Goal: Task Accomplishment & Management: Manage account settings

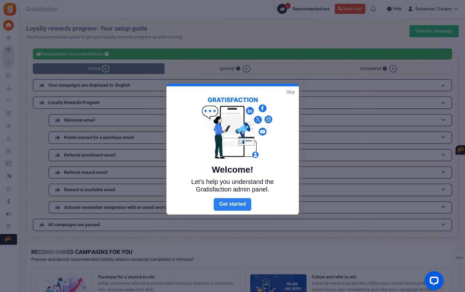
click at [236, 204] on link "Next" at bounding box center [232, 204] width 37 height 13
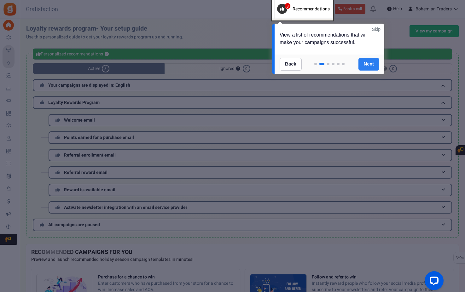
click at [370, 65] on link "Next" at bounding box center [368, 64] width 21 height 13
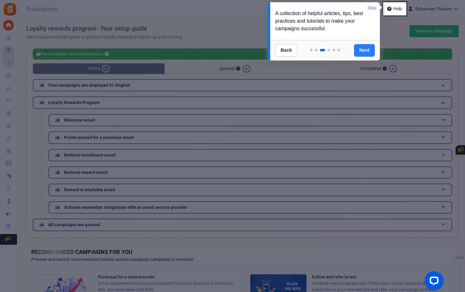
click at [367, 47] on link "Next" at bounding box center [364, 50] width 21 height 13
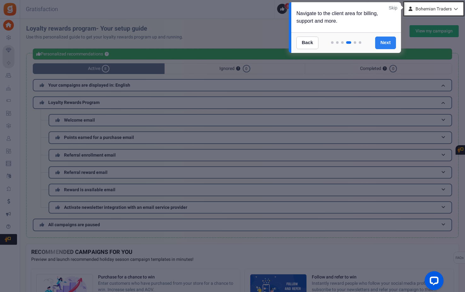
click at [381, 43] on link "Next" at bounding box center [385, 43] width 21 height 13
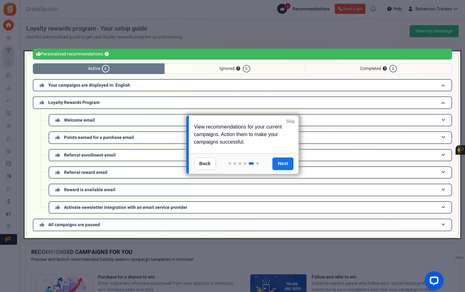
click at [444, 119] on div at bounding box center [243, 144] width 436 height 187
click at [210, 27] on div at bounding box center [232, 146] width 465 height 292
click at [172, 152] on div at bounding box center [243, 144] width 436 height 187
click at [215, 68] on div at bounding box center [243, 144] width 436 height 187
click at [238, 69] on div at bounding box center [243, 144] width 436 height 187
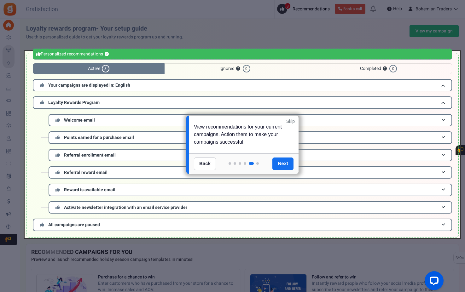
click at [216, 28] on div at bounding box center [232, 146] width 465 height 292
click at [459, 150] on div at bounding box center [243, 144] width 436 height 187
click at [389, 271] on div at bounding box center [232, 146] width 465 height 292
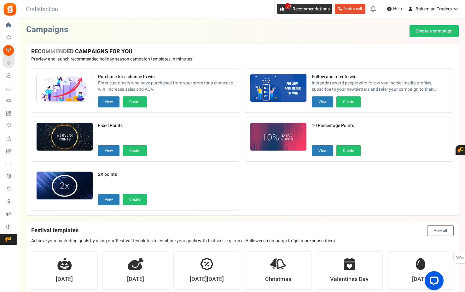
click at [300, 12] on span "Recommendations" at bounding box center [311, 9] width 37 height 7
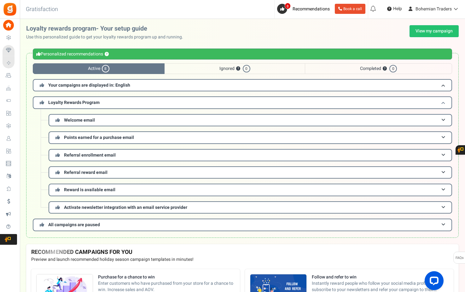
click at [189, 102] on h3 "Loyalty Rewards Program" at bounding box center [242, 102] width 419 height 12
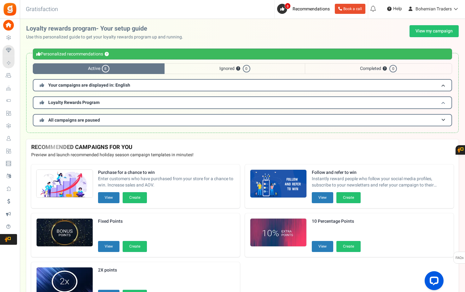
click at [189, 102] on h3 "Loyalty Rewards Program" at bounding box center [242, 102] width 419 height 12
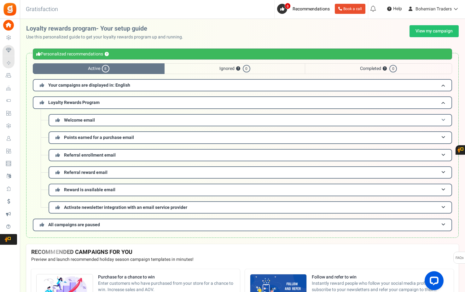
click at [183, 120] on h3 "Welcome email" at bounding box center [250, 120] width 403 height 12
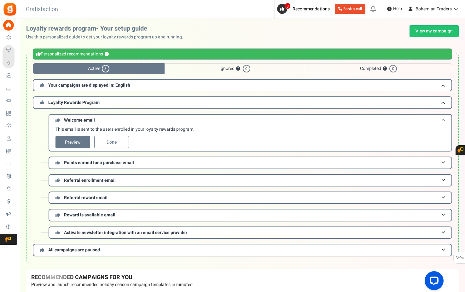
click at [183, 120] on h3 "Welcome email" at bounding box center [250, 120] width 403 height 12
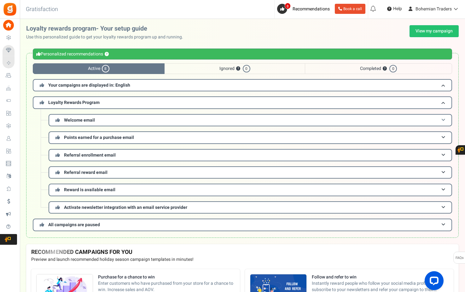
click at [183, 120] on h3 "Welcome email" at bounding box center [250, 120] width 403 height 12
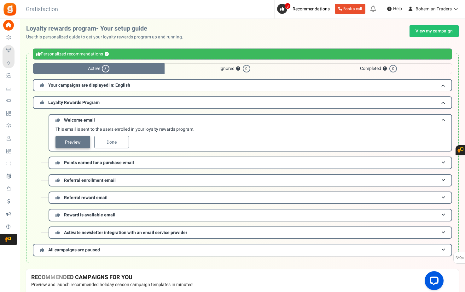
click at [80, 142] on link "Preview" at bounding box center [72, 142] width 35 height 13
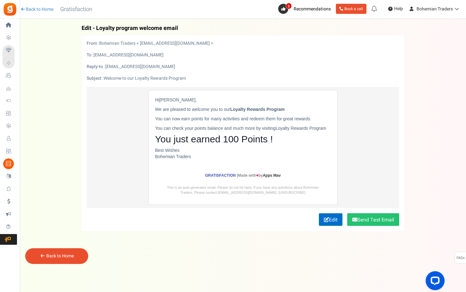
click at [328, 221] on link "Edit" at bounding box center [331, 219] width 24 height 13
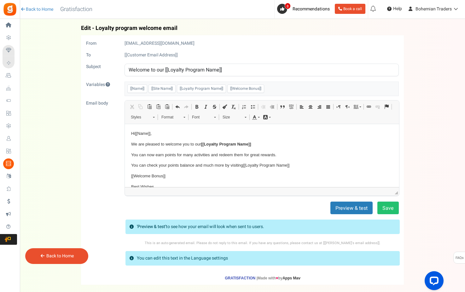
click at [53, 256] on link "Back to Home" at bounding box center [59, 256] width 27 height 7
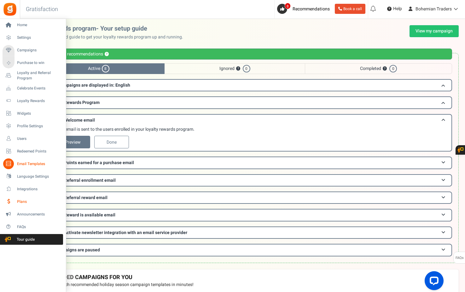
click at [26, 201] on span "Plans" at bounding box center [39, 201] width 44 height 5
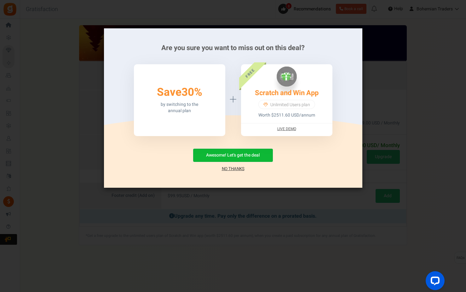
click at [233, 169] on link "No Thanks" at bounding box center [233, 169] width 23 height 6
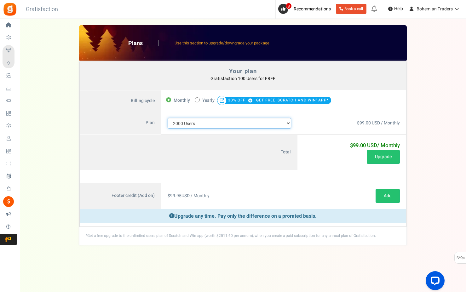
select select "881"
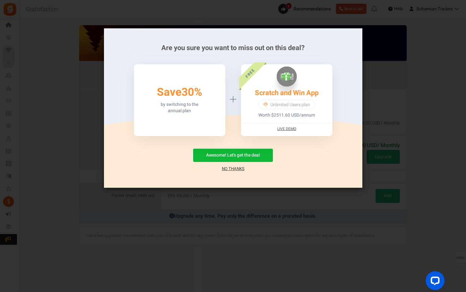
click at [229, 171] on link "No Thanks" at bounding box center [233, 169] width 23 height 6
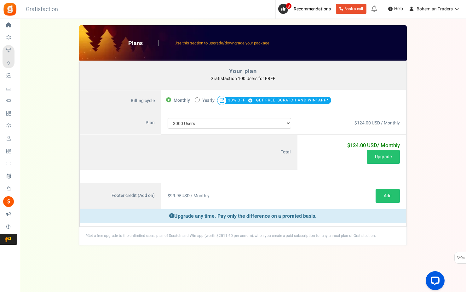
click at [198, 99] on icon at bounding box center [198, 100] width 2 height 2
click at [198, 99] on input "50% OFF Limited time offer! Yearly 30% OFF GET FREE 'SCRATCH AND WIN' APP*" at bounding box center [197, 99] width 4 height 4
radio input "true"
click at [168, 99] on icon at bounding box center [169, 100] width 2 height 2
click at [168, 99] on input "Monthly" at bounding box center [168, 99] width 4 height 4
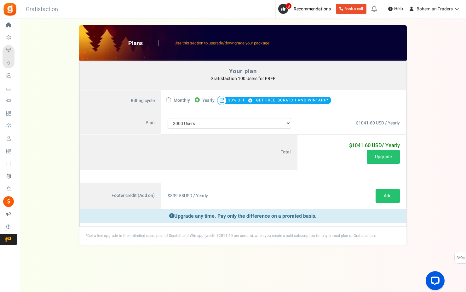
radio input "true"
click at [389, 195] on link "Add" at bounding box center [388, 196] width 24 height 14
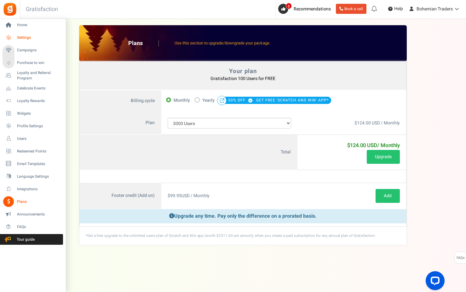
click at [24, 36] on span "Settings" at bounding box center [39, 37] width 44 height 5
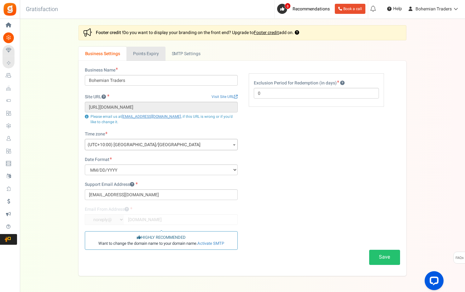
click at [146, 55] on link "Points Expiry" at bounding box center [145, 54] width 39 height 14
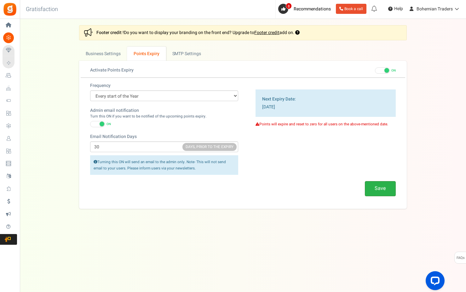
click at [380, 187] on button "Save" at bounding box center [380, 188] width 31 height 15
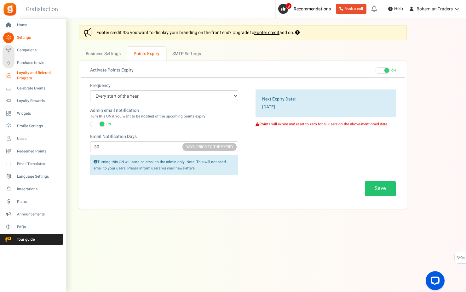
click at [27, 75] on span "Loyalty and Referral Program" at bounding box center [40, 75] width 46 height 11
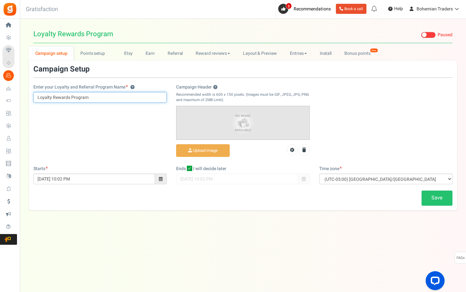
click at [94, 98] on input "Loyalty Rewards Program" at bounding box center [99, 97] width 133 height 11
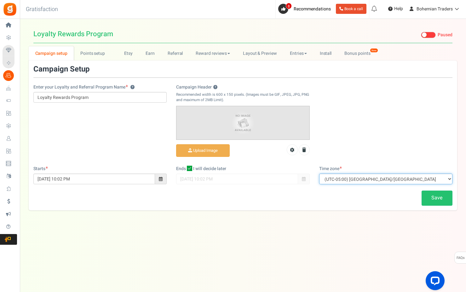
select select "Australia/Sydney"
click at [292, 150] on icon at bounding box center [292, 150] width 4 height 4
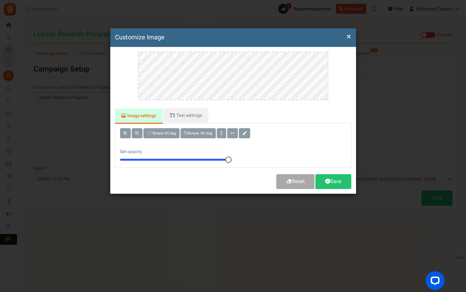
click at [347, 38] on button "×" at bounding box center [349, 36] width 4 height 7
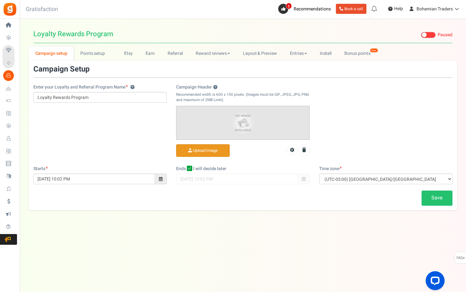
click at [205, 153] on input "Campaign Header ?" at bounding box center [203, 151] width 53 height 12
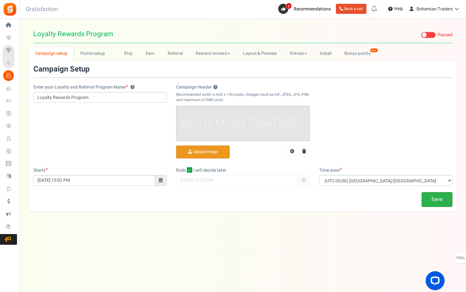
click at [439, 198] on link "Save" at bounding box center [437, 199] width 31 height 15
click at [37, 97] on input "Loyalty Rewards Program" at bounding box center [99, 97] width 133 height 11
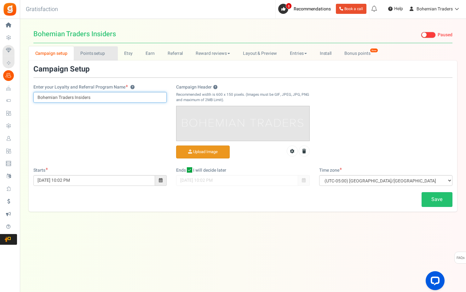
type input "Bohemian Traders Insiders"
click at [103, 48] on link "Points setup New" at bounding box center [96, 53] width 44 height 14
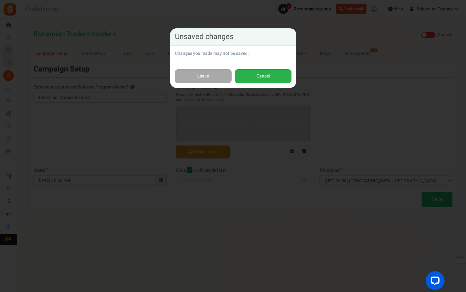
click at [259, 74] on button "Cancel" at bounding box center [263, 76] width 57 height 14
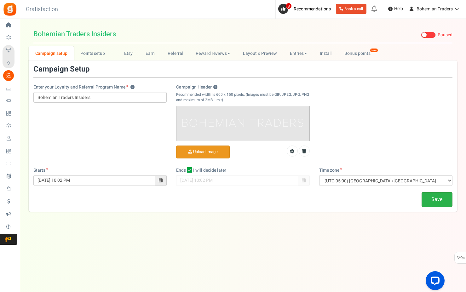
click at [439, 199] on link "Save" at bounding box center [437, 199] width 31 height 15
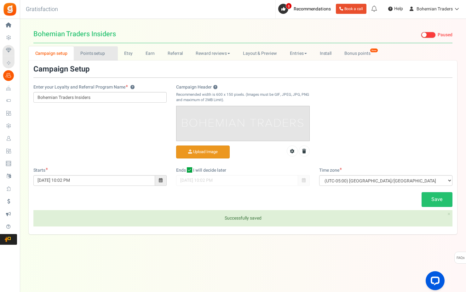
click at [99, 53] on link "Points setup New" at bounding box center [96, 53] width 44 height 14
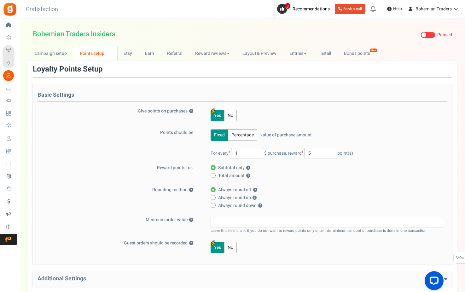
scroll to position [8, 0]
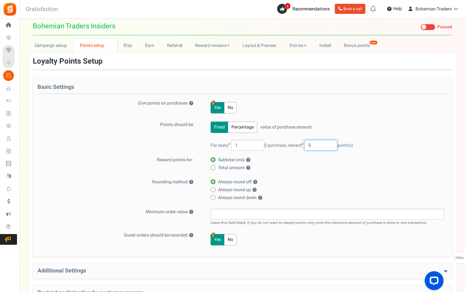
click at [314, 145] on input "5" at bounding box center [320, 145] width 33 height 11
type input "1"
click at [343, 125] on div "Fixed Percentage value of purchase amount 100 % of purchase amount. For every 1…" at bounding box center [323, 139] width 242 height 35
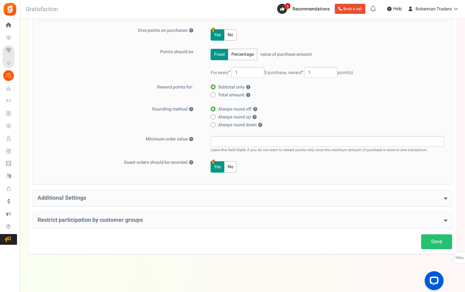
scroll to position [80, 0]
click at [445, 198] on icon at bounding box center [445, 199] width 3 height 6
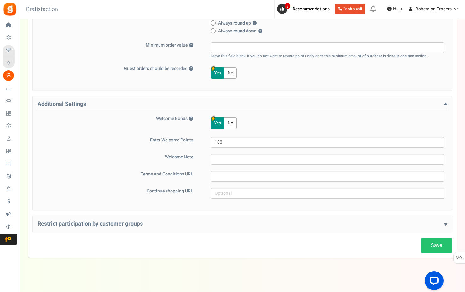
scroll to position [177, 0]
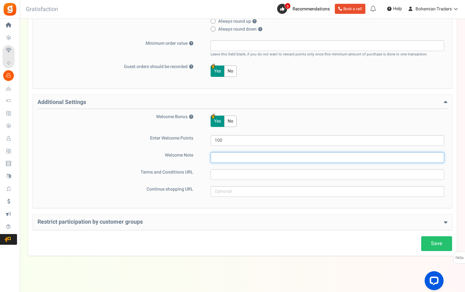
click at [228, 156] on input "text" at bounding box center [328, 157] width 234 height 11
type input "Thanks for joining Bohemian Traders Insiders"
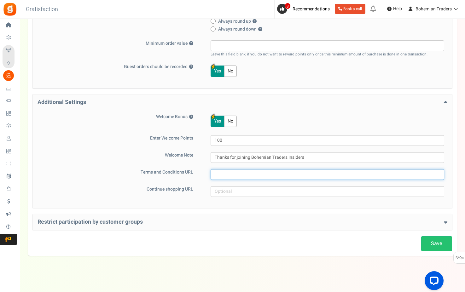
click at [228, 171] on input "text" at bounding box center [328, 174] width 234 height 11
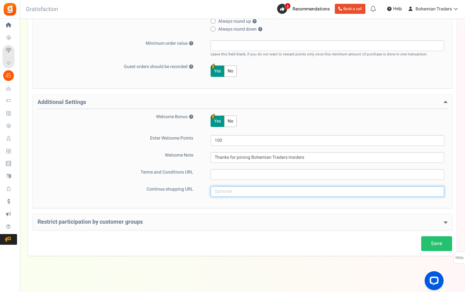
click at [226, 189] on input "text" at bounding box center [328, 191] width 234 height 11
click at [236, 191] on input "bohemian traders.com" at bounding box center [322, 191] width 223 height 11
click at [215, 191] on input "bohemiantraders.com" at bounding box center [322, 191] width 223 height 11
type input "https://www.bohemiantraders.com"
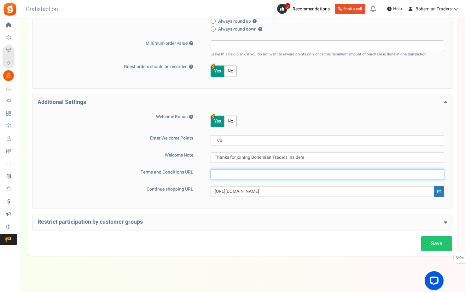
click at [228, 175] on input "text" at bounding box center [328, 174] width 234 height 11
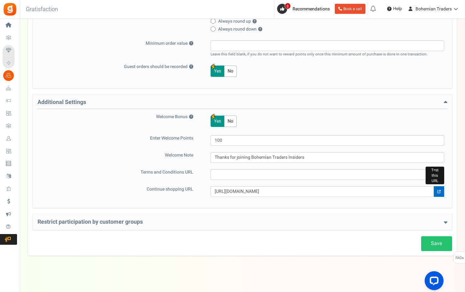
click at [439, 188] on link at bounding box center [439, 191] width 10 height 11
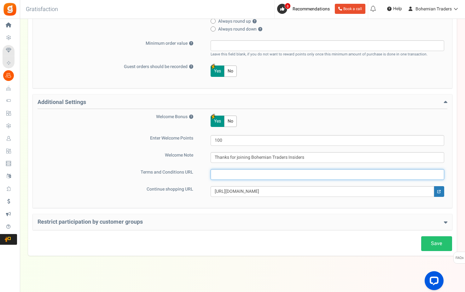
click at [219, 173] on input "text" at bounding box center [328, 174] width 234 height 11
paste input "https://bohemiantraders.com/terms-privacy-policy/"
type input "https://bohemiantraders.com/terms-privacy-policy/"
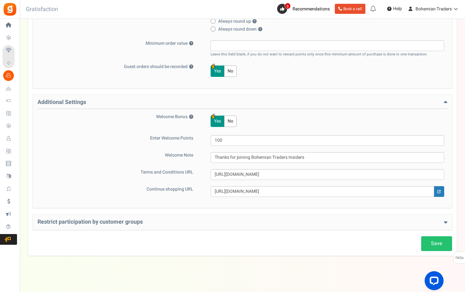
click at [298, 118] on div "Yes No" at bounding box center [323, 121] width 242 height 15
click at [446, 102] on icon at bounding box center [445, 103] width 3 height 6
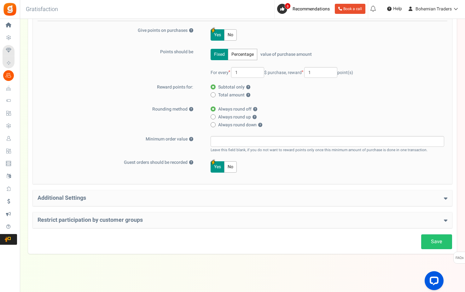
scroll to position [80, 0]
click at [447, 221] on icon at bounding box center [445, 221] width 3 height 6
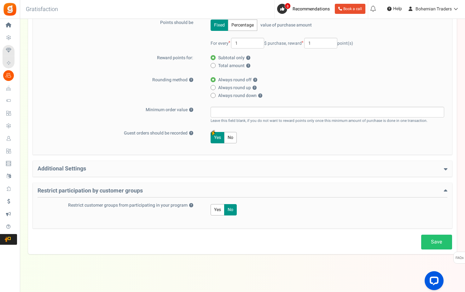
scroll to position [109, 0]
click at [438, 240] on link "Save" at bounding box center [436, 242] width 31 height 15
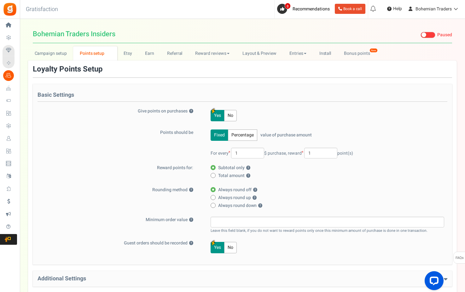
scroll to position [0, 0]
click at [144, 54] on link "Earn" at bounding box center [150, 53] width 22 height 14
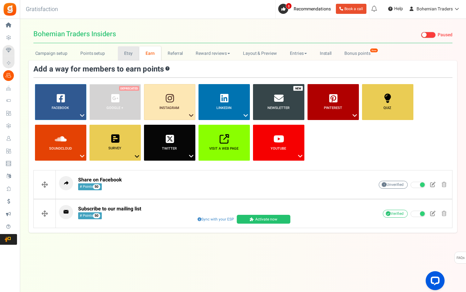
click at [128, 54] on link "Etsy" at bounding box center [128, 53] width 21 height 14
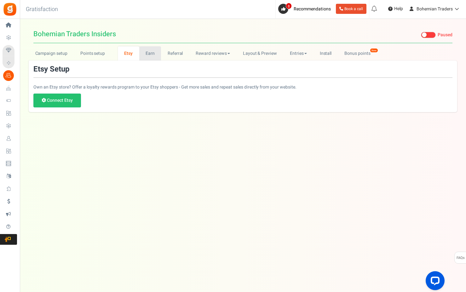
click at [149, 53] on link "Earn" at bounding box center [150, 53] width 22 height 14
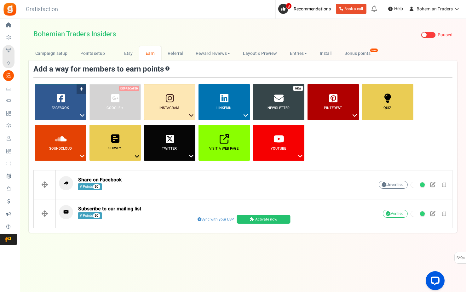
click at [80, 89] on link "Facebook ?" at bounding box center [60, 102] width 51 height 36
click at [56, 133] on link "Share on Facebook" at bounding box center [58, 135] width 50 height 8
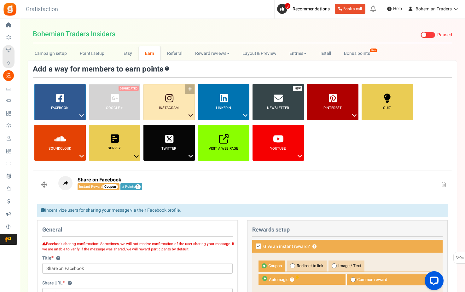
click at [190, 88] on link "Instagram ?" at bounding box center [168, 102] width 51 height 36
click at [167, 125] on link "Follow on Instagram" at bounding box center [167, 127] width 50 height 8
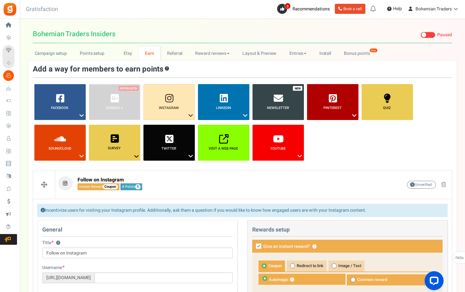
click at [286, 106] on b "Newsletter" at bounding box center [278, 107] width 22 height 5
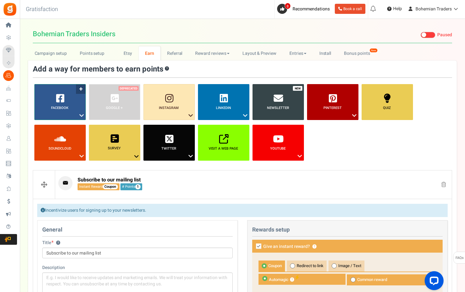
click at [59, 104] on link "Facebook ?" at bounding box center [59, 102] width 51 height 36
click at [56, 135] on link "Share on Facebook" at bounding box center [58, 135] width 50 height 8
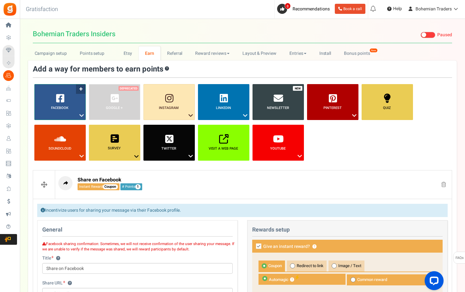
click at [55, 113] on link "Facebook ?" at bounding box center [59, 102] width 51 height 36
click at [81, 87] on link "Facebook ?" at bounding box center [59, 102] width 51 height 36
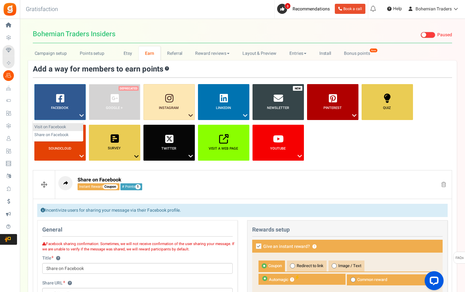
click at [56, 124] on link "Visit on Facebook" at bounding box center [58, 127] width 50 height 8
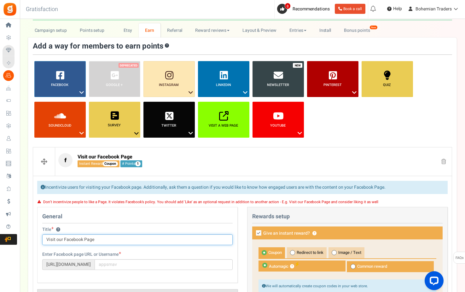
scroll to position [30, 0]
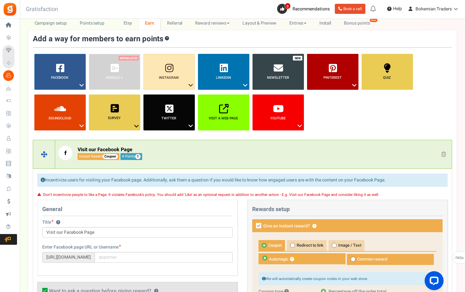
click at [444, 154] on span at bounding box center [443, 154] width 5 height 5
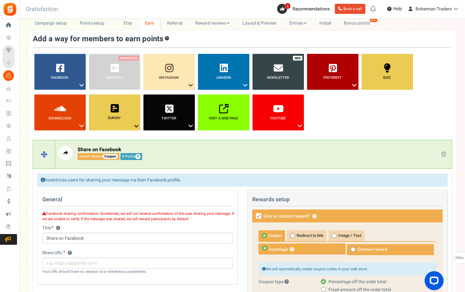
click at [444, 154] on span at bounding box center [443, 154] width 5 height 5
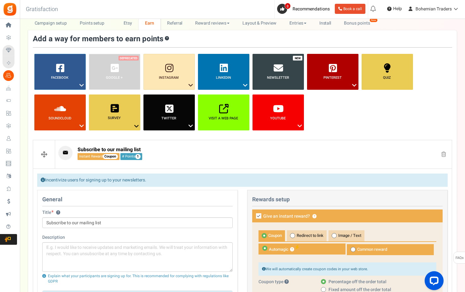
click at [444, 154] on span at bounding box center [443, 154] width 5 height 5
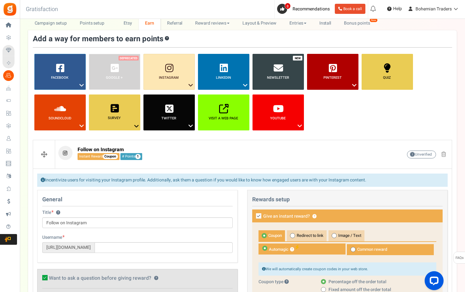
click at [444, 154] on span at bounding box center [443, 154] width 5 height 5
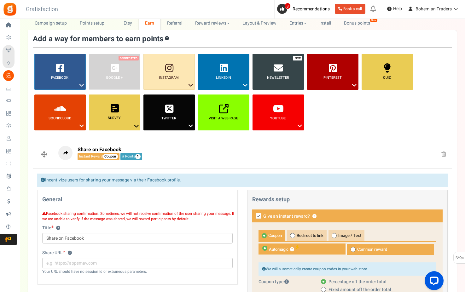
click at [444, 154] on span at bounding box center [443, 154] width 5 height 5
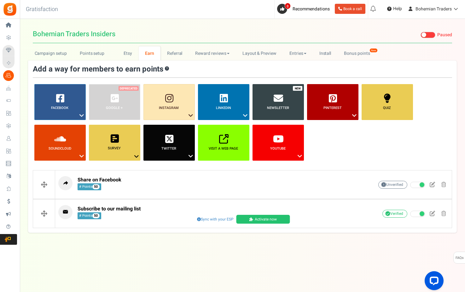
scroll to position [0, 0]
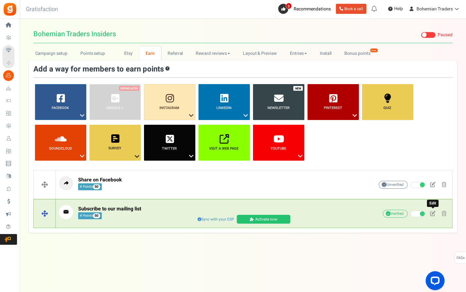
click at [433, 213] on span at bounding box center [432, 213] width 5 height 5
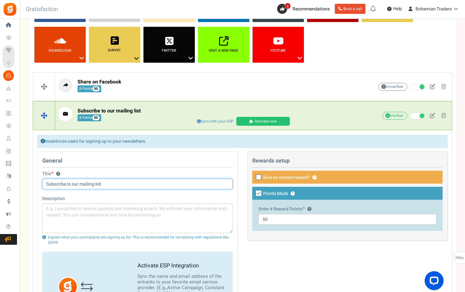
scroll to position [109, 0]
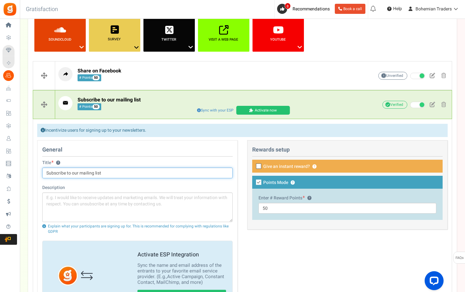
click at [109, 174] on input "Subscribe to our mailing list" at bounding box center [137, 173] width 190 height 11
click at [80, 172] on input "Subscribe to our mailing list" at bounding box center [137, 173] width 190 height 11
type input "Subscribe to receive updates and special offers!"
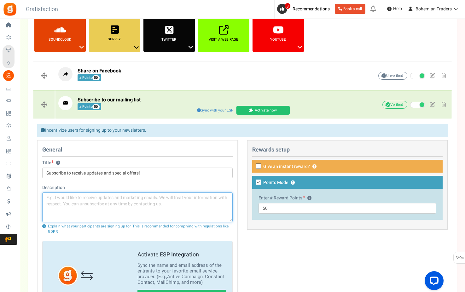
click at [86, 201] on textarea at bounding box center [137, 208] width 190 height 30
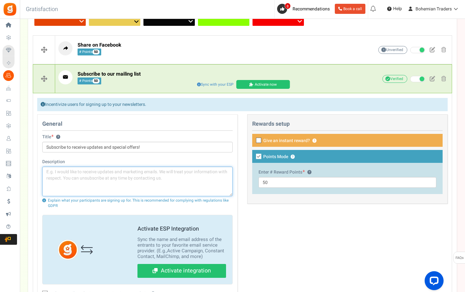
scroll to position [136, 0]
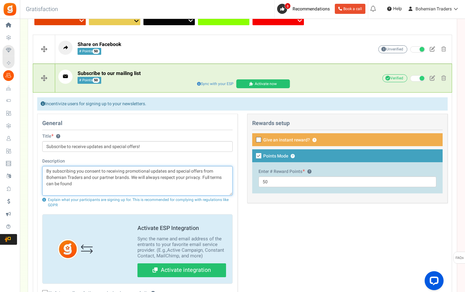
paste textarea "https://bohemiantraders.com/terms-privacy-policy/"
click at [73, 183] on textarea "By subscribing you consent to receiving promotional updates and special offers …" at bounding box center [137, 181] width 190 height 30
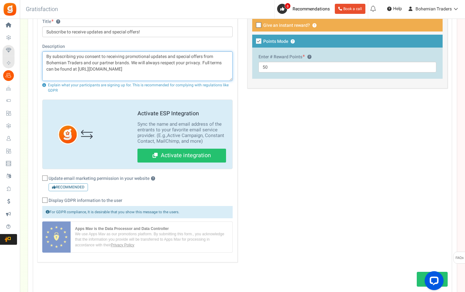
scroll to position [250, 0]
type textarea "By subscribing you consent to receiving promotional updates and special offers …"
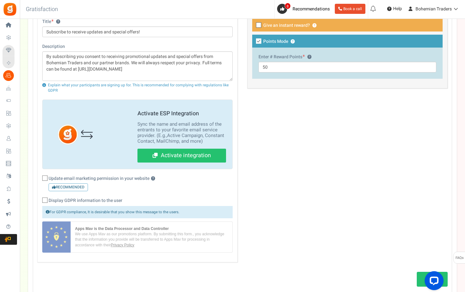
click at [46, 176] on span at bounding box center [44, 178] width 5 height 5
click at [40, 177] on input "Update email marketing permission in your website ? Recommended" at bounding box center [38, 179] width 4 height 4
checkbox input "true"
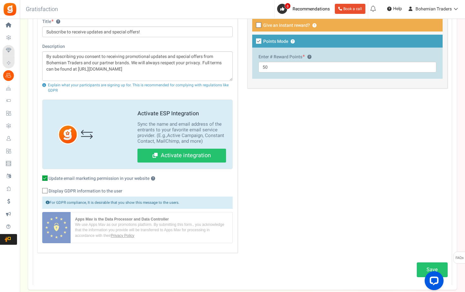
click at [45, 190] on icon at bounding box center [45, 191] width 4 height 4
click at [40, 190] on input "Display GDPR information to the user" at bounding box center [38, 191] width 4 height 4
checkbox input "true"
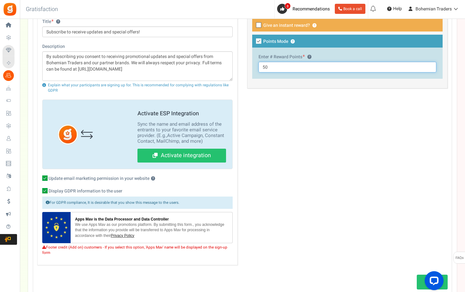
click at [269, 65] on input "50" at bounding box center [347, 67] width 178 height 11
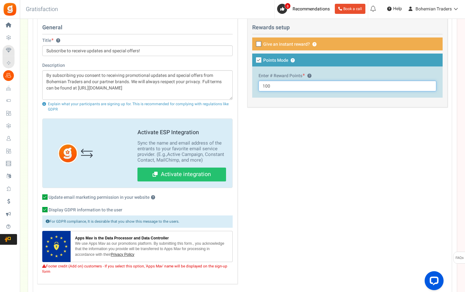
scroll to position [227, 0]
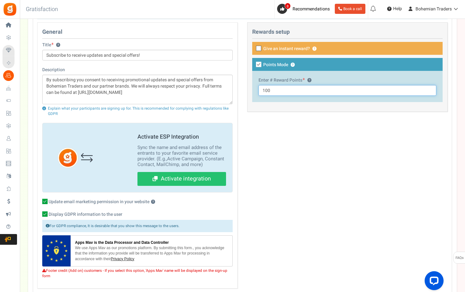
type input "100"
click at [259, 48] on icon at bounding box center [259, 49] width 4 height 4
click at [254, 48] on input "Give an instant reward? ?" at bounding box center [252, 49] width 4 height 4
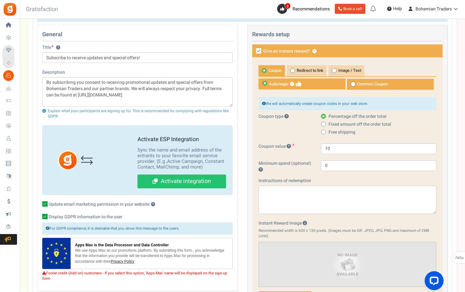
scroll to position [224, 0]
click at [261, 51] on icon at bounding box center [258, 51] width 5 height 5
click at [254, 51] on input "Give an instant reward? ?" at bounding box center [252, 52] width 4 height 4
checkbox input "false"
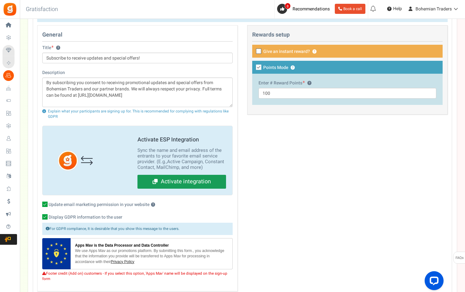
click at [192, 181] on link "Activate integration" at bounding box center [181, 182] width 89 height 14
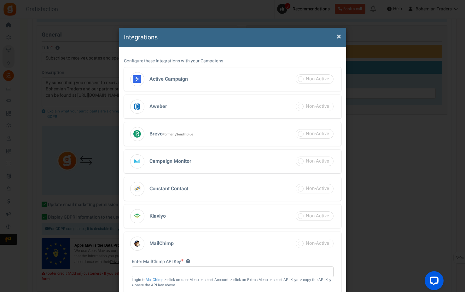
scroll to position [15, 0]
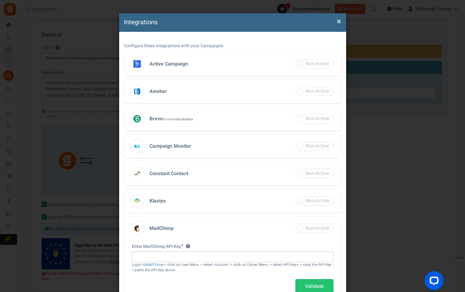
click at [230, 200] on h3 "Klaviyo" at bounding box center [233, 201] width 218 height 24
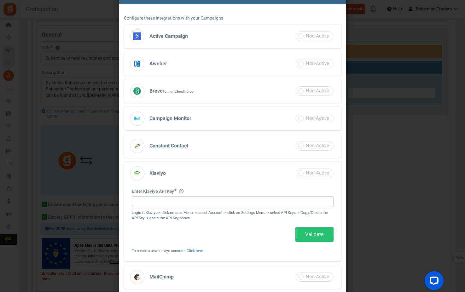
scroll to position [41, 0]
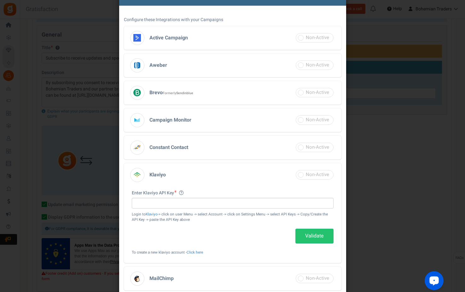
click at [432, 281] on icon "Open LiveChat chat widget" at bounding box center [434, 281] width 6 height 4
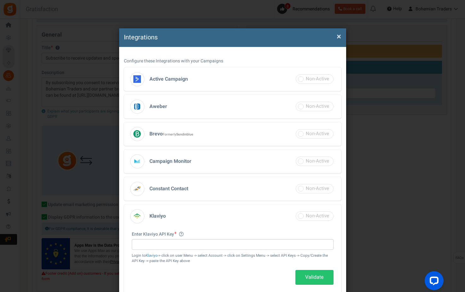
scroll to position [0, 0]
click at [338, 38] on span "×" at bounding box center [339, 37] width 4 height 12
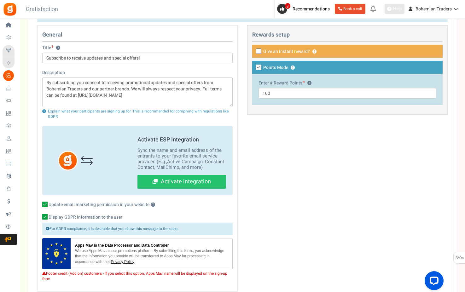
click at [393, 9] on span "Help" at bounding box center [397, 9] width 10 height 6
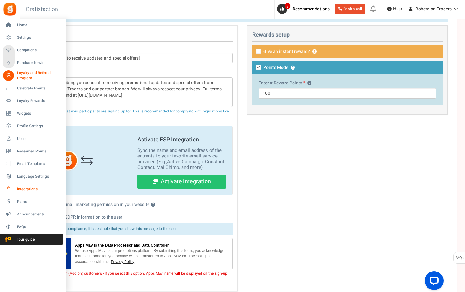
click at [28, 189] on span "Integrations" at bounding box center [39, 189] width 44 height 5
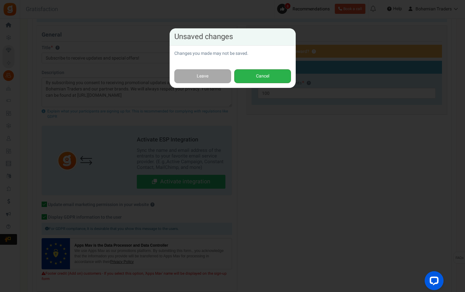
click at [260, 73] on button "Cancel" at bounding box center [262, 76] width 57 height 14
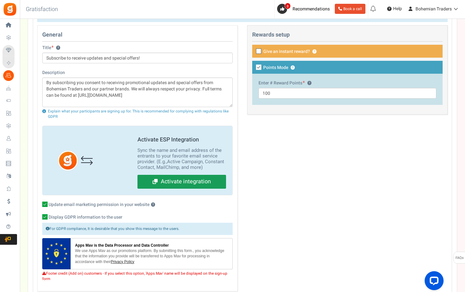
click at [187, 179] on link "Activate integration" at bounding box center [181, 182] width 89 height 14
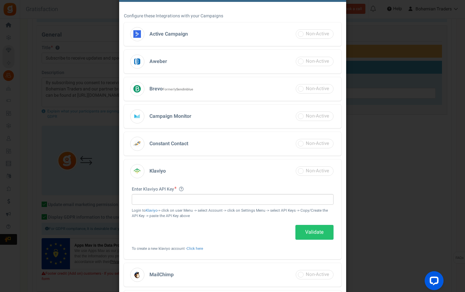
scroll to position [48, 0]
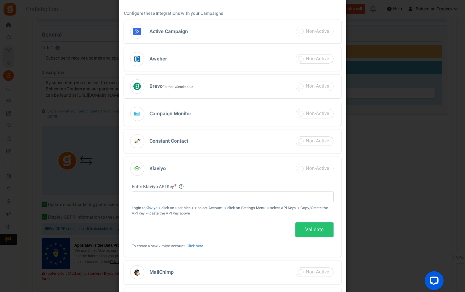
click at [90, 146] on div "Integrations × Close Configure these Integrations with your Campaigns Active Ca…" at bounding box center [232, 146] width 465 height 292
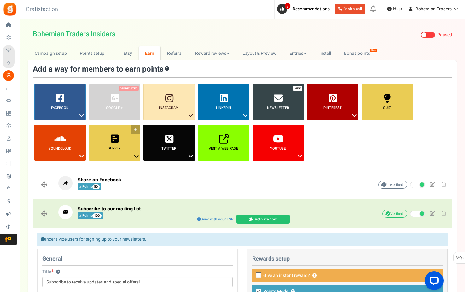
scroll to position [0, 0]
click at [270, 219] on link "Activate now" at bounding box center [263, 219] width 54 height 9
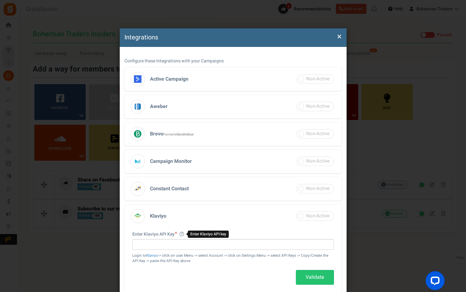
click at [182, 233] on icon at bounding box center [182, 234] width 4 height 4
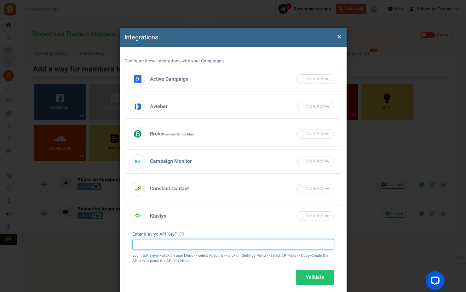
click at [164, 246] on input "text" at bounding box center [233, 244] width 202 height 11
paste input "pk_7b9a3ca90e7fc21d92ff35b562d7d0719a"
type input "pk_7b9a3ca90e7fc21d92ff35b562d7d0719a"
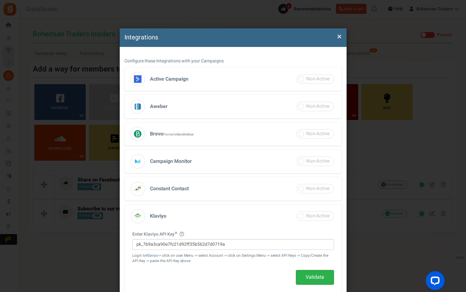
click at [311, 277] on link "Validate" at bounding box center [315, 277] width 38 height 15
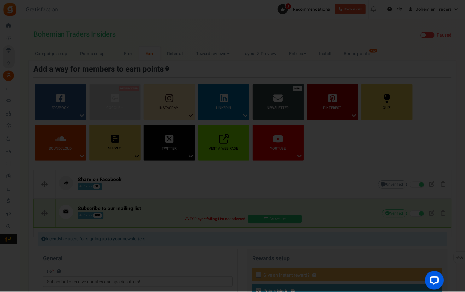
scroll to position [241, 0]
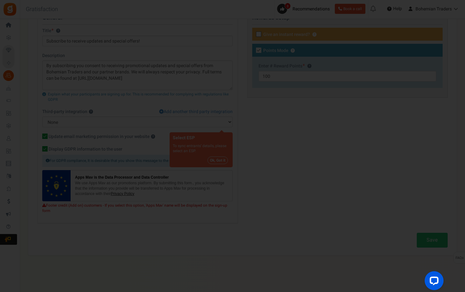
select select "8"
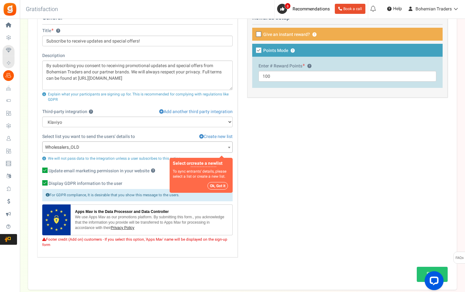
click at [221, 185] on button "Ok, Got it" at bounding box center [217, 186] width 20 height 8
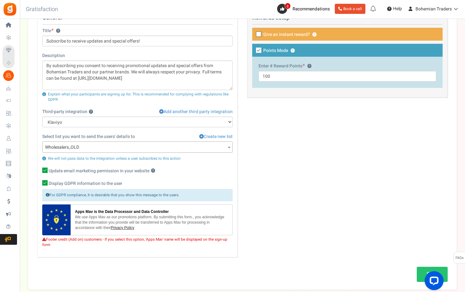
click at [228, 147] on b at bounding box center [229, 148] width 3 height 2
click at [218, 136] on link "Create new list" at bounding box center [215, 137] width 33 height 6
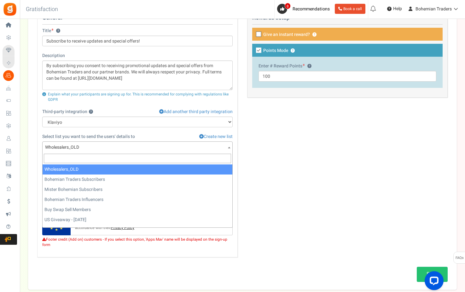
click at [229, 147] on b at bounding box center [229, 148] width 3 height 2
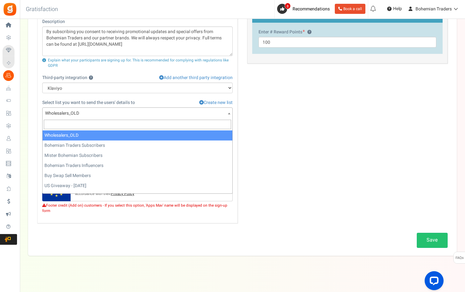
click at [285, 123] on div "General Title ? Subscribe to receive updates and special offers! Description By…" at bounding box center [242, 102] width 420 height 256
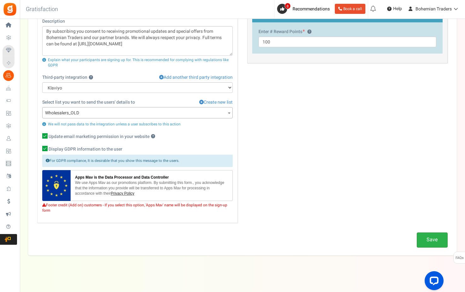
scroll to position [275, 0]
click at [430, 237] on link "Save" at bounding box center [432, 240] width 31 height 15
click at [228, 112] on span at bounding box center [229, 113] width 6 height 11
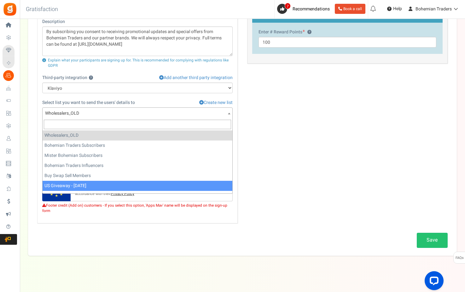
scroll to position [0, 0]
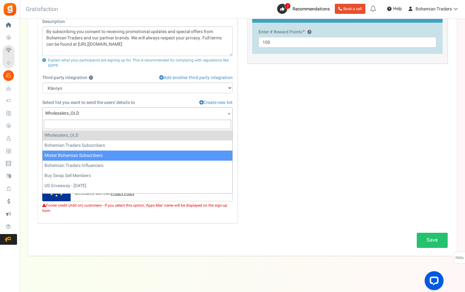
click at [264, 154] on div "General Title ? Subscribe to receive updates and special offers! Description By…" at bounding box center [242, 102] width 420 height 256
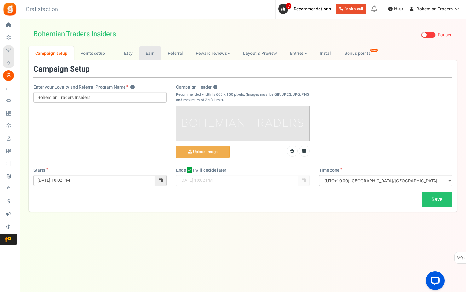
click at [152, 53] on link "Earn" at bounding box center [150, 53] width 22 height 14
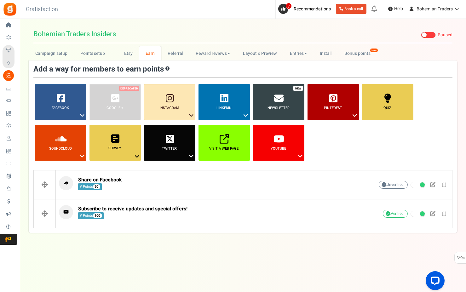
select select "Lb2pR8"
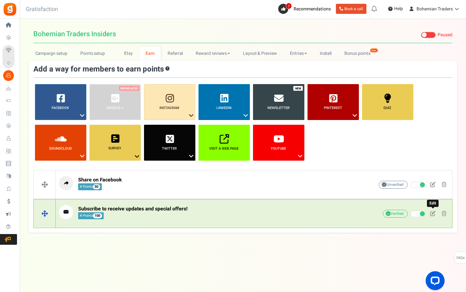
click at [434, 213] on span at bounding box center [432, 213] width 5 height 5
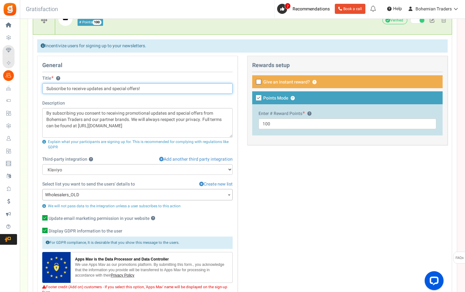
scroll to position [202, 0]
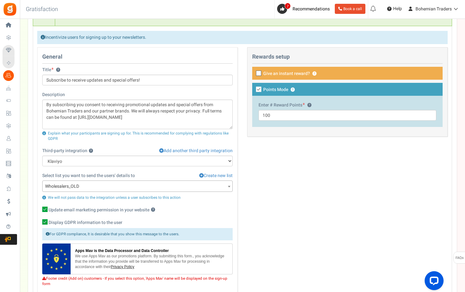
click at [229, 187] on b at bounding box center [229, 187] width 3 height 2
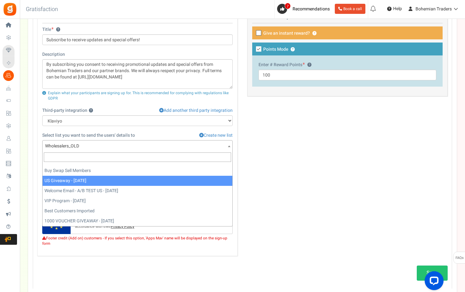
scroll to position [0, 0]
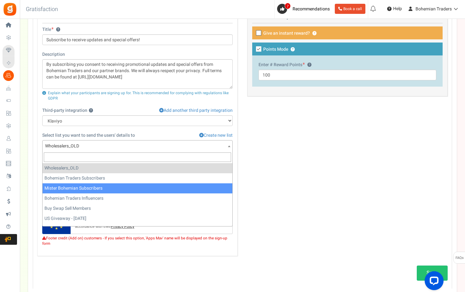
click at [324, 187] on div "General Title ? Subscribe to receive updates and special offers! Description By…" at bounding box center [242, 135] width 420 height 256
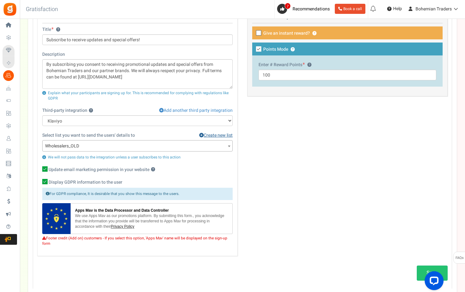
click at [218, 135] on link "Create new list" at bounding box center [215, 135] width 33 height 6
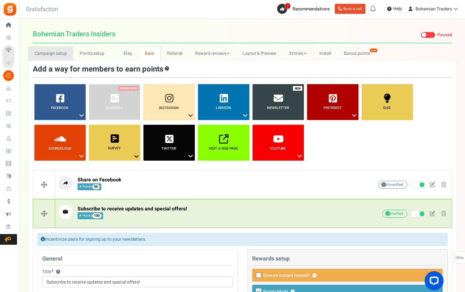
click at [53, 56] on link "Campaign setup" at bounding box center [50, 53] width 45 height 14
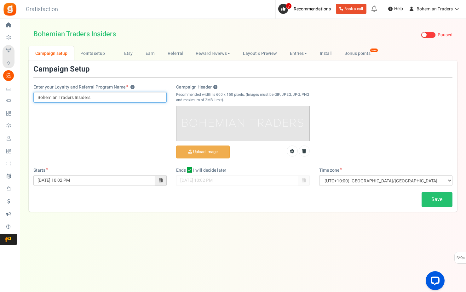
click at [46, 97] on input "Bohemian Traders Insiders" at bounding box center [99, 97] width 133 height 11
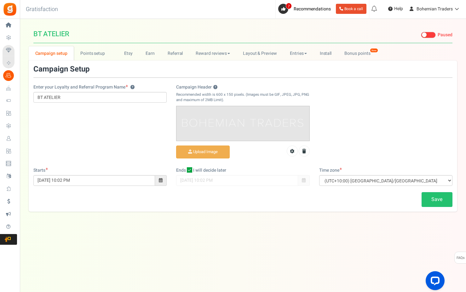
click at [111, 146] on div "Enter your Loyalty and Referral Program Name ? BT ATELIER Campaign Header ? Rec…" at bounding box center [243, 116] width 429 height 102
click at [438, 195] on link "Save" at bounding box center [437, 199] width 31 height 15
click at [41, 97] on input "BT ATELIER" at bounding box center [99, 97] width 133 height 11
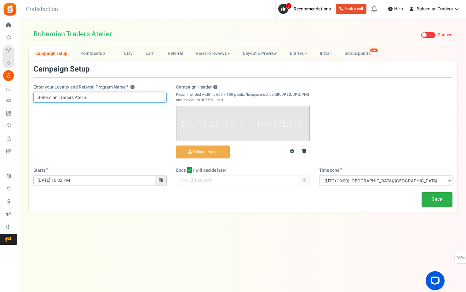
type input "Bohemian Traders Atelier"
click at [440, 197] on link "Save" at bounding box center [437, 199] width 31 height 15
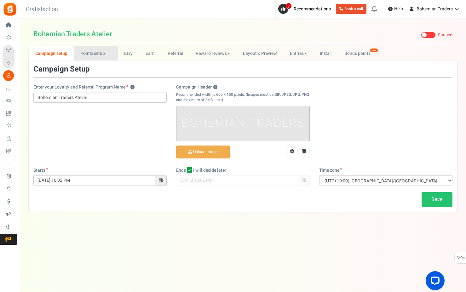
click at [100, 50] on link "Points setup New" at bounding box center [96, 53] width 44 height 14
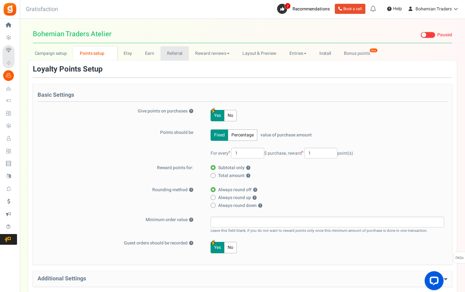
click at [177, 53] on link "Referral" at bounding box center [174, 53] width 28 height 14
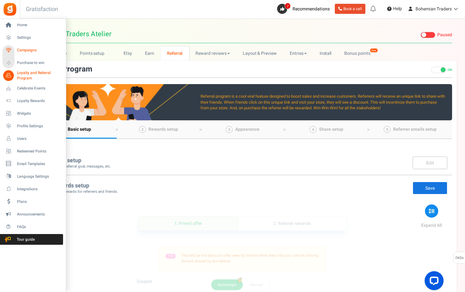
click at [18, 47] on link "Campaigns" at bounding box center [33, 50] width 61 height 11
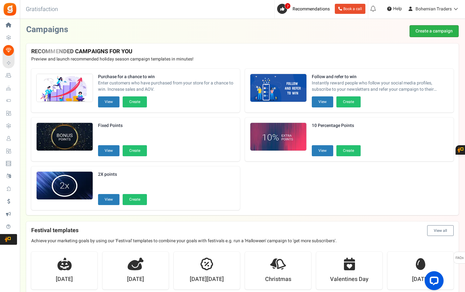
click at [432, 29] on link "Create a campaign" at bounding box center [433, 31] width 49 height 12
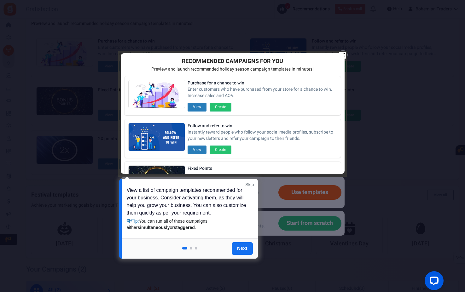
scroll to position [37, 0]
click at [250, 185] on link "Skip" at bounding box center [249, 185] width 9 height 6
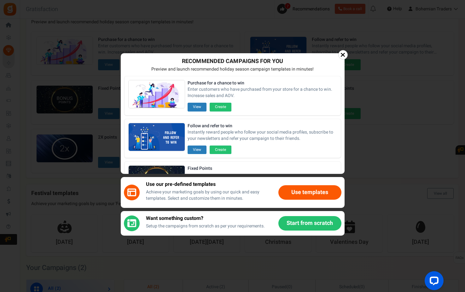
click at [307, 225] on button "Start from scratch" at bounding box center [309, 223] width 63 height 15
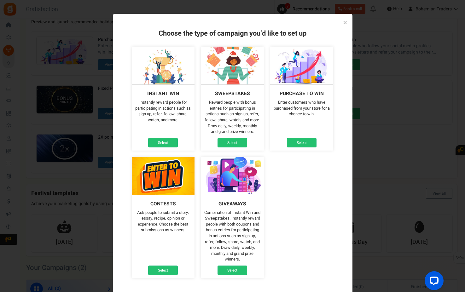
scroll to position [7, 0]
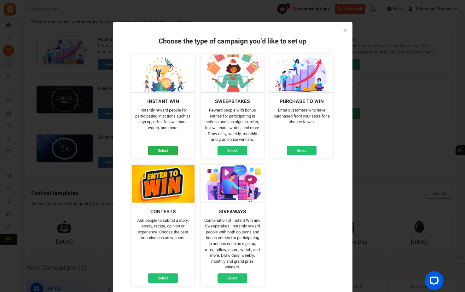
click at [162, 148] on link "Select" at bounding box center [163, 150] width 30 height 9
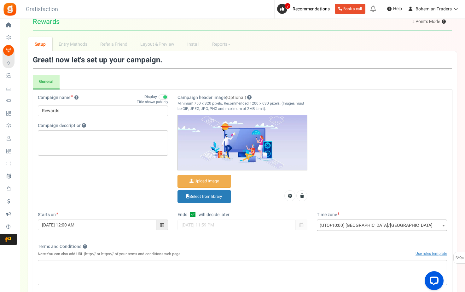
scroll to position [5, 0]
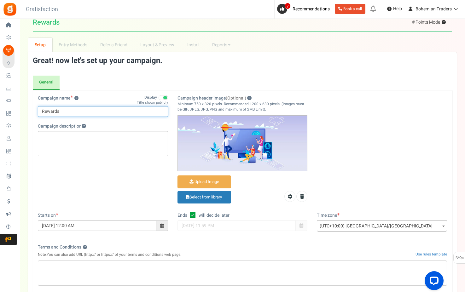
click at [64, 113] on input "Rewards" at bounding box center [103, 111] width 130 height 11
type input "GWP Aug 2025"
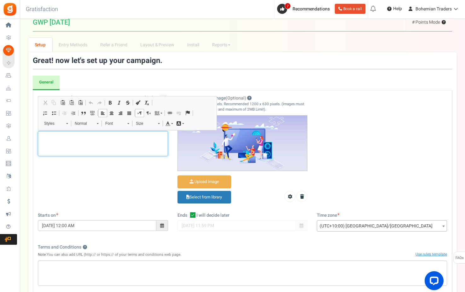
click at [73, 146] on div "Editor, competition_desc" at bounding box center [103, 143] width 130 height 25
click at [82, 171] on div "Campaign name ? Display Title shown publicly GWP Aug 2025 This will be shown to…" at bounding box center [242, 153] width 419 height 117
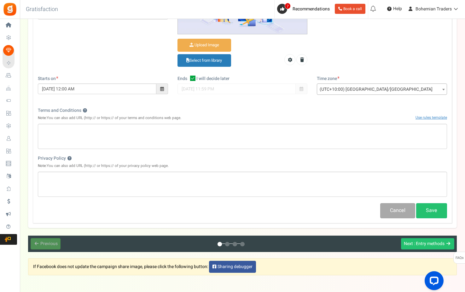
scroll to position [142, 0]
click at [443, 213] on button "Save" at bounding box center [431, 210] width 31 height 15
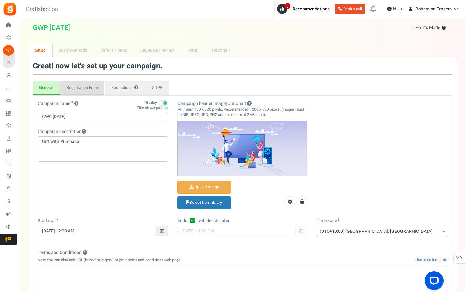
click at [82, 87] on link "Registration Form" at bounding box center [82, 88] width 44 height 15
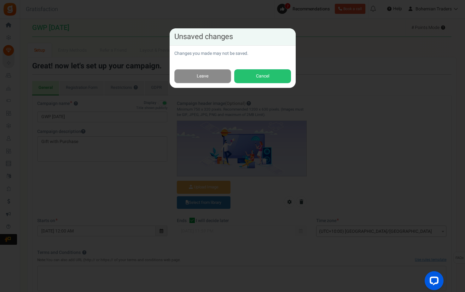
click at [213, 80] on link "Leave" at bounding box center [202, 76] width 57 height 14
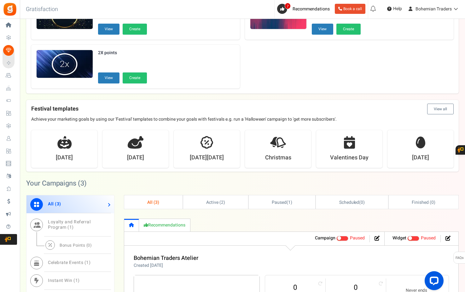
scroll to position [134, 0]
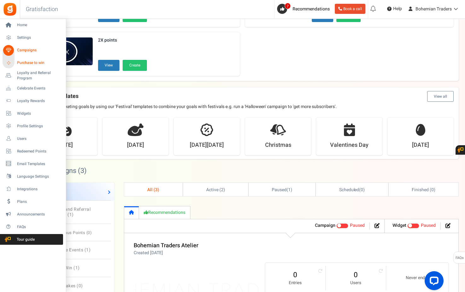
click at [29, 62] on span "Purchase to win" at bounding box center [39, 62] width 44 height 5
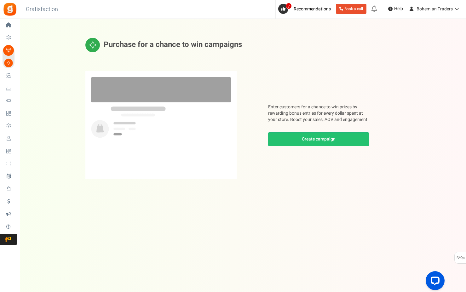
click at [229, 105] on img at bounding box center [160, 125] width 151 height 108
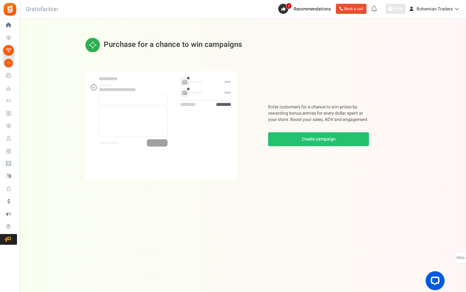
click at [395, 10] on span "Help" at bounding box center [398, 9] width 10 height 6
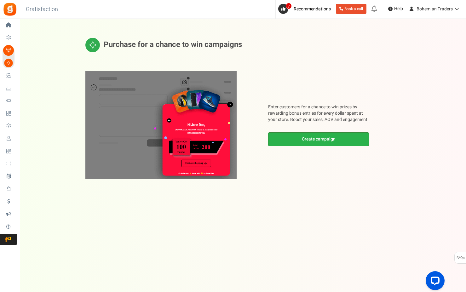
click at [305, 134] on link "Create campaign" at bounding box center [318, 139] width 101 height 14
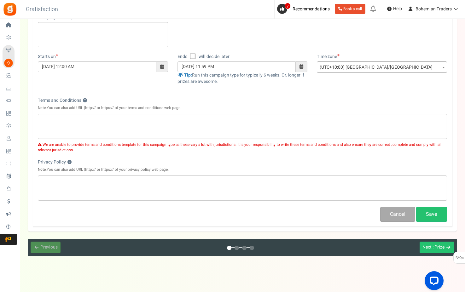
scroll to position [123, 0]
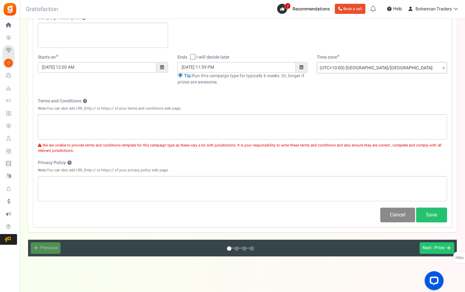
click at [401, 213] on button "Cancel" at bounding box center [397, 215] width 35 height 15
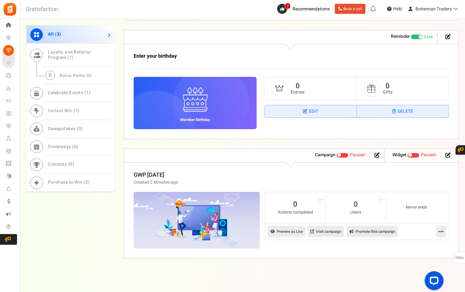
scroll to position [443, 0]
click at [442, 229] on icon at bounding box center [440, 232] width 5 height 6
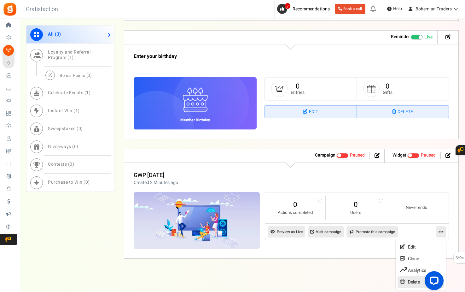
click at [410, 281] on link "Delete" at bounding box center [421, 282] width 47 height 12
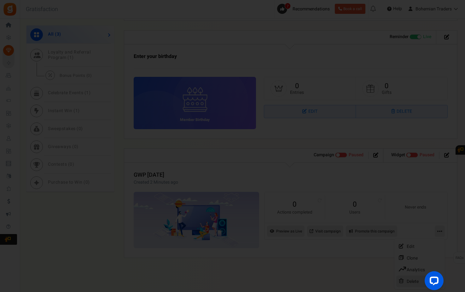
scroll to position [442, 0]
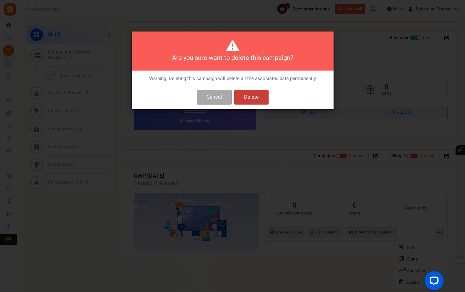
click at [255, 93] on button "Delete" at bounding box center [251, 97] width 34 height 15
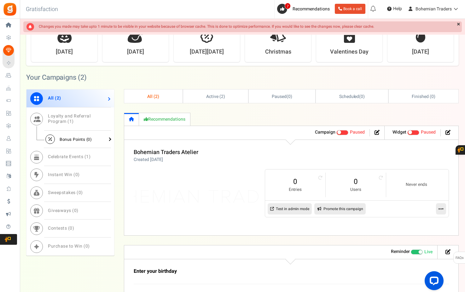
scroll to position [226, 0]
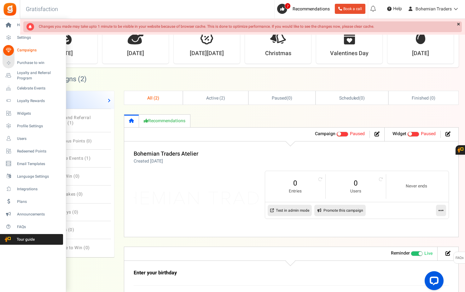
click at [23, 49] on span "Campaigns" at bounding box center [39, 50] width 44 height 5
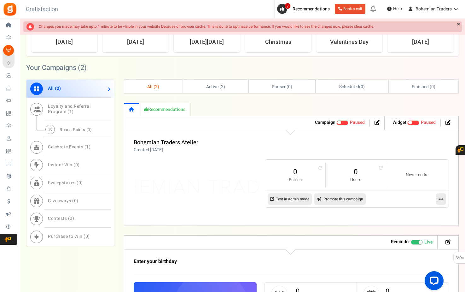
scroll to position [238, 0]
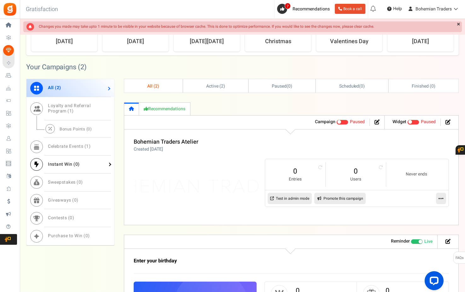
click at [65, 161] on span "Instant Win ( 0 )" at bounding box center [64, 164] width 32 height 7
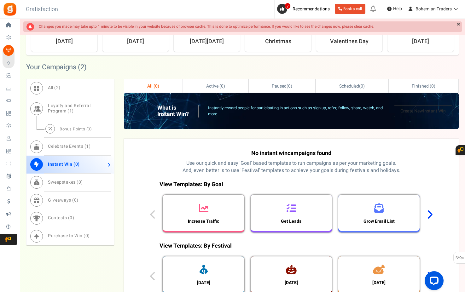
click at [415, 110] on link "Create New Instant Win" at bounding box center [423, 111] width 59 height 12
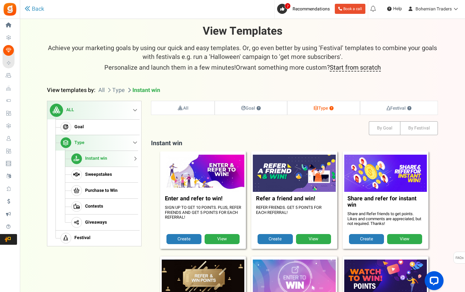
scroll to position [0, 0]
click at [323, 107] on strong "Type ?" at bounding box center [323, 108] width 20 height 7
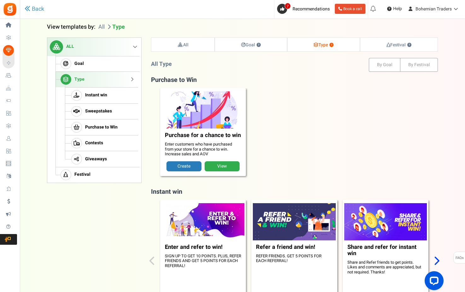
scroll to position [64, 0]
click at [214, 163] on link "View" at bounding box center [222, 166] width 35 height 10
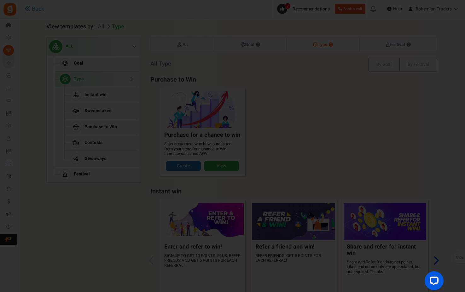
scroll to position [0, 0]
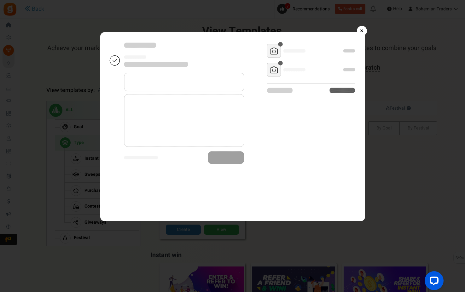
click at [353, 90] on img at bounding box center [232, 126] width 265 height 189
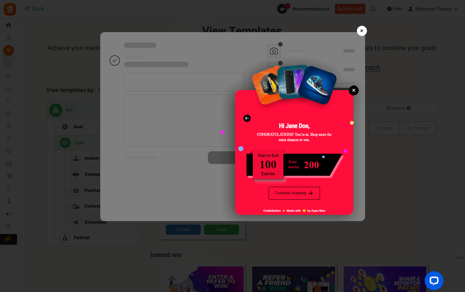
click at [364, 31] on link "×" at bounding box center [362, 31] width 10 height 10
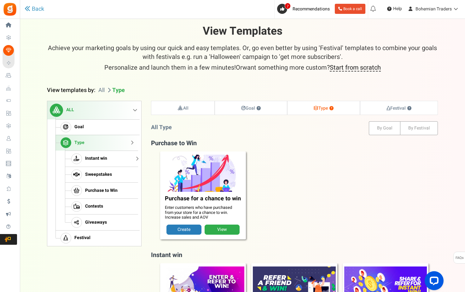
click at [94, 158] on span "Instant win" at bounding box center [96, 158] width 22 height 5
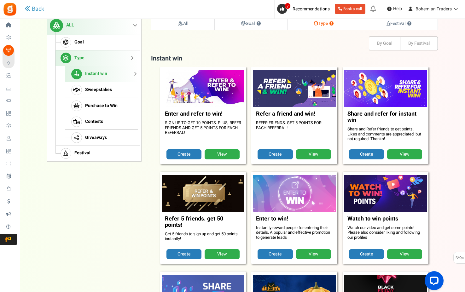
scroll to position [47, 0]
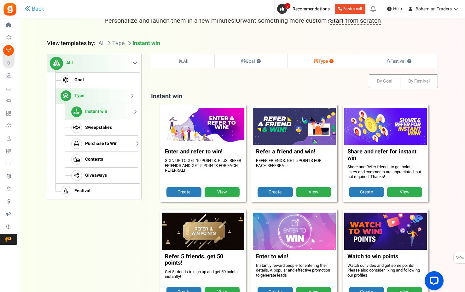
click at [117, 144] on span "Purchase to Win" at bounding box center [101, 143] width 32 height 5
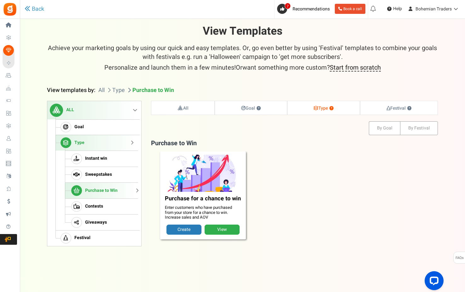
scroll to position [0, 0]
click at [189, 225] on link "Create" at bounding box center [184, 230] width 35 height 10
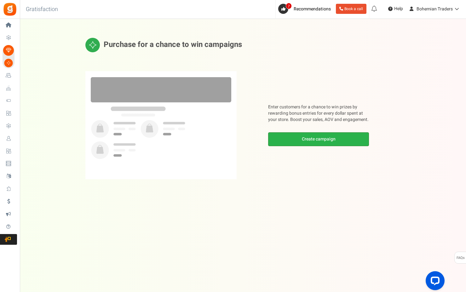
click at [310, 136] on link "Create campaign" at bounding box center [318, 139] width 101 height 14
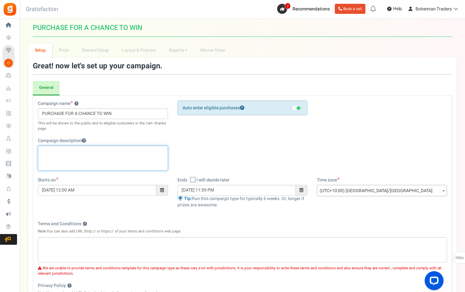
click at [64, 155] on div "Editor, competition_desc" at bounding box center [103, 158] width 130 height 25
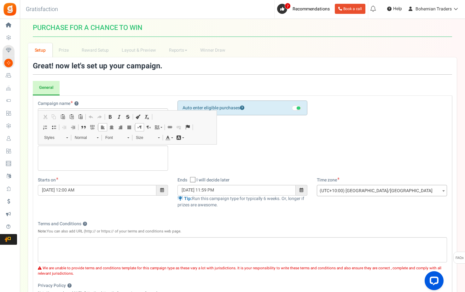
click at [257, 153] on div "Campaign name ? Display Title shown publicly PURCHASE FOR A CHANCE TO WIN This …" at bounding box center [242, 139] width 419 height 77
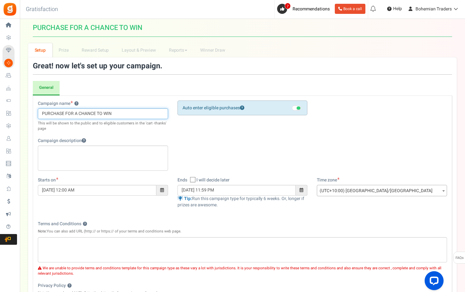
click at [113, 113] on input "PURCHASE FOR A CHANCE TO WIN" at bounding box center [103, 113] width 130 height 11
type input "GIFT WITH PURCHASE"
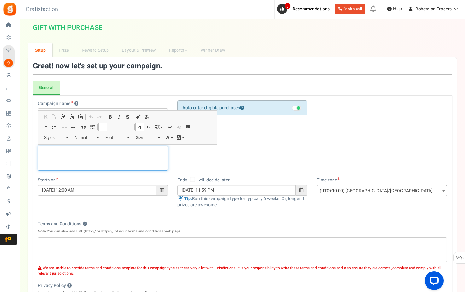
click at [73, 149] on p "Editor, competition_desc" at bounding box center [103, 151] width 122 height 6
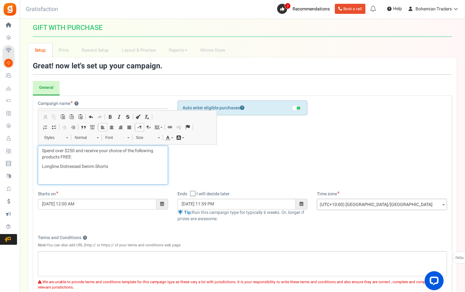
click at [110, 167] on p "Longline Distressed Denim Shorts" at bounding box center [103, 167] width 122 height 6
click at [42, 165] on p "Longline Distressed Denim Shorts" at bounding box center [103, 167] width 122 height 6
click at [171, 127] on span at bounding box center [169, 127] width 5 height 5
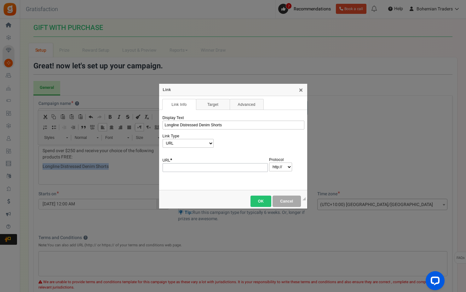
type input "https://bohemiantraders.com/long-line-distressed-denim-shorts-1/"
select select "https://"
type input "bohemiantraders.com/long-line-distressed-denim-shorts-1/"
click at [214, 102] on link "Target" at bounding box center [213, 104] width 34 height 11
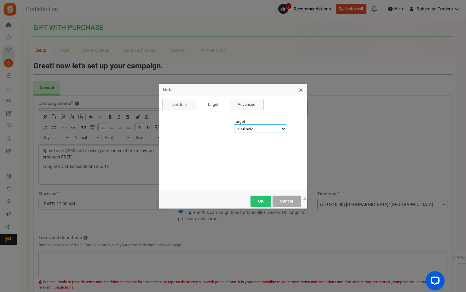
select select "_blank"
click at [250, 104] on link "Advanced" at bounding box center [247, 104] width 34 height 11
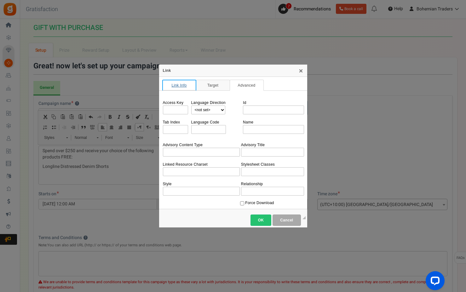
click at [182, 87] on link "Link Info" at bounding box center [179, 85] width 34 height 11
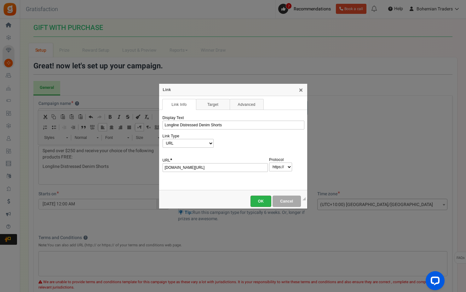
click at [261, 201] on span "OK" at bounding box center [261, 201] width 14 height 4
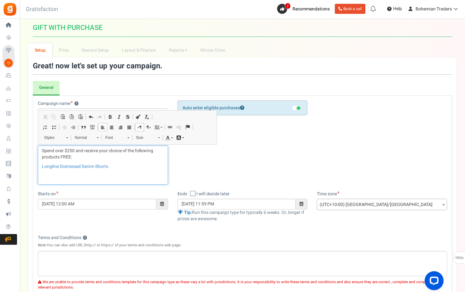
click at [43, 150] on p "Spend over $250 and receive your choice of the following products FREE:" at bounding box center [103, 154] width 122 height 13
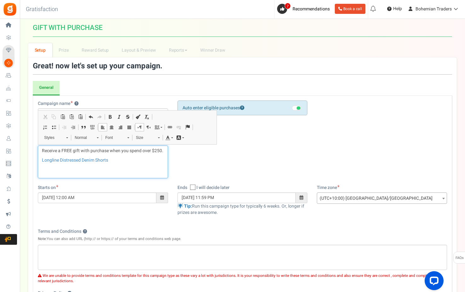
click at [80, 150] on p "Receive a FREE gift with purchase when you spend over $250." at bounding box center [103, 151] width 122 height 6
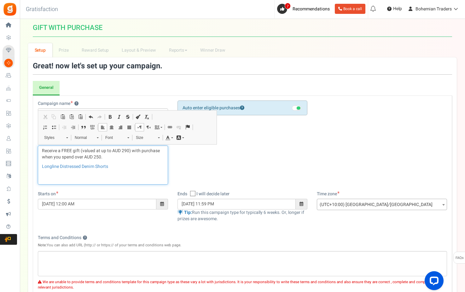
click at [131, 150] on p "Receive a FREE gift (valued at up to AUD 290) with purchase when you spend over…" at bounding box center [103, 154] width 122 height 13
click at [81, 150] on p "Receive a FREE gift (valued at up to AUD 290) with purchase when you spend over…" at bounding box center [103, 154] width 122 height 13
click at [109, 149] on p "Receive a FREE gift with purchase when you spend over AUD 250." at bounding box center [103, 154] width 122 height 13
click at [105, 156] on p "Receive a FREE gift with purchase (valued at up to AUD 290) when you spend over…" at bounding box center [103, 154] width 122 height 13
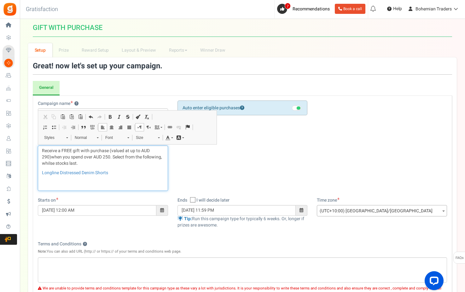
click at [126, 176] on div "Receive a FREE gift with purchase (valued at up to AUD 290) when you spend over…" at bounding box center [103, 168] width 130 height 45
click at [170, 127] on span at bounding box center [169, 127] width 5 height 5
select select "http://"
select select "notSet"
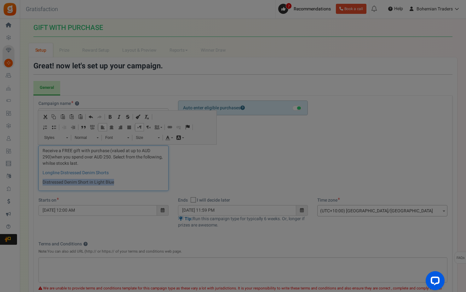
type input "Distressed Denim Short in Light Blue"
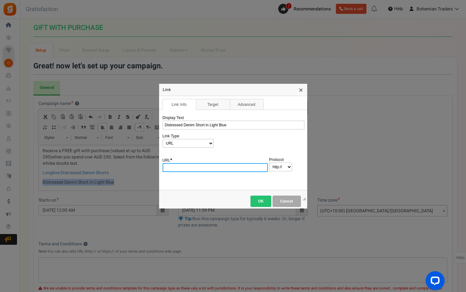
paste input "https://bohemiantraders.com/distressed-denim-short-in-light-blue/"
type input "https://bohemiantraders.com/distressed-denim-short-in-light-blue/"
select select "https://"
type input "bohemiantraders.com/distressed-denim-short-in-light-blue/"
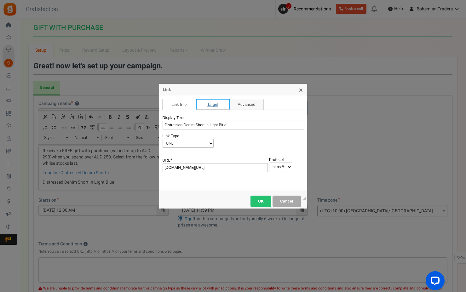
click at [213, 105] on link "Target" at bounding box center [213, 104] width 34 height 11
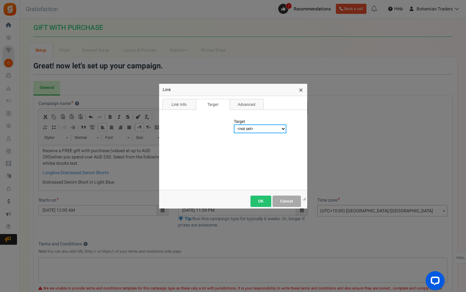
select select "_blank"
click at [261, 201] on span "OK" at bounding box center [261, 201] width 14 height 4
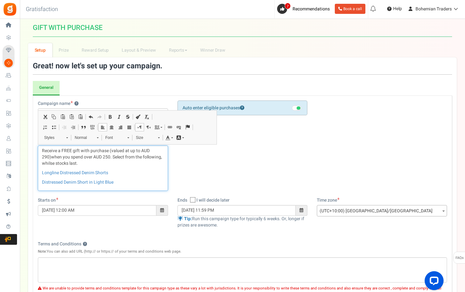
click at [119, 184] on p "Distressed Denim Short in Light Blue" at bounding box center [103, 182] width 122 height 6
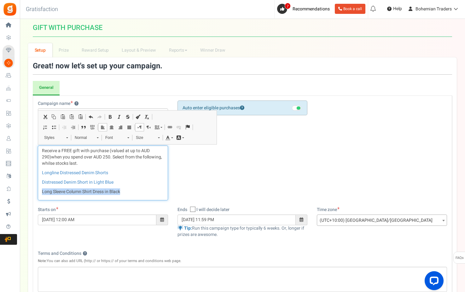
click at [170, 129] on span at bounding box center [169, 127] width 5 height 5
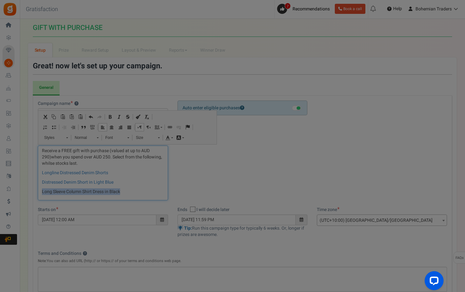
select select "http://"
select select "notSet"
type input "Long Sleeve Column Shirt Dress in Black"
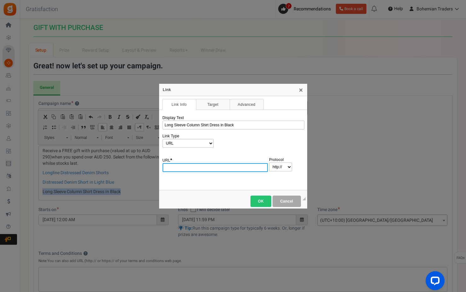
paste input "https://bohemiantraders.com/long-sleeve-column-shirt-dress-in-black/"
type input "https://bohemiantraders.com/long-sleeve-column-shirt-dress-in-black/"
select select "https://"
type input "bohemiantraders.com/long-sleeve-column-shirt-dress-in-black/"
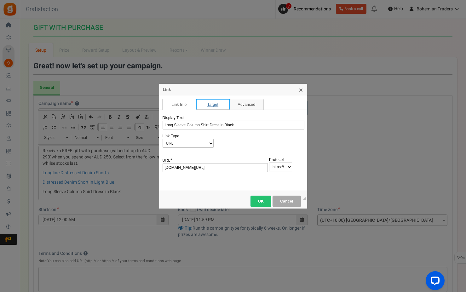
click at [217, 104] on link "Target" at bounding box center [213, 104] width 34 height 11
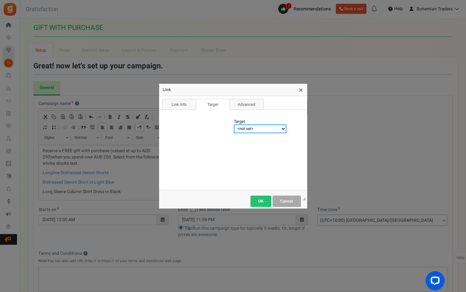
select select "_blank"
click at [261, 198] on link "OK" at bounding box center [261, 201] width 21 height 11
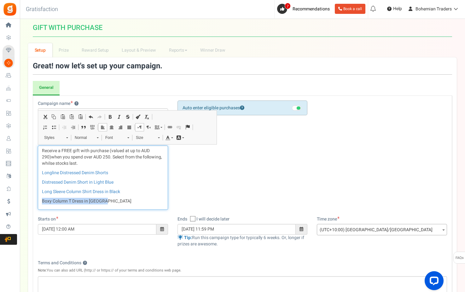
click at [169, 128] on span at bounding box center [169, 127] width 5 height 5
select select "http://"
select select "notSet"
type input "Boxy Column T Dress in [GEOGRAPHIC_DATA]"
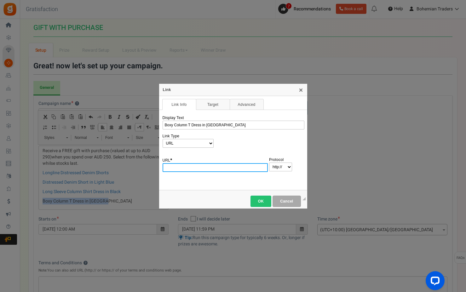
paste input "https://bohemiantraders.com/boxy-column-t-dress-in-tobacco/"
type input "https://bohemiantraders.com/boxy-column-t-dress-in-tobacco/"
select select "https://"
type input "bohemiantraders.com/boxy-column-t-dress-in-tobacco/"
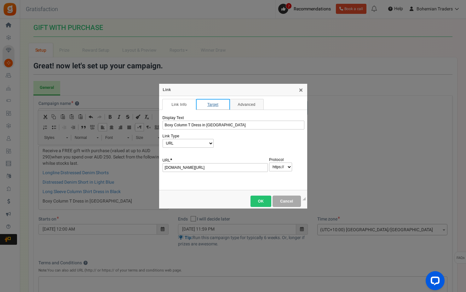
click at [218, 103] on link "Target" at bounding box center [213, 104] width 34 height 11
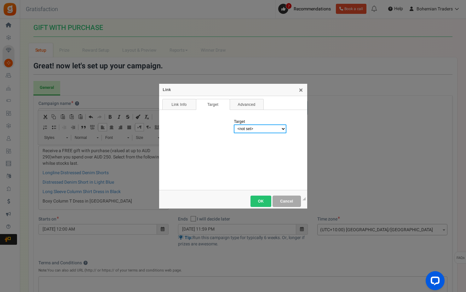
select select "_blank"
click at [261, 200] on span "OK" at bounding box center [261, 201] width 14 height 4
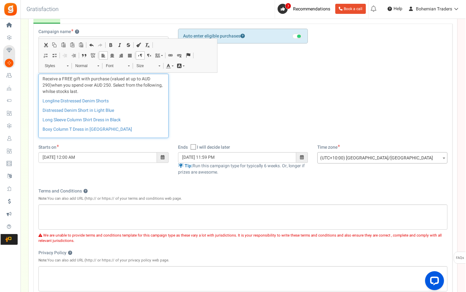
scroll to position [81, 0]
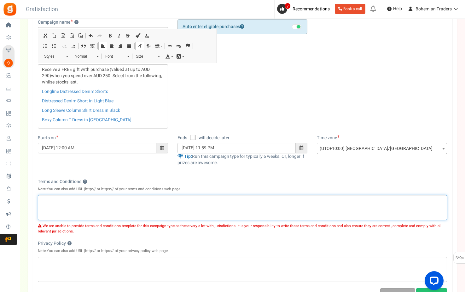
click at [85, 209] on div "Editor, competition_terms" at bounding box center [242, 207] width 409 height 25
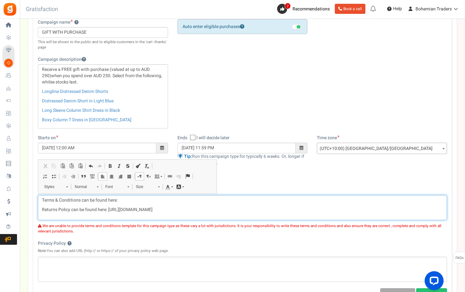
click at [41, 209] on div "Terms & Conditions can be found here: Returns Policy can be found here: https:/…" at bounding box center [242, 207] width 409 height 25
click at [70, 209] on p "Returns Policy can be found here: https://bohemiantraders.com/return-policy/" at bounding box center [242, 210] width 401 height 6
click at [168, 175] on span at bounding box center [169, 176] width 5 height 5
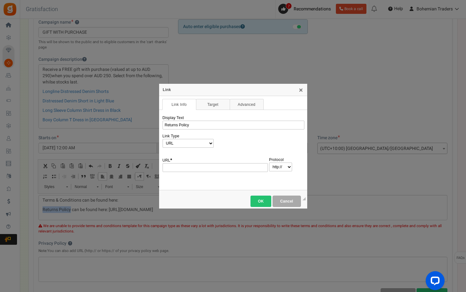
scroll to position [0, 0]
type input "https://bohemiantraders.com/return-policy/"
select select "https://"
type input "bohemiantraders.com/return-policy/"
click at [221, 106] on link "Target" at bounding box center [213, 104] width 34 height 11
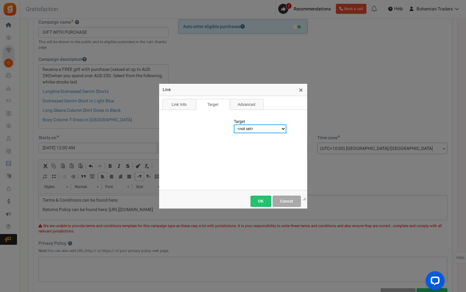
select select "_blank"
click at [263, 204] on link "OK" at bounding box center [261, 201] width 21 height 11
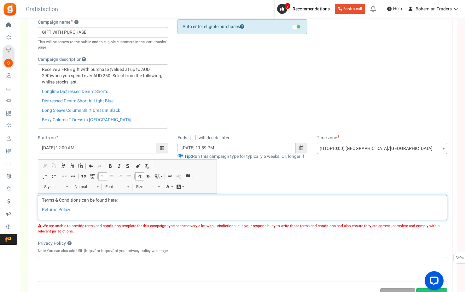
click at [82, 199] on p "Terms & Conditions can be found here:" at bounding box center [242, 200] width 401 height 6
click at [42, 199] on p "Terms & Conditions" at bounding box center [242, 200] width 401 height 6
click at [169, 177] on span at bounding box center [169, 176] width 5 height 5
select select "http://"
type input "Terms & Conditions"
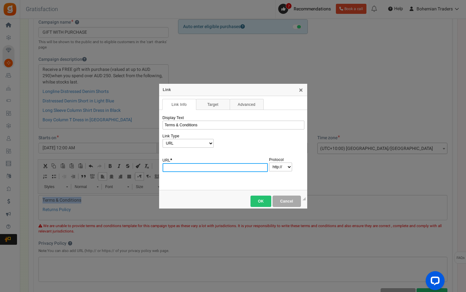
paste input "https://bohemiantraders.com/terms-privacy-policy/"
type input "https://bohemiantraders.com/terms-privacy-policy/"
select select "https://"
type input "bohemiantraders.com/terms-privacy-policy/"
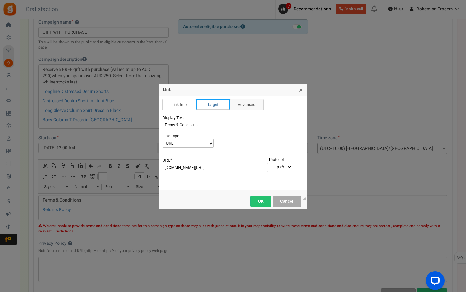
click at [219, 105] on link "Target" at bounding box center [213, 104] width 34 height 11
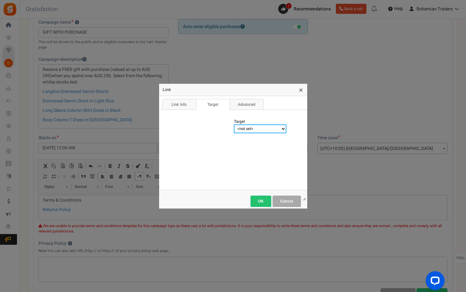
select select "_blank"
click at [261, 200] on span "OK" at bounding box center [261, 201] width 14 height 4
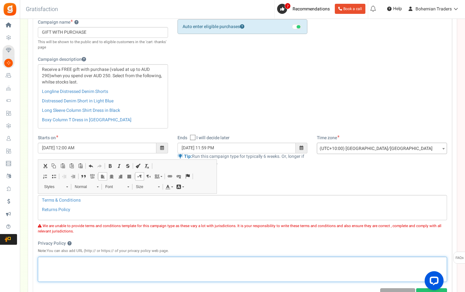
click at [123, 264] on div "Editor, competition_privacy" at bounding box center [242, 269] width 409 height 25
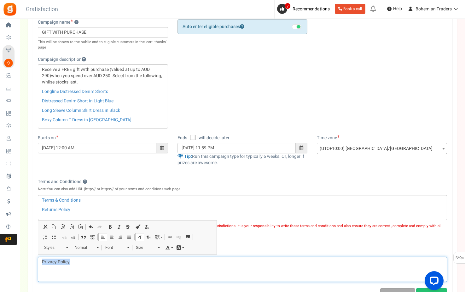
click at [171, 236] on span at bounding box center [169, 237] width 5 height 5
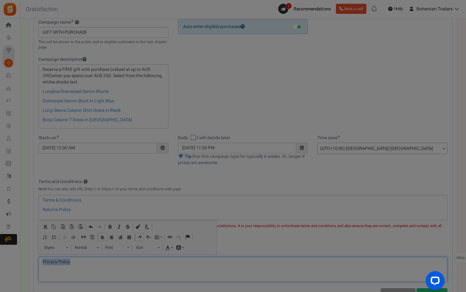
type input "Privacy Policy"
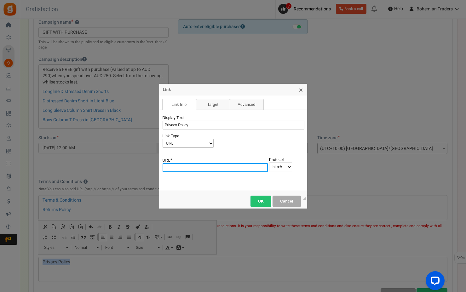
paste input "https://bohemiantraders.com/terms-privacy-policy/"
type input "https://bohemiantraders.com/terms-privacy-policy/"
select select "https://"
type input "bohemiantraders.com/terms-privacy-policy/"
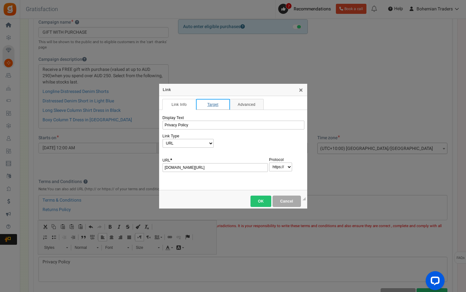
click at [213, 105] on link "Target" at bounding box center [213, 104] width 34 height 11
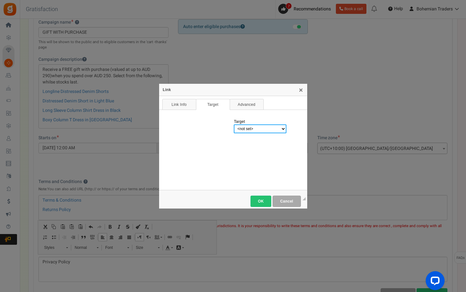
select select "_blank"
click at [262, 200] on span "OK" at bounding box center [261, 201] width 14 height 4
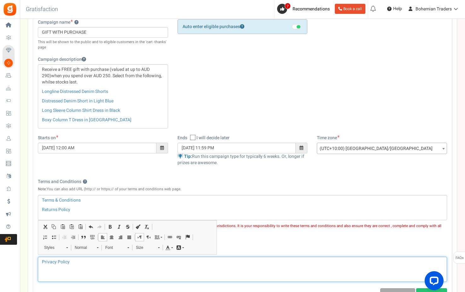
click at [68, 247] on link "Styles" at bounding box center [56, 247] width 32 height 9
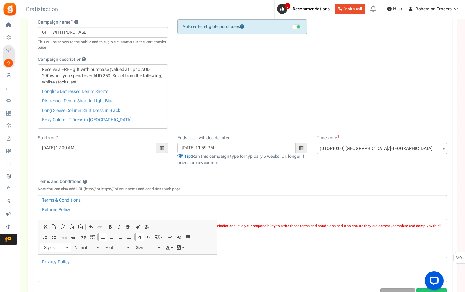
scroll to position [14, 0]
click at [68, 247] on link "Styles" at bounding box center [56, 247] width 32 height 9
click at [66, 247] on link "Styles" at bounding box center [56, 247] width 32 height 9
click at [95, 247] on link "Normal" at bounding box center [86, 247] width 31 height 9
click at [97, 247] on span at bounding box center [98, 247] width 2 height 6
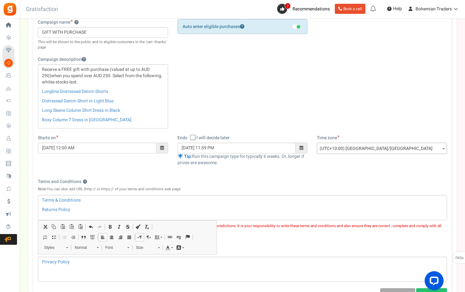
click at [128, 248] on span at bounding box center [128, 247] width 2 height 1
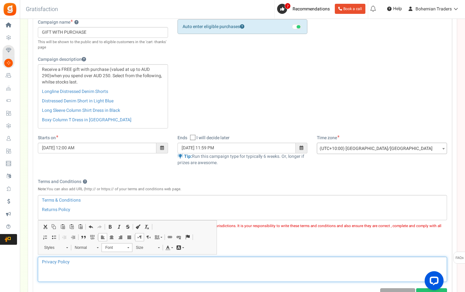
click at [136, 264] on div "Privacy Policy" at bounding box center [242, 269] width 409 height 25
click at [145, 248] on span "Size" at bounding box center [144, 248] width 22 height 8
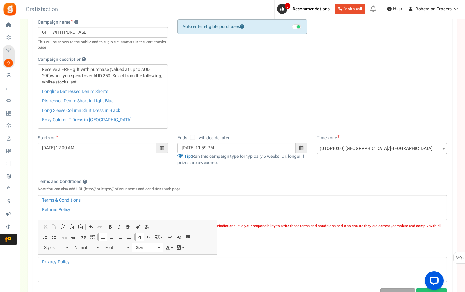
click at [158, 247] on span at bounding box center [159, 247] width 2 height 1
click at [129, 246] on link "Font" at bounding box center [117, 247] width 31 height 9
click at [123, 75] on p "Receive a FREE gift with purchase (valued at up to AUD 290) when you spend over…" at bounding box center [103, 76] width 122 height 19
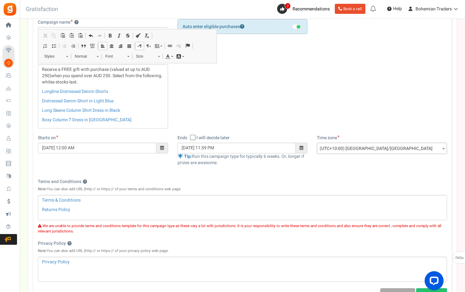
click at [118, 57] on span "Font" at bounding box center [113, 56] width 22 height 8
click at [129, 56] on span at bounding box center [128, 56] width 2 height 1
click at [45, 55] on span "Styles" at bounding box center [52, 56] width 22 height 8
click at [113, 76] on p "Receive a FREE gift with purchase (valued at up to AUD 290) when you spend over…" at bounding box center [103, 76] width 122 height 19
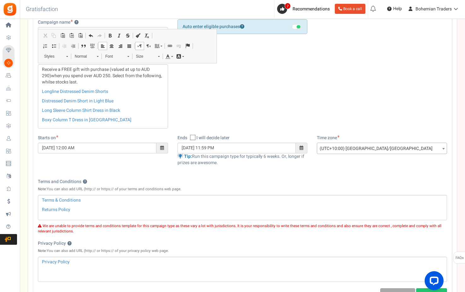
click at [258, 83] on div "Campaign name ? Display Title shown publicly GIFT WITH PURCHASE This will be sh…" at bounding box center [242, 77] width 419 height 116
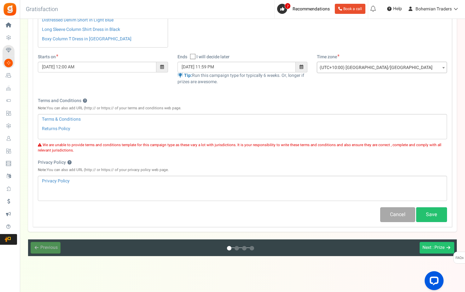
scroll to position [162, 0]
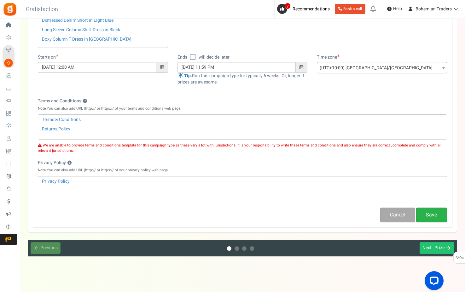
click at [432, 211] on button "Save" at bounding box center [431, 215] width 31 height 15
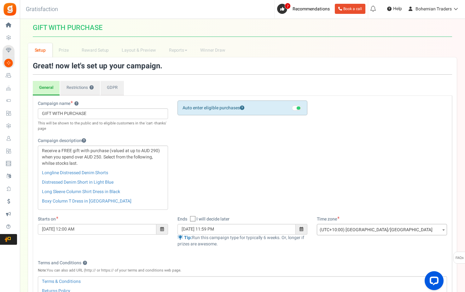
click at [193, 217] on icon at bounding box center [193, 219] width 4 height 4
click at [188, 218] on input "I will decide later" at bounding box center [186, 220] width 4 height 4
checkbox input "true"
click at [76, 87] on link "Restrictions ?" at bounding box center [80, 88] width 40 height 15
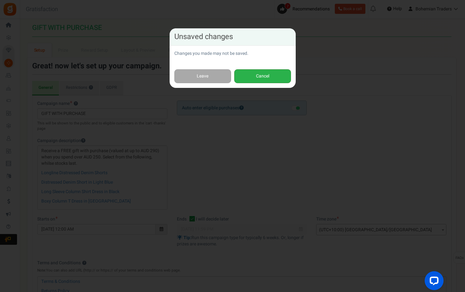
click at [266, 72] on button "Cancel" at bounding box center [262, 76] width 57 height 14
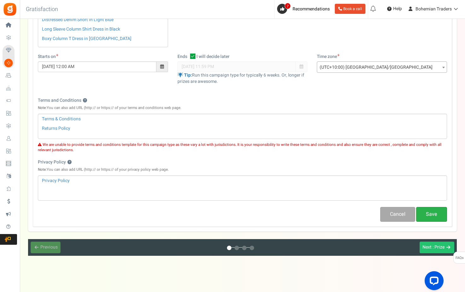
scroll to position [162, 0]
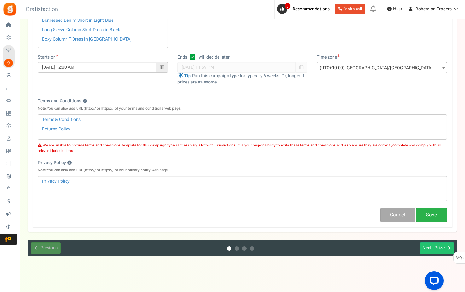
click at [434, 213] on button "Save" at bounding box center [431, 215] width 31 height 15
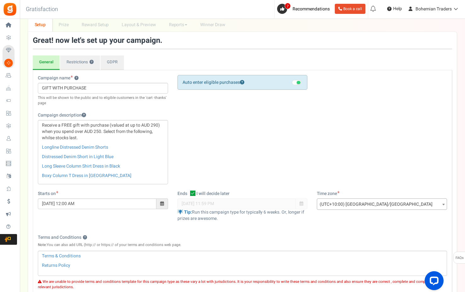
scroll to position [25, 0]
click at [81, 65] on link "Restrictions ?" at bounding box center [80, 63] width 40 height 15
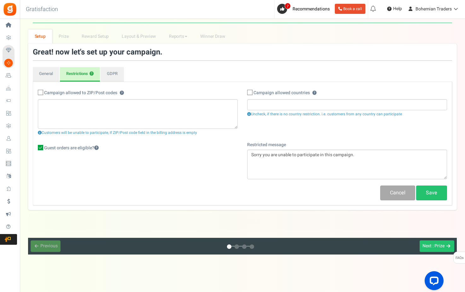
scroll to position [0, 0]
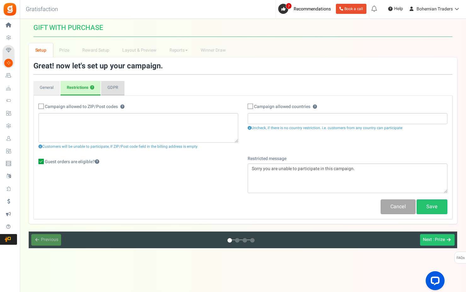
click at [114, 89] on link "GDPR" at bounding box center [112, 88] width 23 height 15
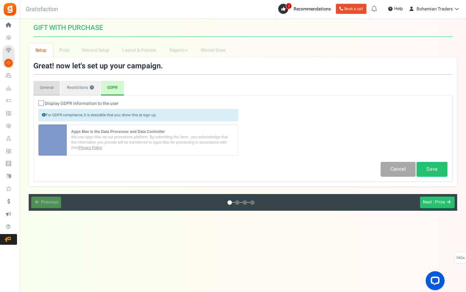
click at [48, 84] on link "General" at bounding box center [46, 88] width 26 height 15
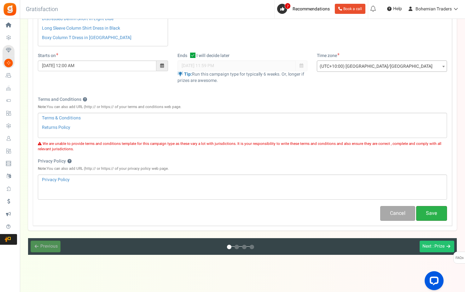
scroll to position [162, 0]
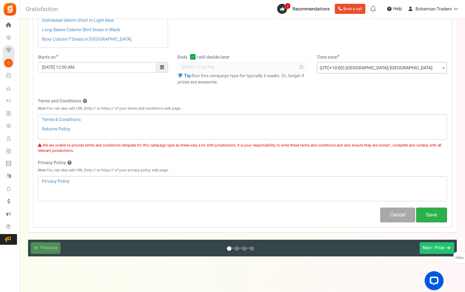
click at [436, 211] on button "Save" at bounding box center [431, 215] width 31 height 15
click at [435, 247] on span ": Prize" at bounding box center [438, 248] width 12 height 7
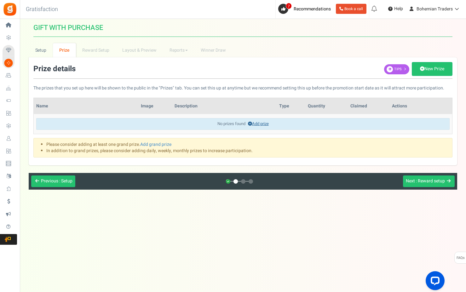
click at [261, 122] on link "Add prize" at bounding box center [258, 124] width 21 height 6
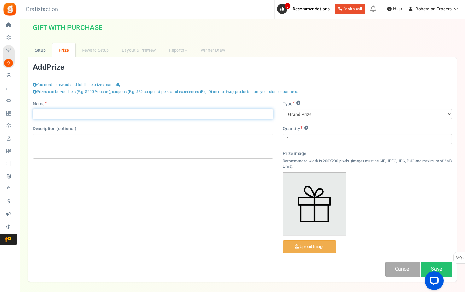
click at [76, 117] on input "Name" at bounding box center [153, 114] width 241 height 11
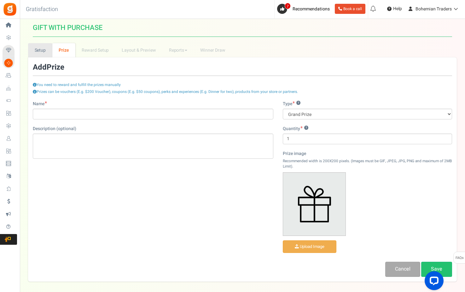
click at [38, 50] on link "Setup" at bounding box center [40, 50] width 24 height 14
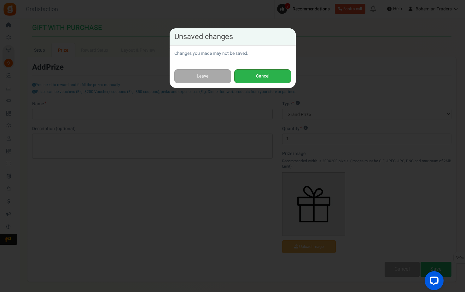
click at [261, 73] on button "Cancel" at bounding box center [262, 76] width 57 height 14
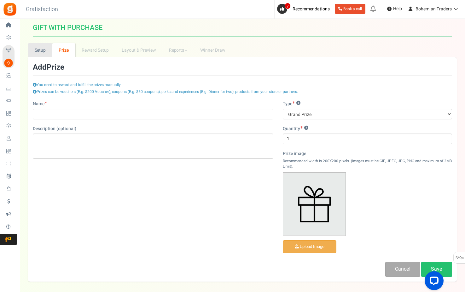
click at [38, 49] on link "Setup" at bounding box center [40, 50] width 24 height 14
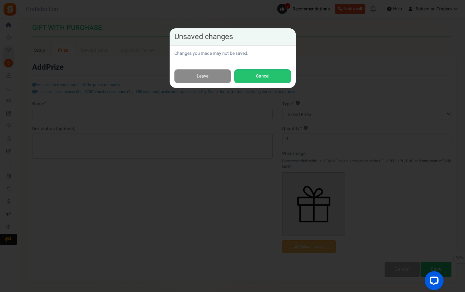
click at [207, 74] on link "Leave" at bounding box center [202, 76] width 57 height 14
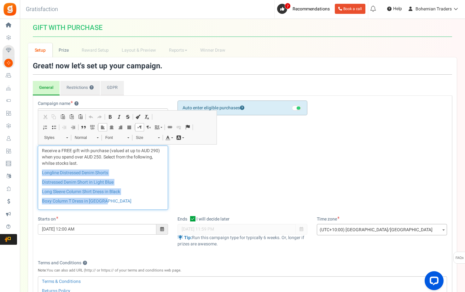
drag, startPoint x: 114, startPoint y: 202, endPoint x: 42, endPoint y: 171, distance: 79.1
click at [42, 171] on div "Receive a FREE gift with purchase (valued at up to AUD 290) when you spend over…" at bounding box center [103, 178] width 130 height 64
copy div "Longline Distressed Denim Shorts Distressed Denim Short in Light Blue Long Slee…"
click at [60, 50] on link "Prize" at bounding box center [63, 50] width 23 height 14
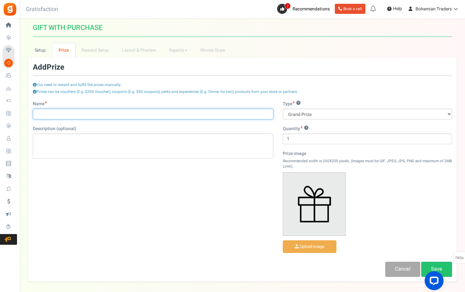
click at [65, 109] on input "Name" at bounding box center [153, 114] width 241 height 11
paste input "Longline Distressed Denim Shorts Distressed Denim Short in Light Blue Long Slee…"
type input "Longline Distressed Denim Shorts Distressed Denim Short in Light Blue Long Slee…"
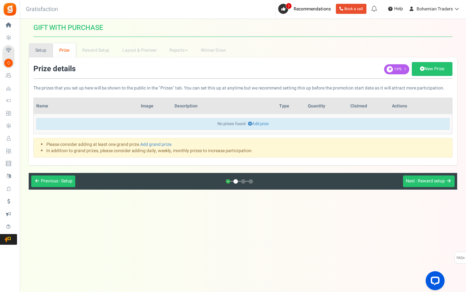
click at [45, 50] on link "Setup" at bounding box center [41, 50] width 24 height 14
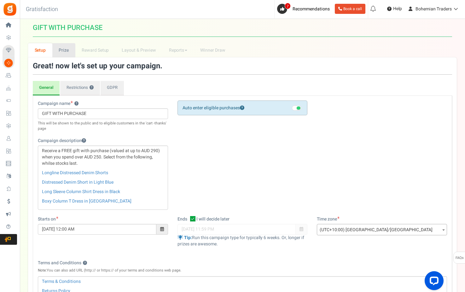
click at [66, 49] on link "Prize" at bounding box center [63, 50] width 23 height 14
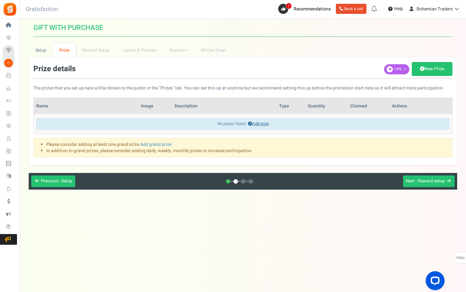
click at [263, 124] on link "Add prize" at bounding box center [258, 124] width 21 height 6
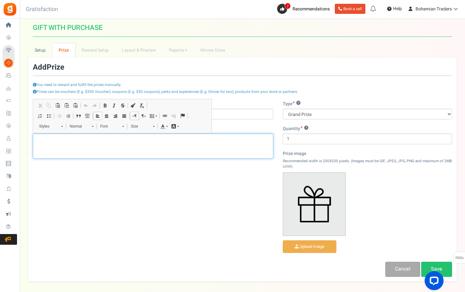
click at [108, 139] on p "Editor, prize_description" at bounding box center [153, 139] width 232 height 6
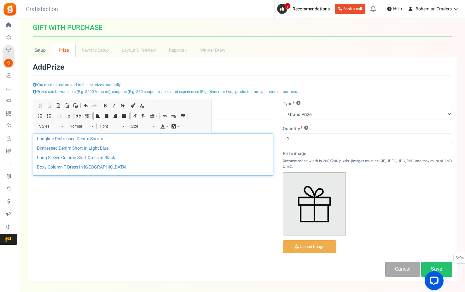
click at [107, 137] on p "Longline Distressed Denim Shorts" at bounding box center [153, 139] width 232 height 6
copy link "Longline Distressed Denim Shorts"
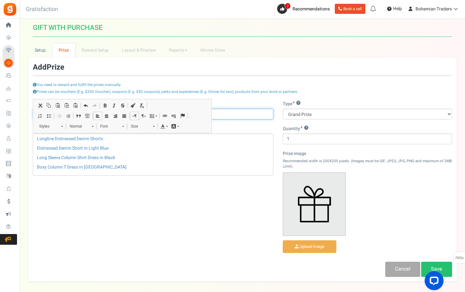
click at [246, 114] on input "Name" at bounding box center [153, 114] width 241 height 11
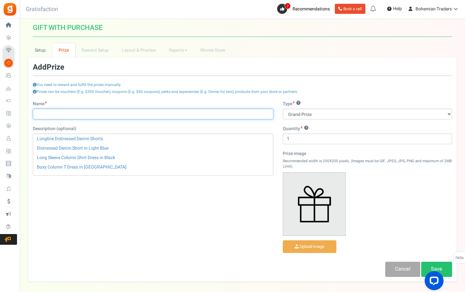
paste input "Longline Distressed Denim Shorts"
type input "Longline Distressed Denim Shorts"
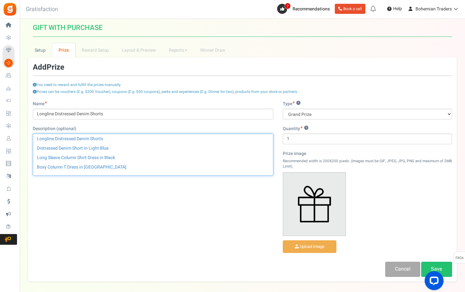
click at [121, 168] on p "Boxy Column T Dress in [GEOGRAPHIC_DATA]" at bounding box center [153, 167] width 232 height 6
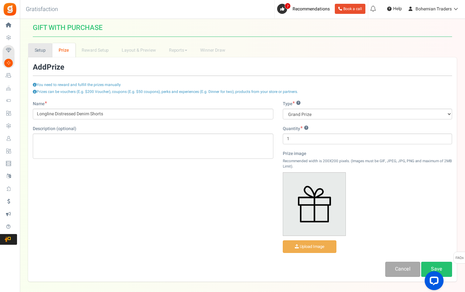
click at [37, 50] on link "Setup" at bounding box center [40, 50] width 24 height 14
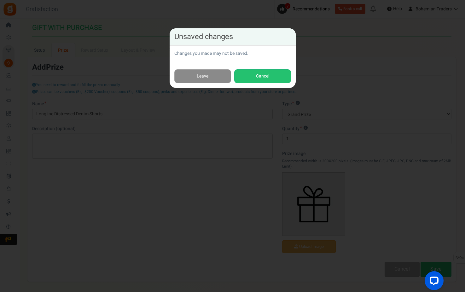
click at [209, 78] on link "Leave" at bounding box center [202, 76] width 57 height 14
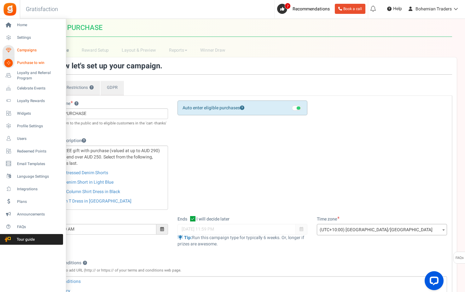
click at [23, 51] on span "Campaigns" at bounding box center [39, 50] width 44 height 5
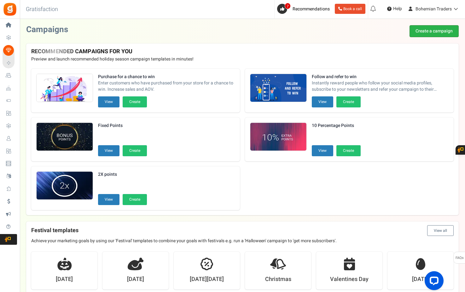
click at [427, 32] on link "Create a campaign" at bounding box center [433, 31] width 49 height 12
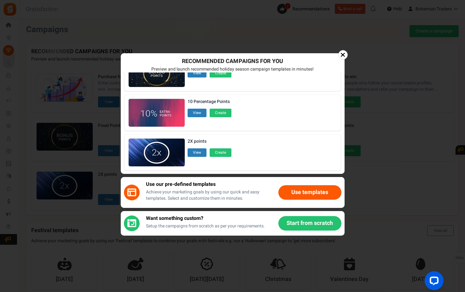
scroll to position [107, 0]
click at [343, 54] on icon at bounding box center [342, 55] width 5 height 6
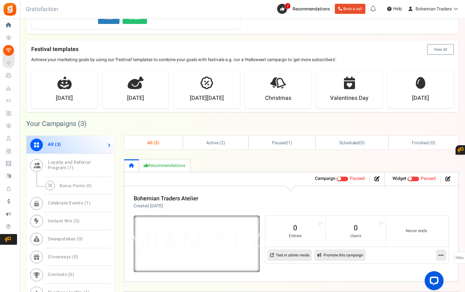
scroll to position [181, 0]
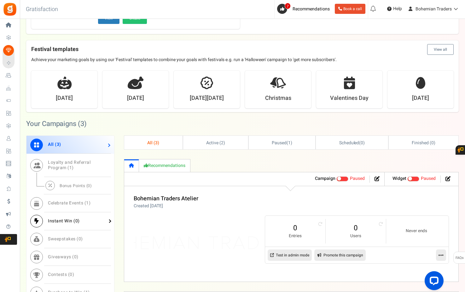
click at [70, 218] on span "Instant Win ( 0 )" at bounding box center [64, 221] width 32 height 7
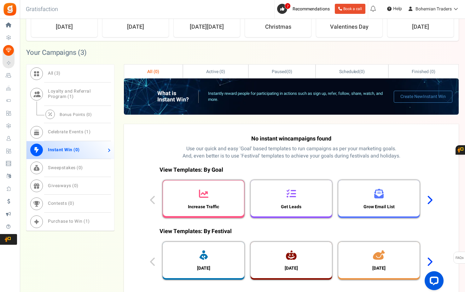
scroll to position [252, 0]
click at [412, 96] on link "Create New Instant Win" at bounding box center [423, 97] width 59 height 12
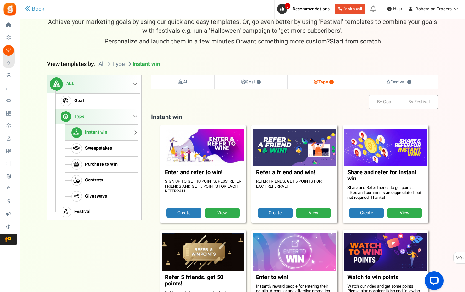
scroll to position [26, 0]
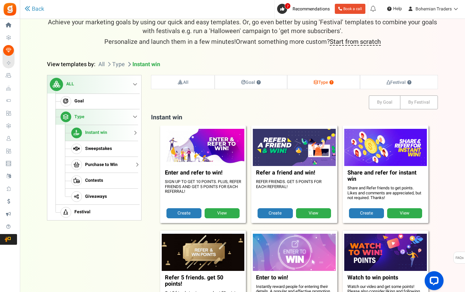
click at [112, 162] on span "Purchase to Win" at bounding box center [101, 164] width 32 height 5
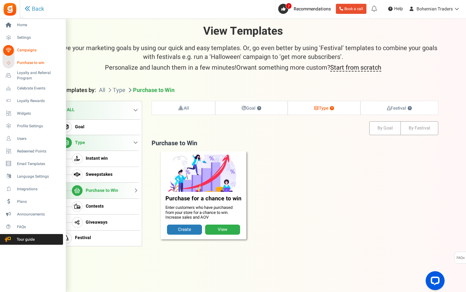
click at [28, 63] on span "Purchase to win" at bounding box center [39, 62] width 44 height 5
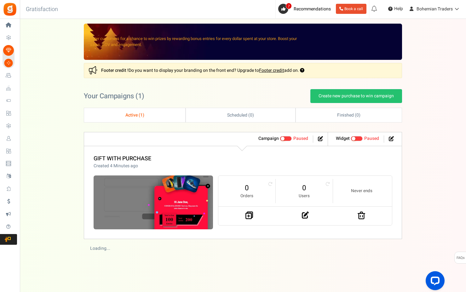
click at [135, 114] on span "Active ( 1 )" at bounding box center [134, 115] width 19 height 7
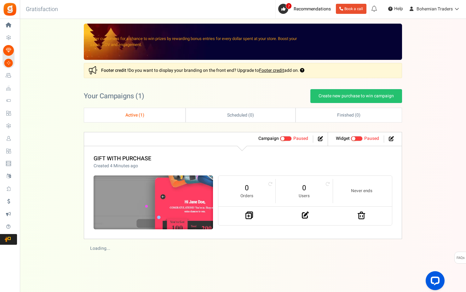
click at [133, 195] on img at bounding box center [153, 202] width 179 height 81
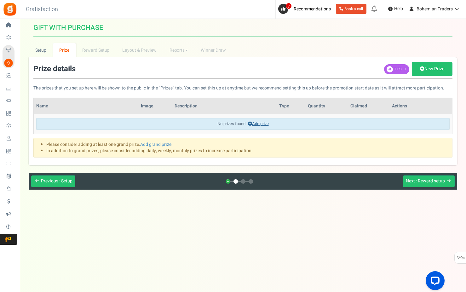
click at [262, 125] on link "Add prize" at bounding box center [258, 124] width 21 height 6
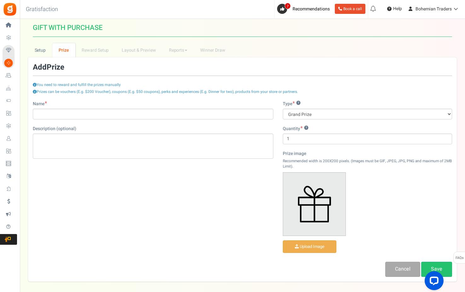
click at [63, 52] on link "Prize" at bounding box center [63, 50] width 23 height 14
click at [403, 265] on link "Cancel" at bounding box center [402, 269] width 35 height 15
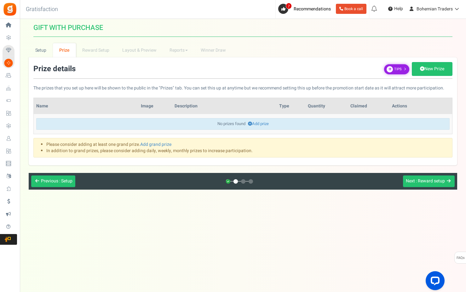
click at [398, 69] on span "Tips" at bounding box center [398, 69] width 8 height 5
click at [261, 123] on link "Add prize" at bounding box center [258, 124] width 21 height 6
select select "grand"
type input "1"
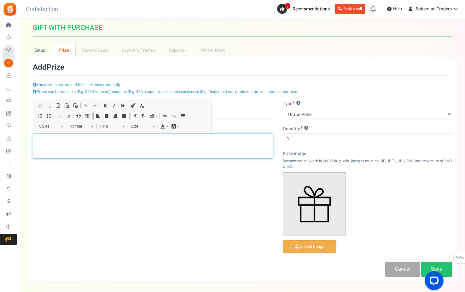
click at [87, 137] on p "Editor, prize_description" at bounding box center [153, 139] width 232 height 6
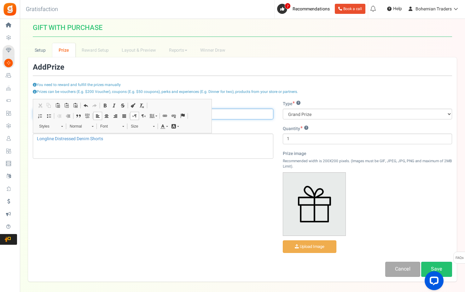
click at [233, 116] on input "Name" at bounding box center [153, 114] width 241 height 11
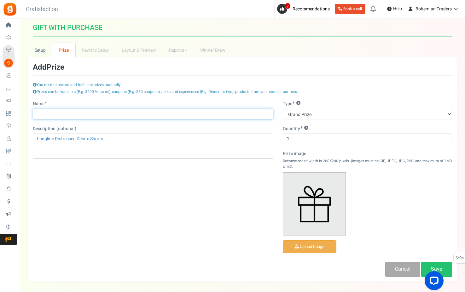
paste input "Longline Distressed Denim Shorts"
type input "Longline Distressed Denim Shorts"
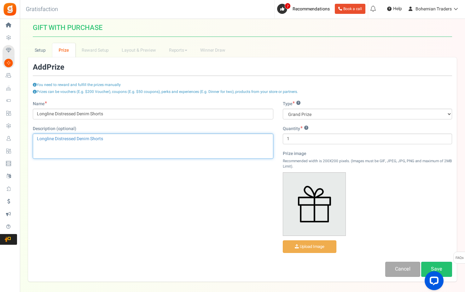
click at [133, 135] on div "Longline Distressed Denim Shorts" at bounding box center [153, 146] width 241 height 25
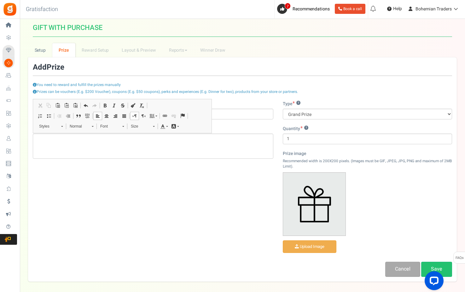
click at [430, 186] on div "Prize image Recommended width is 200X200 pixels. (Images must be GIF, JPEG, JPG…" at bounding box center [367, 203] width 169 height 105
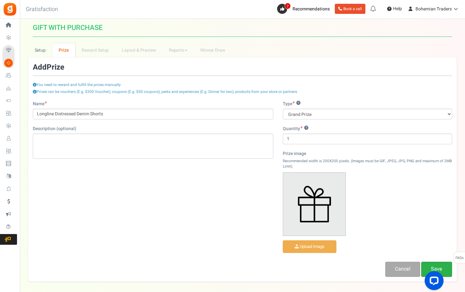
click at [443, 266] on link "Save" at bounding box center [436, 269] width 31 height 15
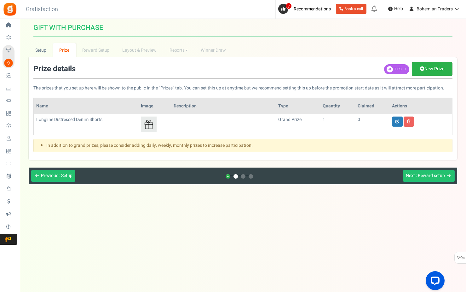
click at [432, 68] on link "New Prize" at bounding box center [432, 69] width 41 height 14
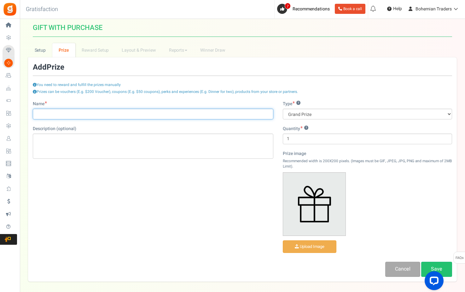
click at [142, 111] on input "Name" at bounding box center [153, 114] width 241 height 11
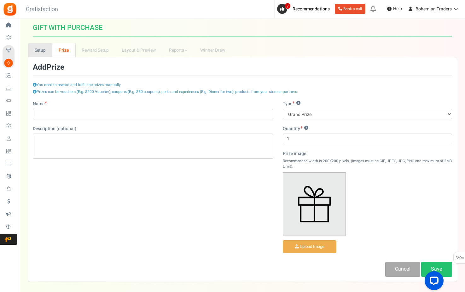
click at [41, 50] on link "Setup" at bounding box center [40, 50] width 24 height 14
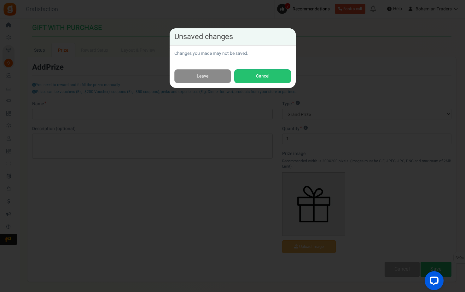
click at [207, 73] on link "Leave" at bounding box center [202, 76] width 57 height 14
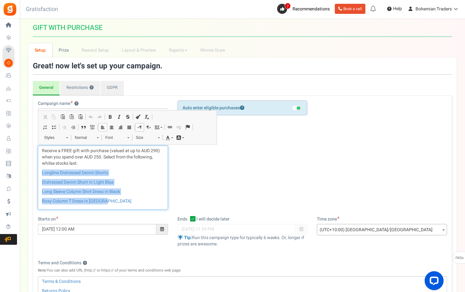
drag, startPoint x: 114, startPoint y: 200, endPoint x: 41, endPoint y: 170, distance: 79.1
click at [41, 170] on div "Receive a FREE gift with purchase (valued at up to AUD 290) when you spend over…" at bounding box center [103, 178] width 130 height 64
copy div "Longline Distressed Denim Shorts Distressed Denim Short in Light Blue Long Slee…"
click at [63, 47] on link "Prize" at bounding box center [63, 50] width 23 height 14
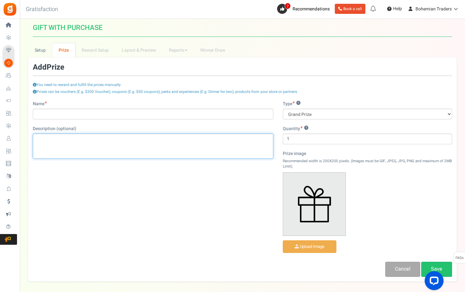
click at [73, 143] on div "Editor, prize_description" at bounding box center [153, 146] width 241 height 25
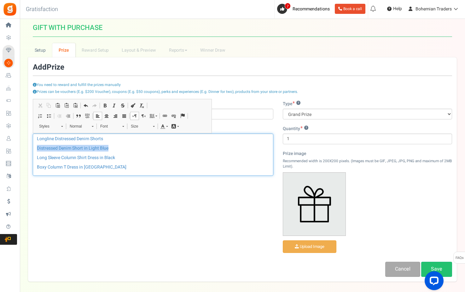
drag, startPoint x: 113, startPoint y: 149, endPoint x: 36, endPoint y: 147, distance: 77.3
click at [36, 147] on div "Longline Distressed Denim Shorts Distressed Denim Short in Light Blue Long Slee…" at bounding box center [153, 155] width 241 height 42
copy link "Distressed Denim Short in Light Blue"
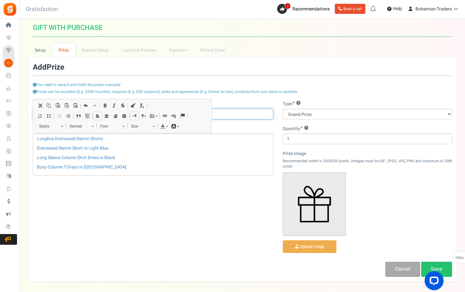
click at [248, 116] on input "Name" at bounding box center [153, 114] width 241 height 11
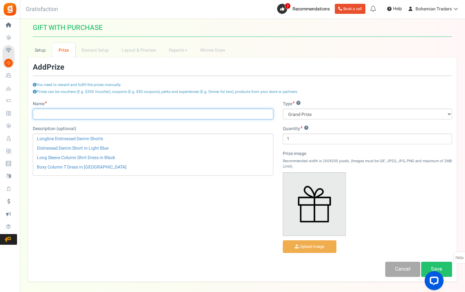
paste input "Distressed Denim Short in Light Blue"
type input "Distressed Denim Short in Light Blue"
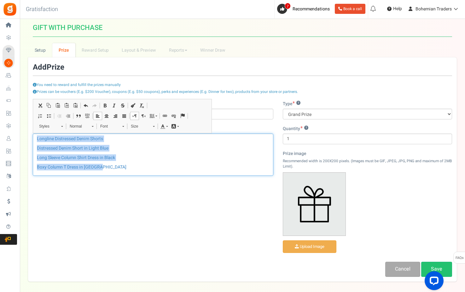
drag, startPoint x: 125, startPoint y: 170, endPoint x: 36, endPoint y: 138, distance: 94.6
click at [36, 138] on div "Longline Distressed Denim Shorts Distressed Denim Short in Light Blue Long Slee…" at bounding box center [153, 155] width 241 height 42
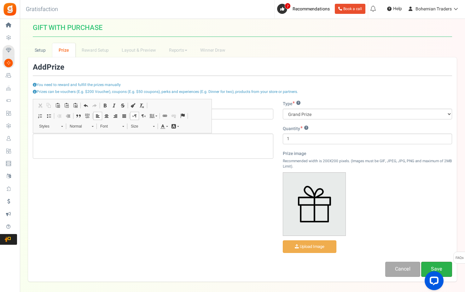
click at [438, 266] on link "Save" at bounding box center [436, 269] width 31 height 15
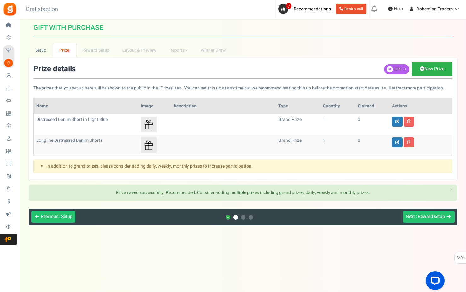
click at [430, 65] on link "New Prize" at bounding box center [432, 69] width 41 height 14
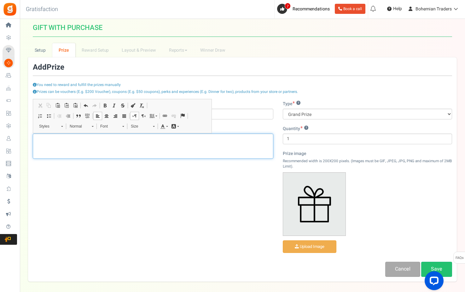
click at [80, 145] on div "Editor, prize_description" at bounding box center [153, 146] width 241 height 25
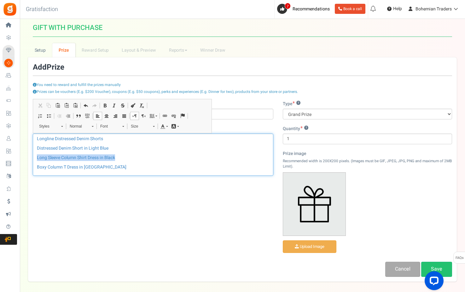
drag, startPoint x: 122, startPoint y: 156, endPoint x: 33, endPoint y: 155, distance: 89.2
click at [33, 155] on div "Longline Distressed Denim Shorts Distressed Denim Short in Light Blue Long Slee…" at bounding box center [153, 155] width 241 height 42
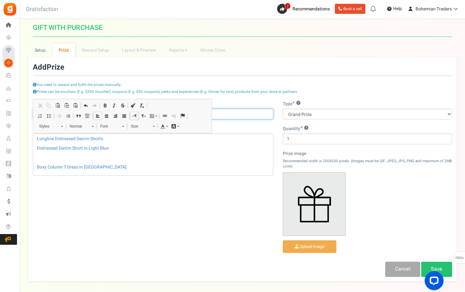
click at [226, 113] on input "Name" at bounding box center [153, 114] width 241 height 11
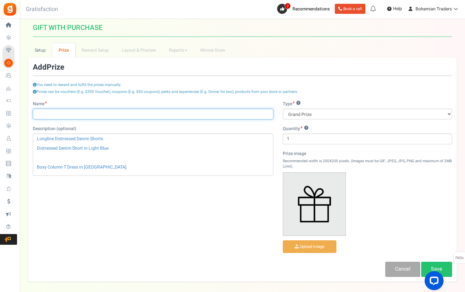
paste input "Long Sleeve Column Shirt Dress in Black"
type input "Long Sleeve Column Shirt Dress in Black"
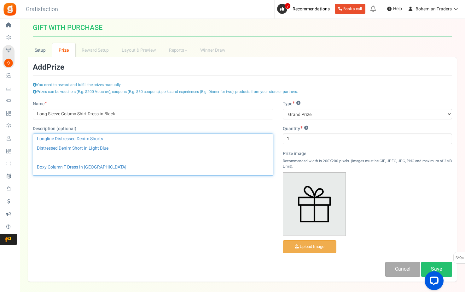
click at [148, 157] on p "Editor, prize_description" at bounding box center [153, 158] width 232 height 6
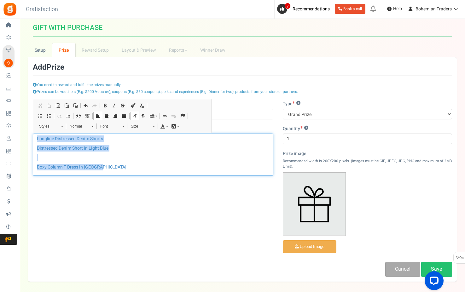
drag, startPoint x: 119, startPoint y: 171, endPoint x: 34, endPoint y: 140, distance: 90.9
click at [34, 140] on div "Longline Distressed Denim Shorts Distressed Denim Short in Light Blue Boxy Colu…" at bounding box center [153, 155] width 241 height 42
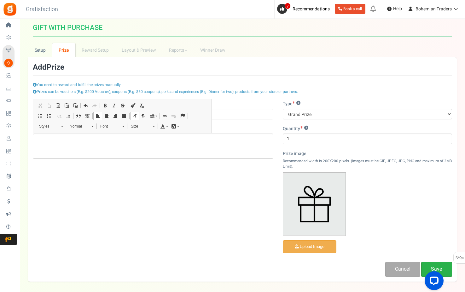
click at [440, 265] on link "Save" at bounding box center [436, 269] width 31 height 15
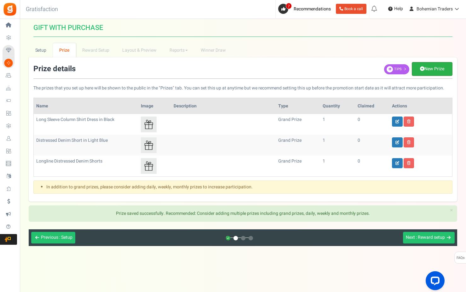
click at [427, 69] on link "New Prize" at bounding box center [432, 69] width 41 height 14
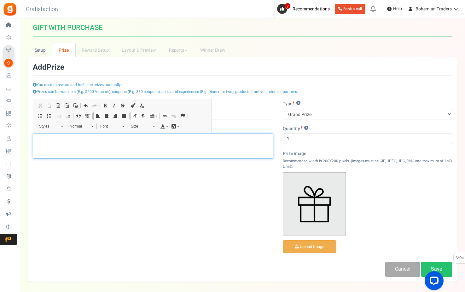
click at [78, 143] on div "Editor, prize_description" at bounding box center [153, 146] width 241 height 25
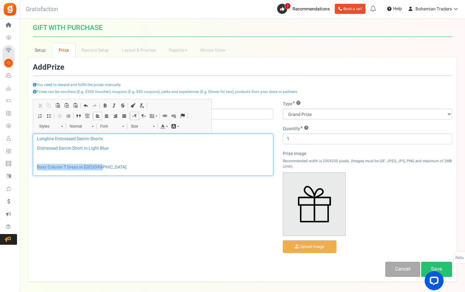
click at [36, 167] on div "Longline Distressed Denim Shorts Distressed Denim Short in Light Blue Boxy Colu…" at bounding box center [153, 155] width 241 height 42
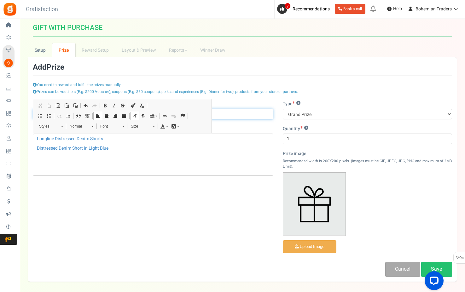
click at [237, 115] on input "Name" at bounding box center [153, 114] width 241 height 11
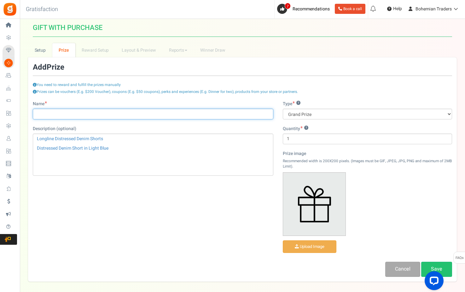
paste input "Boxy Column T Dress in [GEOGRAPHIC_DATA]"
type input "Boxy Column T Dress in [GEOGRAPHIC_DATA]"
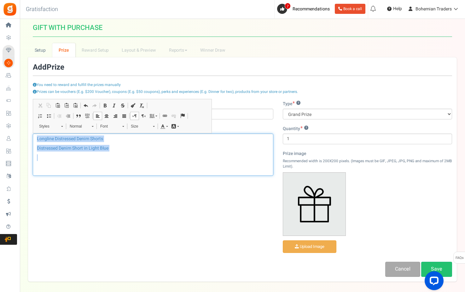
drag, startPoint x: 152, startPoint y: 158, endPoint x: 34, endPoint y: 138, distance: 119.9
click at [34, 138] on div "Longline Distressed Denim Shorts Distressed Denim Short in Light Blue" at bounding box center [153, 155] width 241 height 42
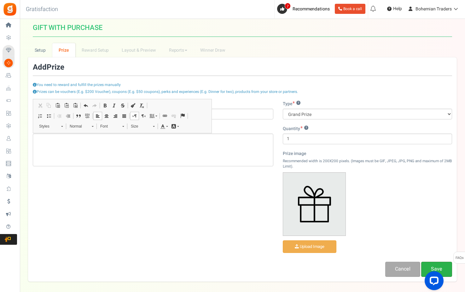
click at [437, 266] on link "Save" at bounding box center [436, 269] width 31 height 15
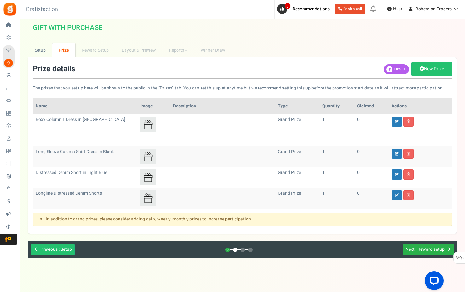
click at [426, 249] on span ": Reward setup" at bounding box center [429, 249] width 29 height 7
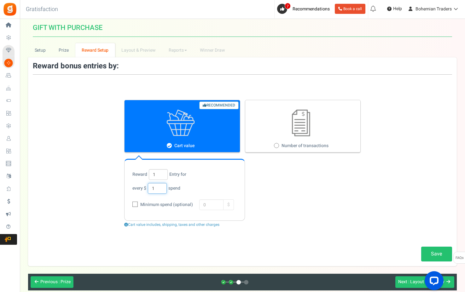
click at [157, 188] on input "1" at bounding box center [157, 188] width 19 height 11
type input "250"
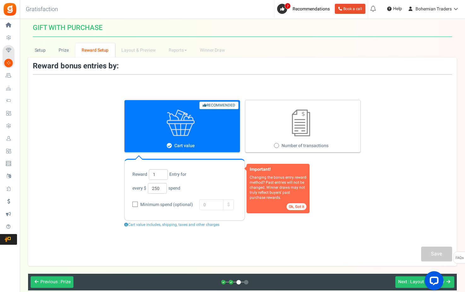
click at [297, 143] on span "Number of transactions" at bounding box center [305, 146] width 47 height 6
click at [278, 144] on input "Number of transactions" at bounding box center [276, 146] width 4 height 4
radio input "true"
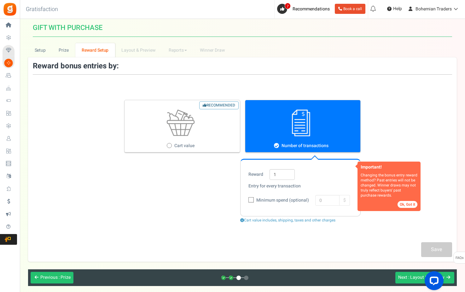
click at [249, 200] on span at bounding box center [250, 199] width 5 height 5
click at [246, 200] on input "Minimum spend (optional)" at bounding box center [244, 201] width 4 height 4
checkbox input "true"
drag, startPoint x: 326, startPoint y: 200, endPoint x: 311, endPoint y: 199, distance: 15.5
click at [311, 199] on div "Minimum spend (optional) 0 $" at bounding box center [300, 200] width 104 height 13
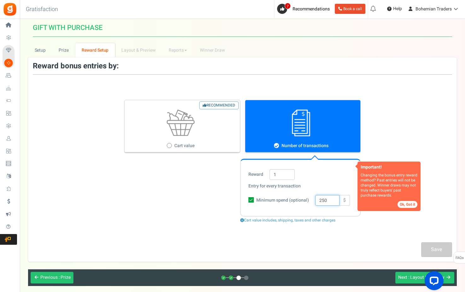
type input "250"
click at [421, 97] on div "Important! Changing the bonus entry reward method? Past entries will not be cha…" at bounding box center [242, 161] width 429 height 155
click at [406, 203] on button "Ok, Got it" at bounding box center [408, 204] width 20 height 7
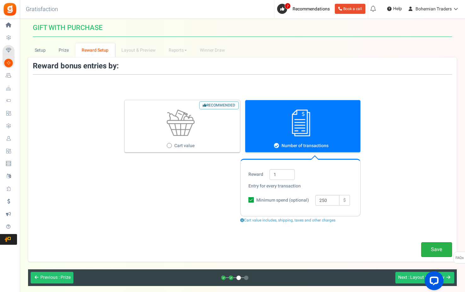
click at [435, 249] on link "Save" at bounding box center [436, 249] width 31 height 15
click at [413, 275] on span ": Layout & Preview" at bounding box center [426, 277] width 36 height 7
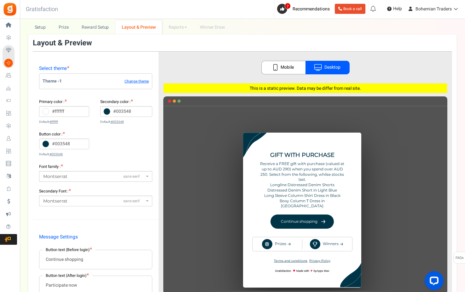
scroll to position [23, 0]
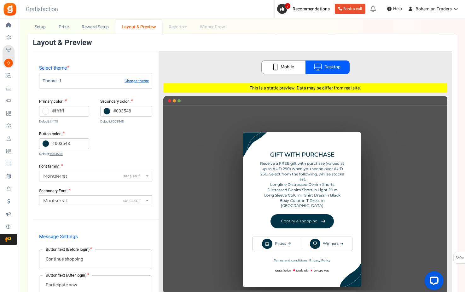
click at [323, 64] on link "Desktop" at bounding box center [327, 68] width 44 height 14
click at [286, 67] on link "Mobile" at bounding box center [283, 68] width 44 height 14
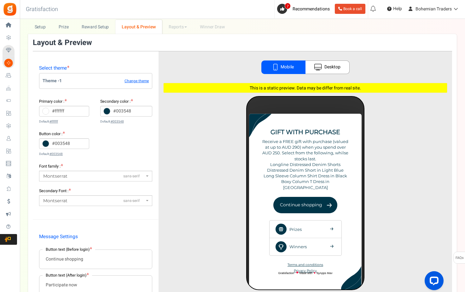
click at [325, 66] on link "Desktop" at bounding box center [327, 68] width 44 height 14
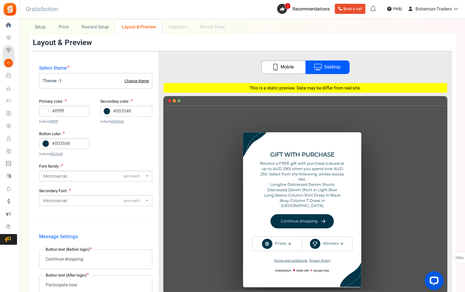
click at [130, 80] on link "Change theme" at bounding box center [137, 81] width 24 height 4
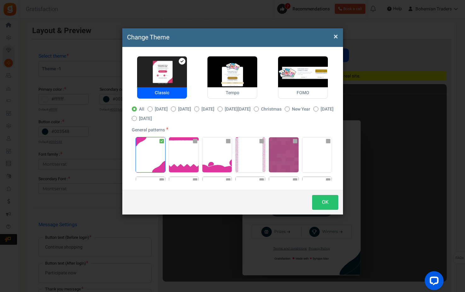
scroll to position [42, 0]
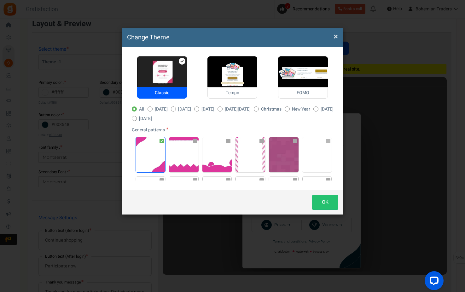
click at [327, 154] on img at bounding box center [317, 154] width 30 height 35
click at [306, 143] on input "radio" at bounding box center [304, 141] width 4 height 4
radio input "true"
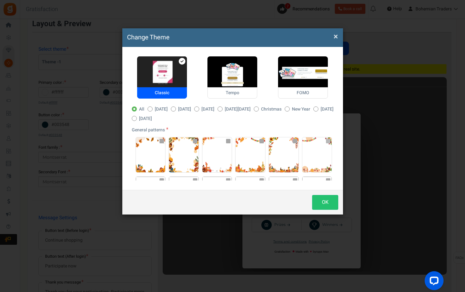
scroll to position [119, 0]
click at [330, 202] on button "OK" at bounding box center [325, 202] width 26 height 15
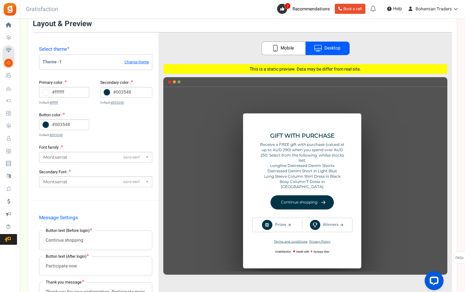
click at [65, 156] on span "Montserrat" at bounding box center [55, 157] width 24 height 6
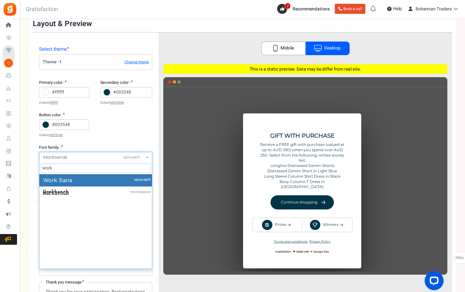
scroll to position [0, 0]
type input "work"
select select "1839"
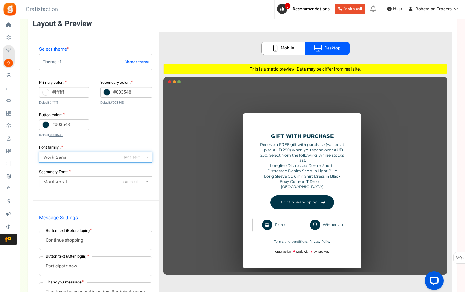
click at [147, 182] on b at bounding box center [147, 181] width 3 height 1
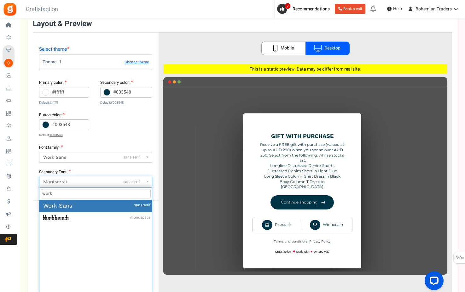
type input "work"
select select "1839"
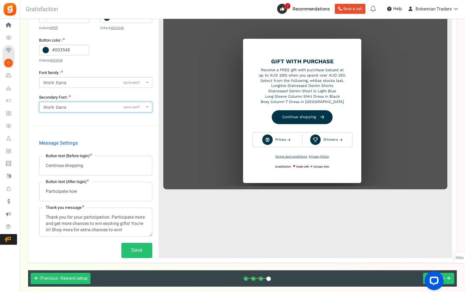
scroll to position [117, 0]
drag, startPoint x: 46, startPoint y: 217, endPoint x: 127, endPoint y: 230, distance: 82.5
click at [127, 230] on textarea "Thank you for your participation. Participate more and get more chances to win …" at bounding box center [95, 222] width 113 height 28
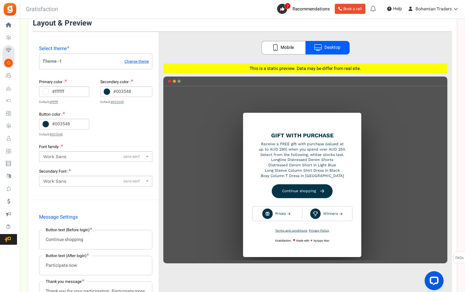
scroll to position [38, 0]
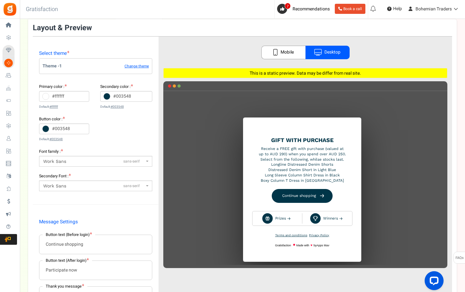
click at [292, 48] on link "Mobile" at bounding box center [283, 53] width 44 height 14
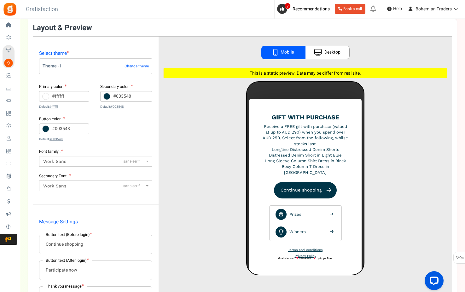
click at [327, 50] on link "Desktop" at bounding box center [327, 53] width 44 height 14
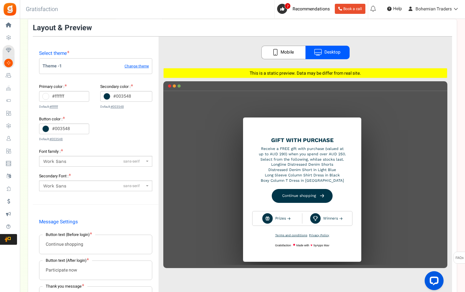
click at [105, 95] on icon at bounding box center [106, 96] width 7 height 7
click at [105, 95] on input "#003548" at bounding box center [126, 96] width 52 height 11
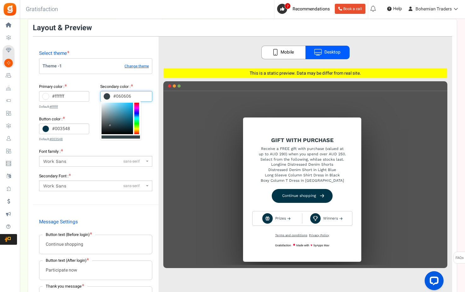
type input "#000000"
drag, startPoint x: 113, startPoint y: 124, endPoint x: 98, endPoint y: 136, distance: 19.5
click at [98, 136] on body "Install now Back to Home Back to program setup Home Settings Campaigns Purchase…" at bounding box center [232, 183] width 465 height 442
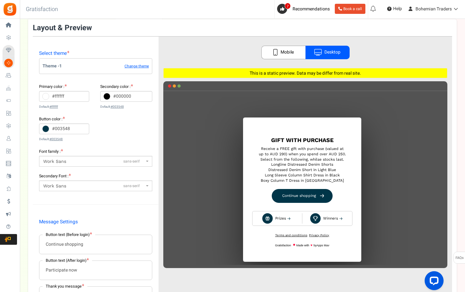
click at [47, 127] on icon at bounding box center [45, 128] width 7 height 7
click at [47, 127] on input "#003548" at bounding box center [64, 129] width 50 height 11
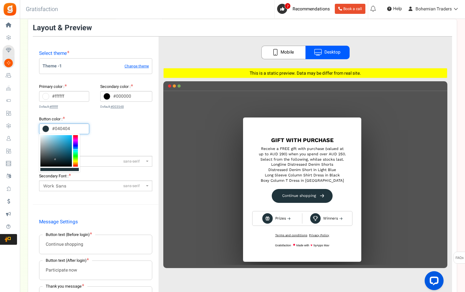
type input "#000000"
drag, startPoint x: 60, startPoint y: 157, endPoint x: 34, endPoint y: 170, distance: 29.3
click at [34, 170] on body "Install now Back to Home Back to program setup Home Settings Campaigns Purchase…" at bounding box center [232, 183] width 465 height 442
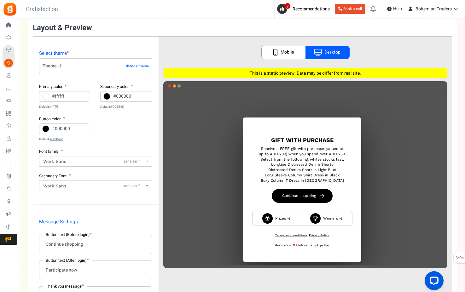
click at [127, 131] on div "Primary color : #ffffff Default: #ffffff Secondary color : #000000 Default: #00…" at bounding box center [95, 116] width 113 height 65
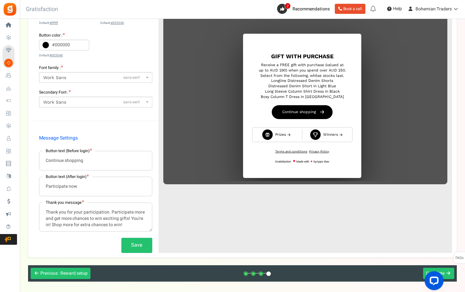
scroll to position [122, 0]
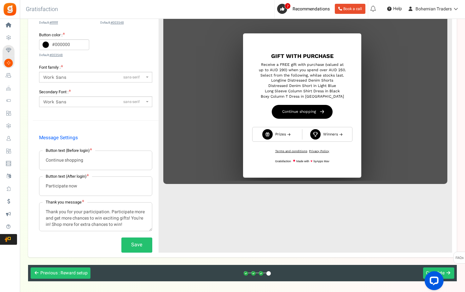
click at [82, 189] on input "Participate now" at bounding box center [95, 186] width 113 height 19
type input "G"
type input "Choose your Gift!"
click at [47, 212] on textarea "Thank you for your participation. Participate more and get more chances to win …" at bounding box center [95, 217] width 113 height 28
type textarea "Congratulations! Thanks for shopping with Bohemian Traders."
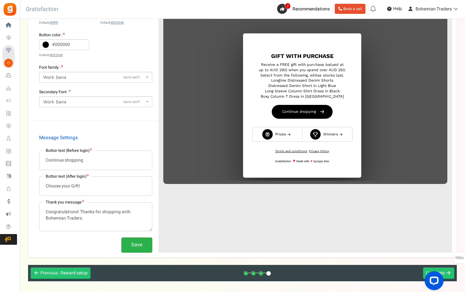
click at [131, 240] on button "Save" at bounding box center [136, 245] width 31 height 15
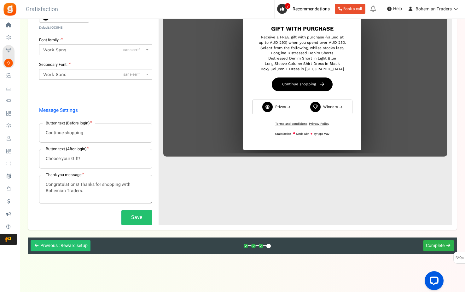
scroll to position [149, 0]
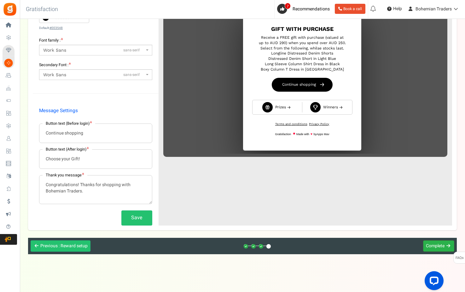
click at [435, 246] on span "Complete" at bounding box center [435, 246] width 19 height 7
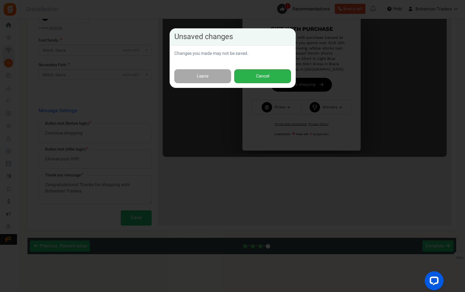
click at [265, 74] on button "Cancel" at bounding box center [262, 76] width 57 height 14
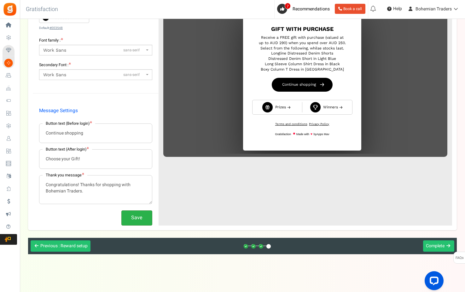
click at [136, 219] on button "Save" at bounding box center [136, 218] width 31 height 15
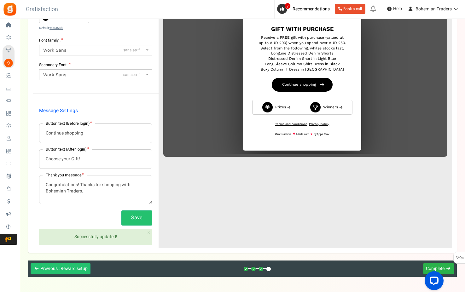
click at [437, 265] on span "Complete" at bounding box center [435, 268] width 19 height 7
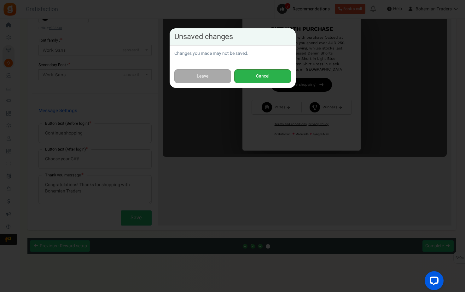
click at [260, 77] on button "Cancel" at bounding box center [262, 76] width 57 height 14
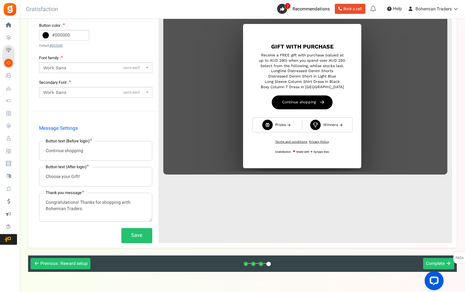
scroll to position [135, 0]
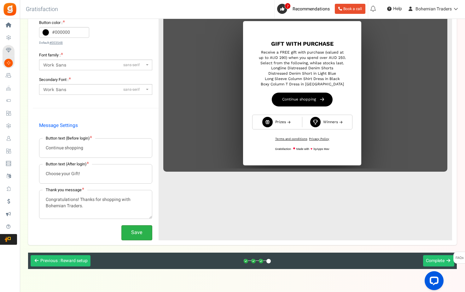
click at [135, 230] on button "Save" at bounding box center [136, 232] width 31 height 15
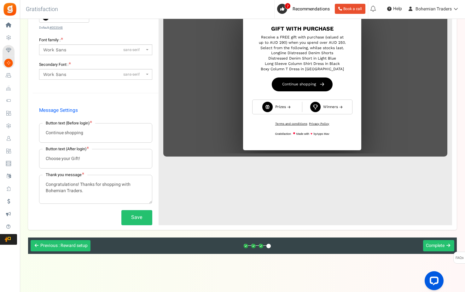
scroll to position [172, 0]
click at [435, 242] on span "Complete" at bounding box center [435, 245] width 19 height 7
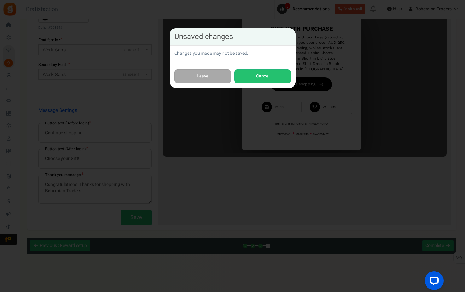
click at [203, 53] on p "Changes you made may not be saved." at bounding box center [232, 53] width 117 height 6
click at [205, 56] on div "Changes you made may not be saved." at bounding box center [233, 55] width 126 height 19
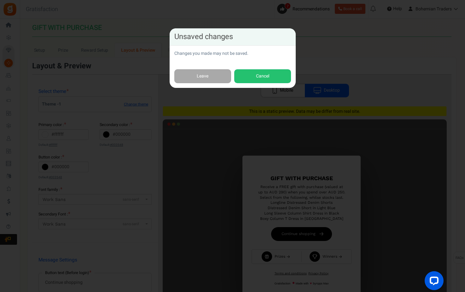
scroll to position [0, 0]
click at [213, 76] on link "Leave" at bounding box center [202, 76] width 57 height 14
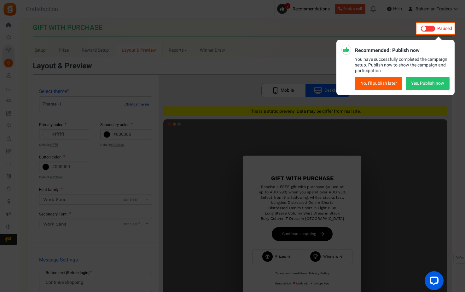
click at [385, 80] on button "No, I'll publish later" at bounding box center [378, 83] width 47 height 13
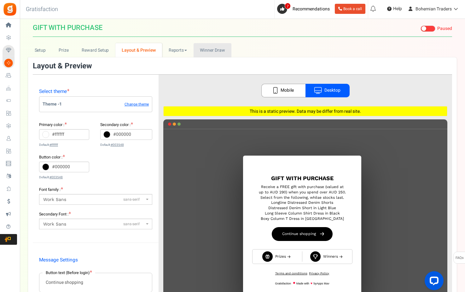
click at [215, 53] on span "Winner Draw" at bounding box center [212, 50] width 25 height 7
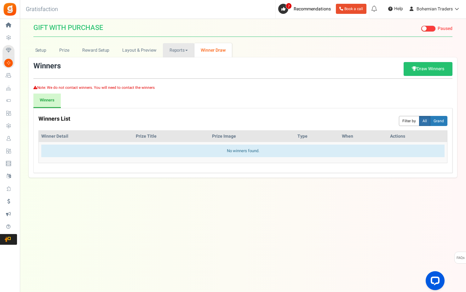
click at [188, 53] on link "Reports" at bounding box center [179, 50] width 32 height 14
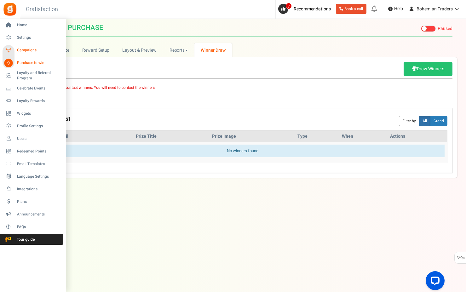
click at [26, 50] on span "Campaigns" at bounding box center [39, 50] width 44 height 5
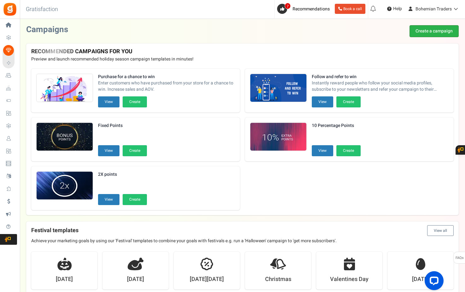
click at [431, 31] on link "Create a campaign" at bounding box center [433, 31] width 49 height 12
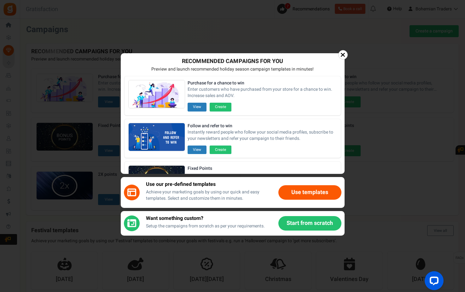
click at [314, 193] on button "Use templates" at bounding box center [309, 192] width 63 height 15
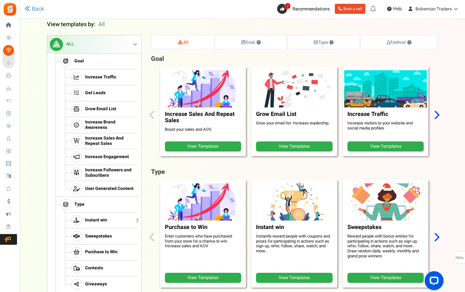
scroll to position [68, 0]
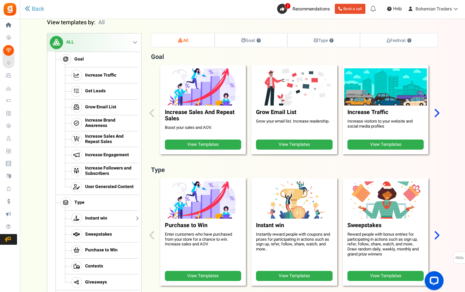
click at [111, 216] on link "Instant win" at bounding box center [101, 219] width 73 height 16
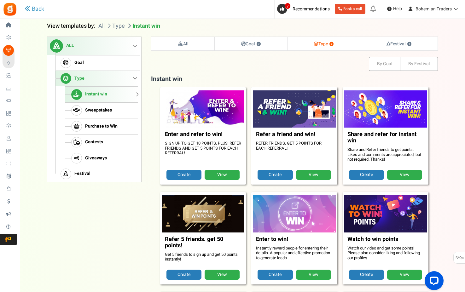
scroll to position [64, 0]
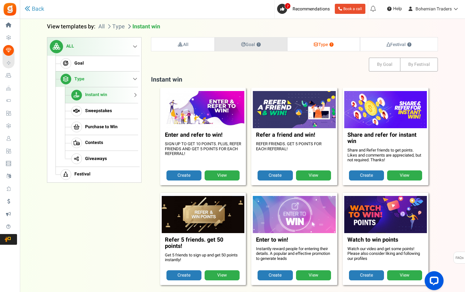
click at [241, 46] on strong "Goal ?" at bounding box center [251, 44] width 20 height 7
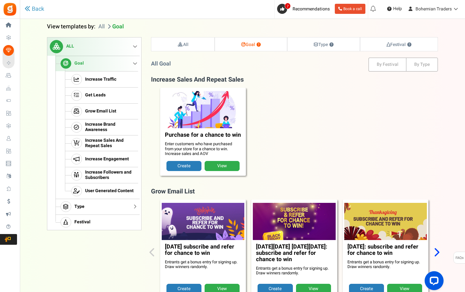
click at [80, 204] on span "Type" at bounding box center [79, 206] width 10 height 5
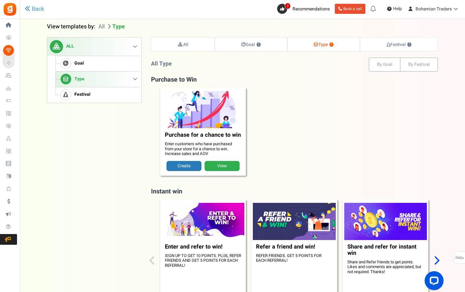
click at [116, 77] on link "Type" at bounding box center [96, 79] width 83 height 16
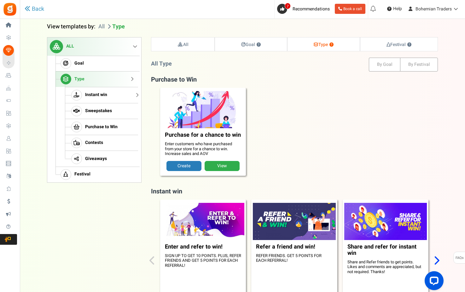
click at [100, 93] on span "Instant win" at bounding box center [96, 94] width 22 height 5
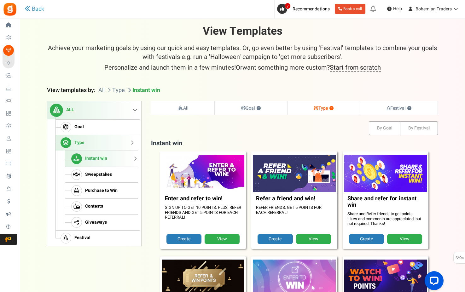
scroll to position [0, 0]
click at [356, 67] on strong "Start from scratch" at bounding box center [355, 67] width 51 height 9
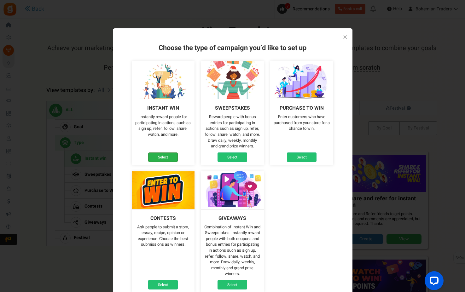
click at [170, 154] on link "Select" at bounding box center [163, 157] width 30 height 9
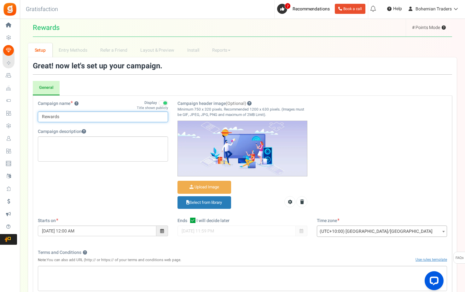
click at [55, 115] on input "Rewards" at bounding box center [103, 117] width 130 height 11
type input "Gift with Purchase"
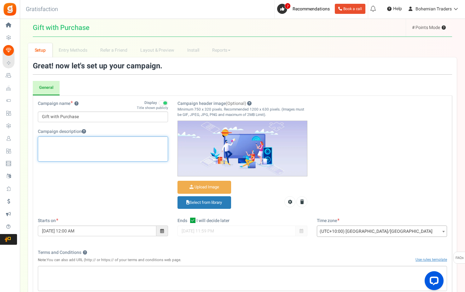
click at [54, 148] on div "Editor, competition_desc" at bounding box center [103, 148] width 130 height 25
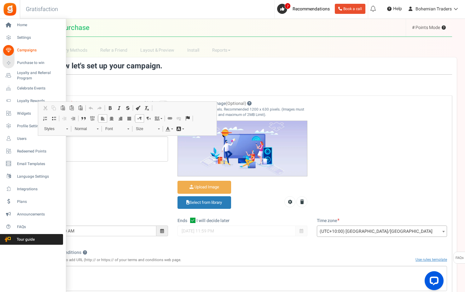
click at [25, 49] on span "Campaigns" at bounding box center [39, 50] width 44 height 5
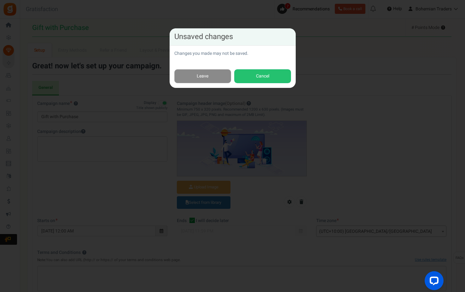
click at [204, 75] on link "Leave" at bounding box center [202, 76] width 57 height 14
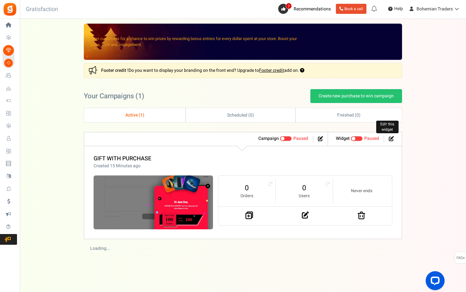
click at [392, 138] on icon at bounding box center [391, 138] width 5 height 5
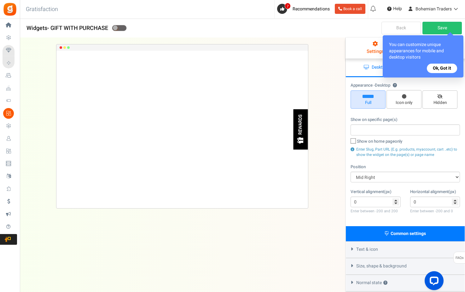
click at [443, 70] on button "Ok, Got it" at bounding box center [442, 68] width 30 height 9
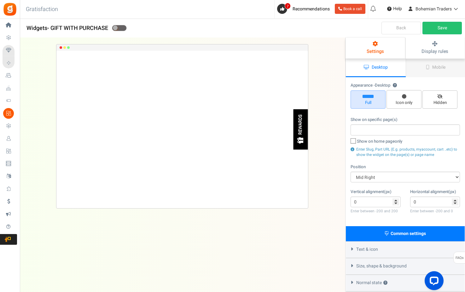
click at [375, 46] on icon at bounding box center [375, 43] width 47 height 5
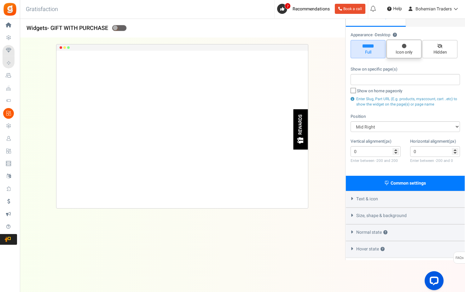
scroll to position [50, 0]
click at [353, 197] on icon at bounding box center [352, 198] width 5 height 3
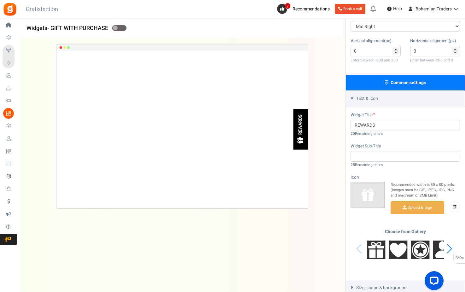
scroll to position [151, 0]
click at [352, 97] on icon at bounding box center [352, 98] width 3 height 5
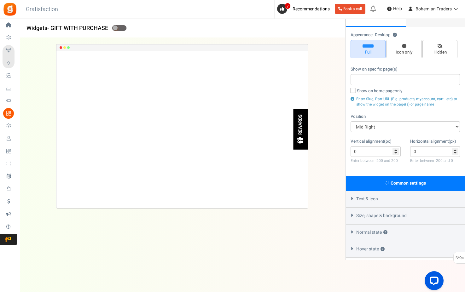
scroll to position [50, 0]
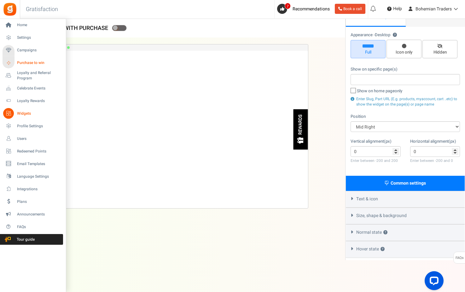
click at [31, 64] on span "Purchase to win" at bounding box center [39, 62] width 44 height 5
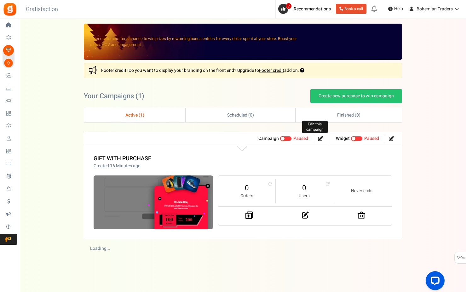
click at [321, 138] on icon at bounding box center [320, 138] width 5 height 5
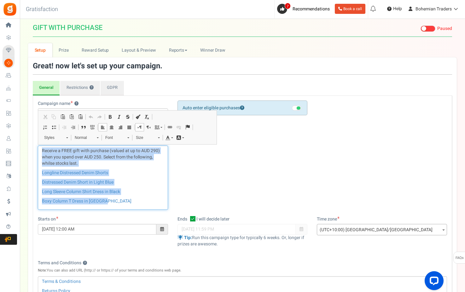
drag, startPoint x: 120, startPoint y: 203, endPoint x: 40, endPoint y: 149, distance: 96.4
click at [40, 149] on div "Receive a FREE gift with purchase (valued at up to AUD 290) when you spend over…" at bounding box center [103, 178] width 130 height 64
copy div "Receive a FREE gift with purchase (valued at up to AUD 290) when you spend over…"
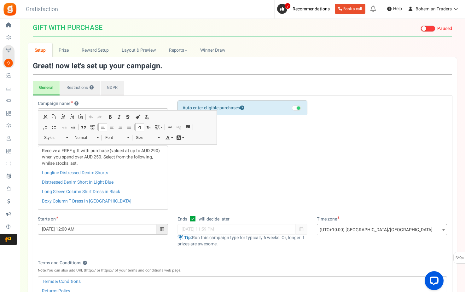
click at [259, 164] on div "Campaign name ? Display Title shown publicly GIFT WITH PURCHASE This will be sh…" at bounding box center [242, 159] width 419 height 116
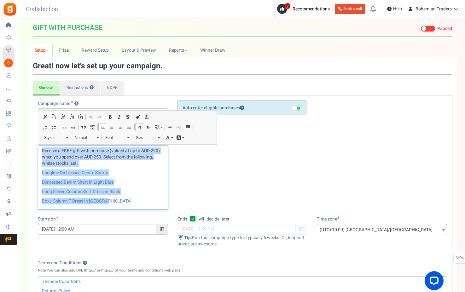
drag, startPoint x: 117, startPoint y: 204, endPoint x: 42, endPoint y: 150, distance: 92.6
click at [42, 150] on div "Receive a FREE gift with purchase (valued at up to AUD 290) when you spend over…" at bounding box center [103, 178] width 130 height 64
copy div "Receive a FREE gift with purchase (valued at up to AUD 290) when you spend over…"
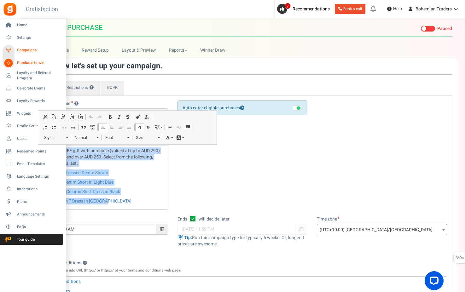
click at [26, 51] on span "Campaigns" at bounding box center [39, 50] width 44 height 5
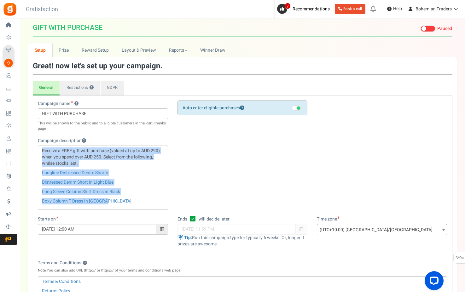
scroll to position [38, 0]
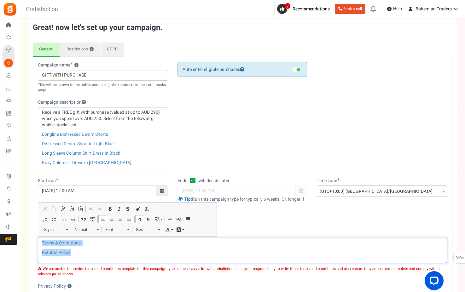
drag, startPoint x: 89, startPoint y: 254, endPoint x: 41, endPoint y: 241, distance: 50.1
click at [41, 241] on div "Terms & Conditions Returns Policy" at bounding box center [242, 250] width 409 height 25
copy div "Terms & Conditions Returns Policy"
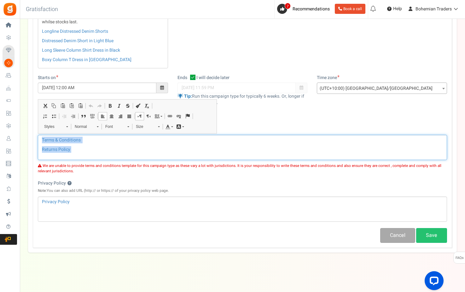
scroll to position [142, 0]
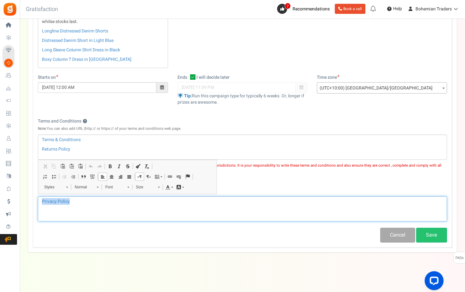
drag, startPoint x: 83, startPoint y: 199, endPoint x: 42, endPoint y: 196, distance: 41.8
click at [42, 196] on div "Privacy Policy" at bounding box center [242, 208] width 409 height 25
copy link "Privacy Policy"
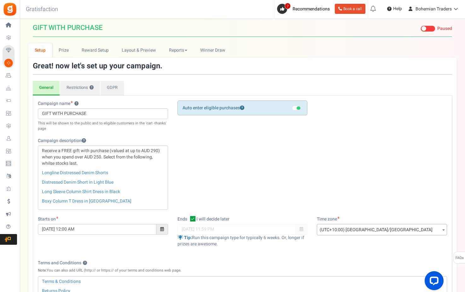
scroll to position [0, 0]
click at [59, 51] on link "Prize" at bounding box center [63, 50] width 23 height 14
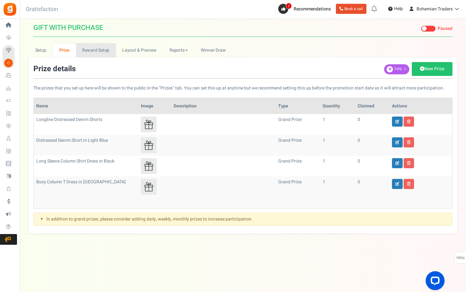
click at [98, 49] on link "Reward Setup" at bounding box center [96, 50] width 40 height 14
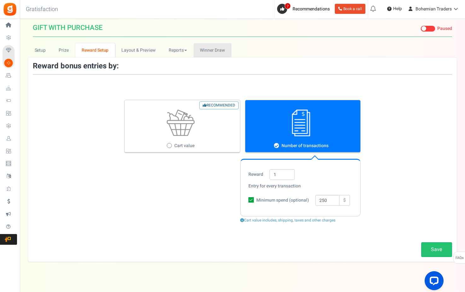
click at [208, 47] on link "Winners Winner Draw" at bounding box center [213, 50] width 38 height 14
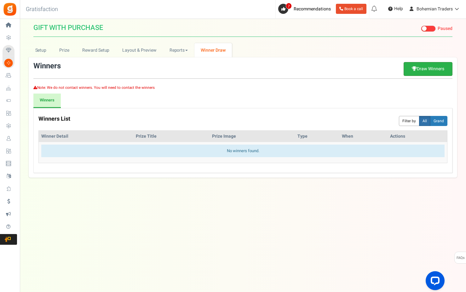
click at [431, 67] on link "Draw Winners" at bounding box center [428, 69] width 49 height 14
select select "random"
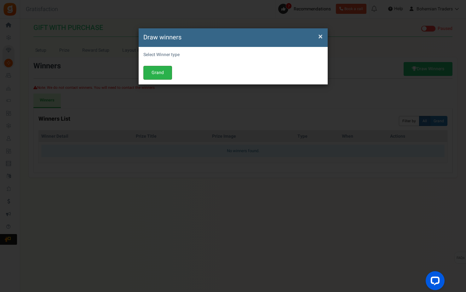
click at [157, 73] on button "Grand" at bounding box center [157, 73] width 29 height 14
select select "all"
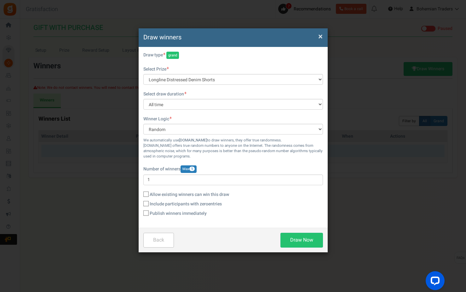
click at [317, 40] on h4 "Draw winners" at bounding box center [233, 37] width 180 height 9
click at [322, 36] on span "×" at bounding box center [320, 37] width 4 height 12
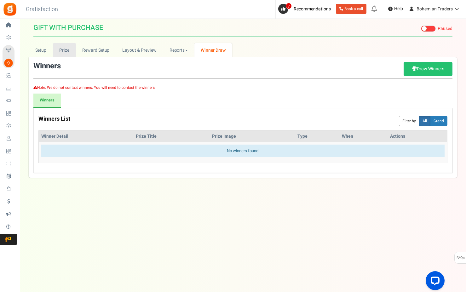
click at [69, 48] on link "Prize" at bounding box center [64, 50] width 23 height 14
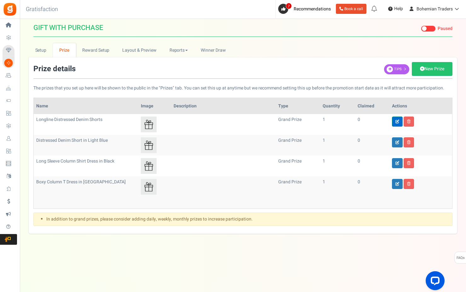
click at [395, 121] on link at bounding box center [397, 122] width 11 height 10
type input "Longline Distressed Denim Shorts"
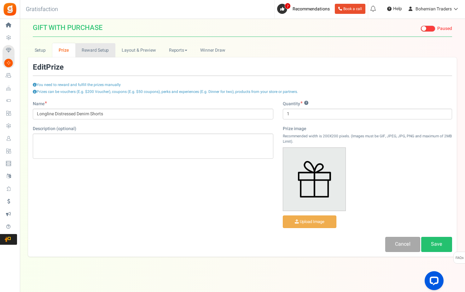
click at [96, 49] on link "Reward Setup" at bounding box center [95, 50] width 40 height 14
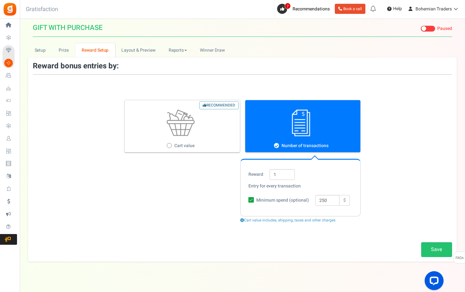
click at [193, 133] on img at bounding box center [181, 123] width 28 height 27
click at [171, 144] on input "Recommended Cart value" at bounding box center [169, 146] width 4 height 4
radio input "true"
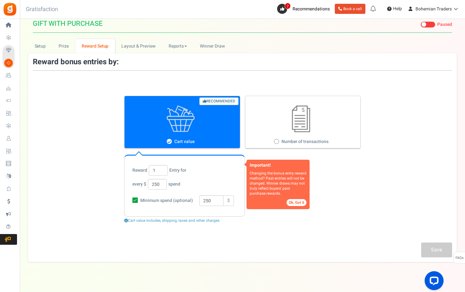
scroll to position [4, 0]
click at [292, 200] on button "Ok, Got it" at bounding box center [297, 202] width 20 height 7
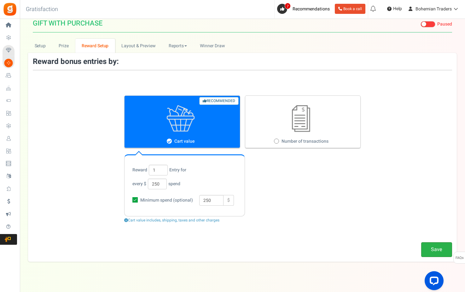
click at [434, 244] on link "Save" at bounding box center [436, 249] width 31 height 15
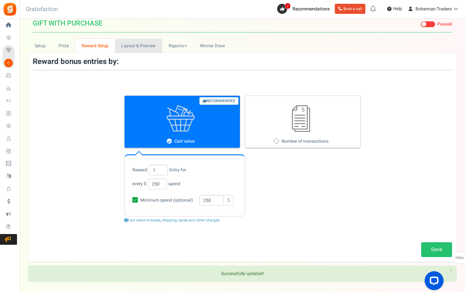
click at [139, 48] on link "Layout & Preview" at bounding box center [138, 46] width 47 height 14
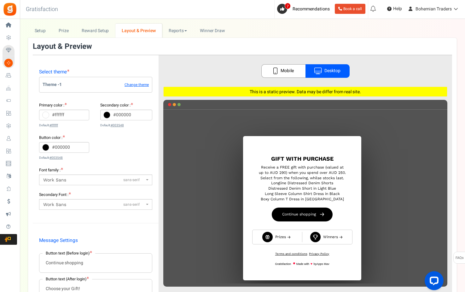
scroll to position [16, 0]
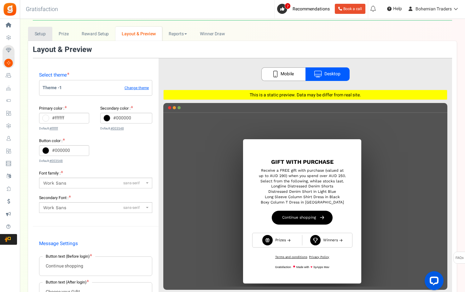
click at [38, 32] on link "Setup" at bounding box center [40, 34] width 24 height 14
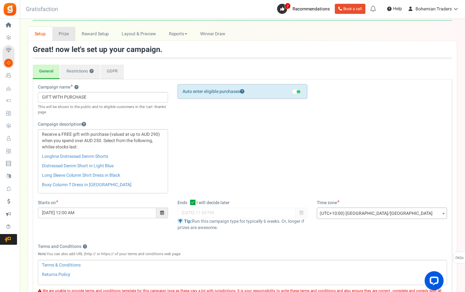
click at [56, 32] on link "Prize" at bounding box center [63, 34] width 23 height 14
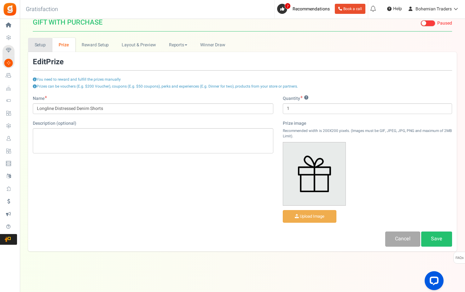
click at [42, 43] on link "Setup" at bounding box center [40, 45] width 24 height 14
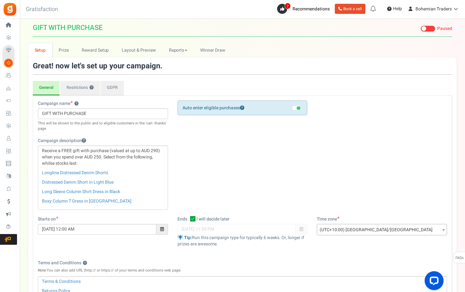
scroll to position [0, 0]
click at [145, 52] on link "Layout & Preview" at bounding box center [138, 50] width 47 height 14
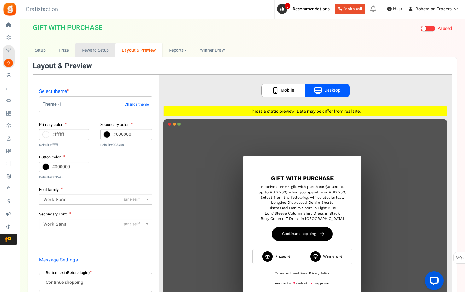
click at [91, 49] on link "Reward Setup" at bounding box center [95, 50] width 40 height 14
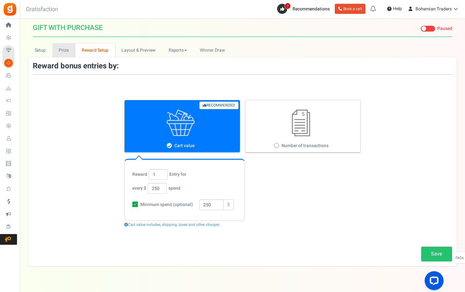
click at [67, 49] on link "Prize" at bounding box center [63, 50] width 23 height 14
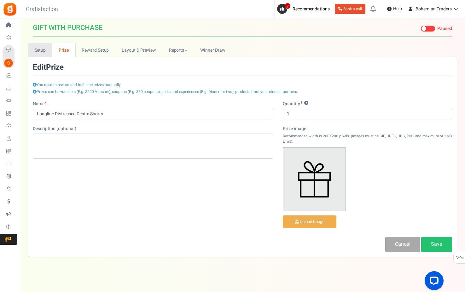
click at [46, 49] on link "Setup" at bounding box center [40, 50] width 24 height 14
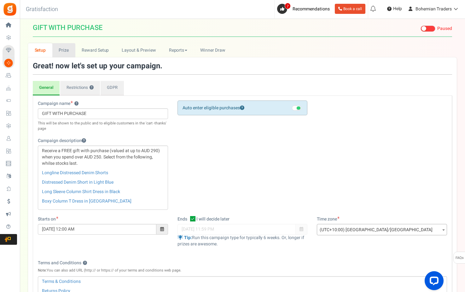
click at [64, 49] on link "Prize" at bounding box center [63, 50] width 23 height 14
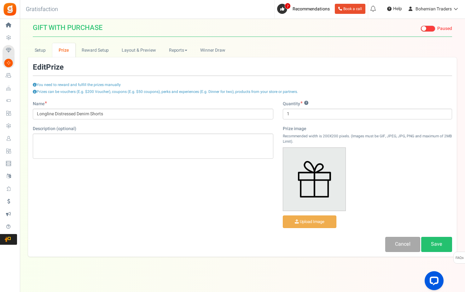
click at [67, 49] on link "Prize" at bounding box center [63, 50] width 23 height 14
click at [442, 243] on link "Save" at bounding box center [436, 244] width 31 height 15
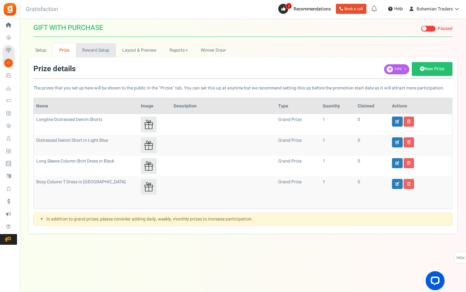
click at [94, 48] on link "Reward Setup" at bounding box center [96, 50] width 40 height 14
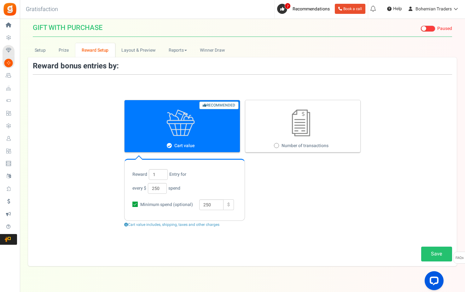
click at [292, 128] on img at bounding box center [301, 123] width 18 height 27
click at [278, 144] on input "Number of transactions" at bounding box center [276, 146] width 4 height 4
radio input "true"
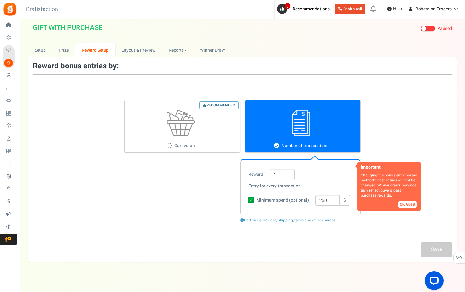
click at [205, 134] on figure at bounding box center [181, 123] width 112 height 27
click at [171, 144] on input "Recommended Cart value" at bounding box center [169, 146] width 4 height 4
radio input "true"
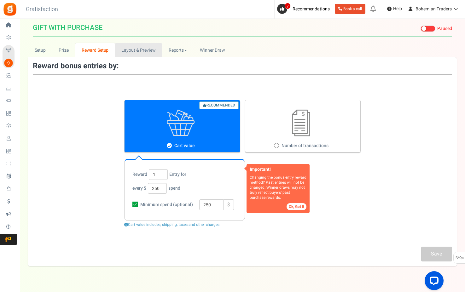
click at [147, 50] on link "Layout & Preview" at bounding box center [138, 50] width 47 height 14
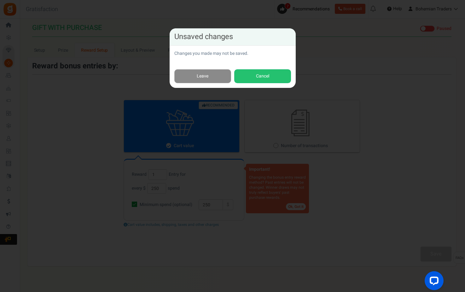
click at [212, 76] on link "Leave" at bounding box center [202, 76] width 57 height 14
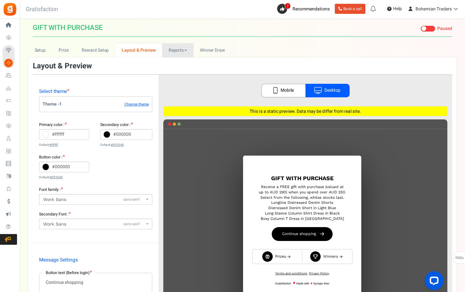
click at [184, 51] on link "Reports" at bounding box center [178, 50] width 32 height 14
click at [223, 49] on span "Winner Draw" at bounding box center [212, 50] width 25 height 7
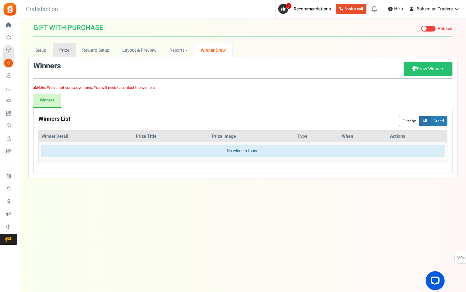
click at [62, 53] on link "Prize" at bounding box center [64, 50] width 23 height 14
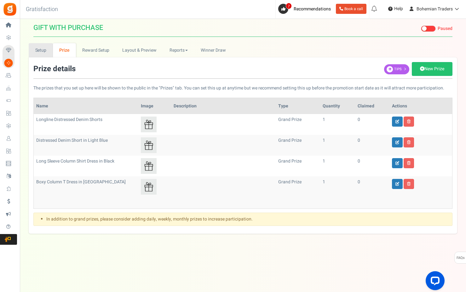
click at [41, 52] on link "Setup" at bounding box center [41, 50] width 24 height 14
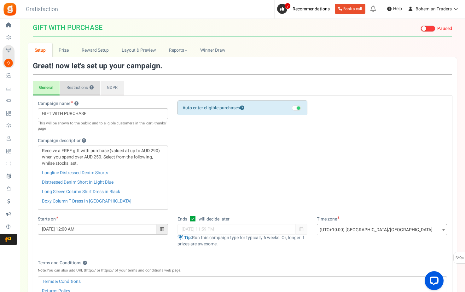
click at [75, 87] on link "Restrictions ?" at bounding box center [80, 88] width 40 height 15
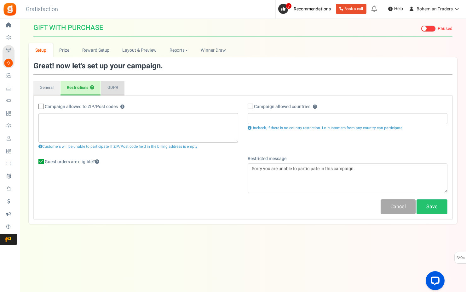
click at [118, 88] on link "GDPR" at bounding box center [112, 88] width 23 height 15
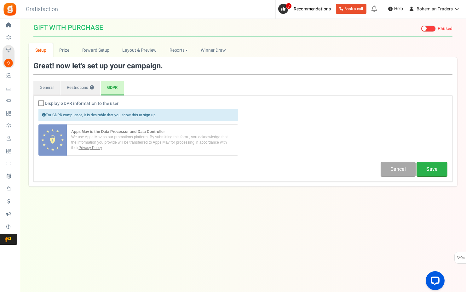
click at [438, 171] on link "Save" at bounding box center [432, 169] width 31 height 15
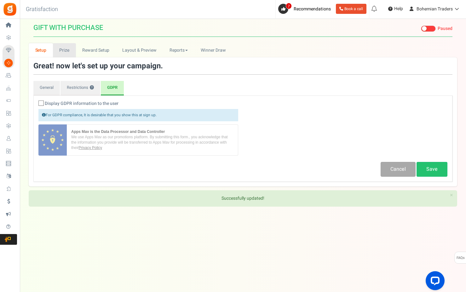
click at [63, 49] on link "Prize" at bounding box center [64, 50] width 23 height 14
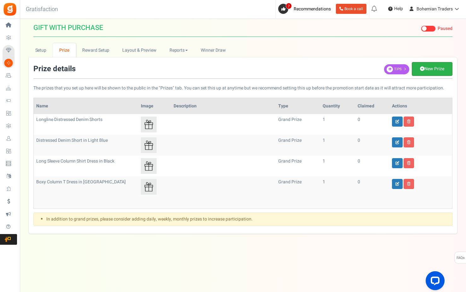
click at [429, 70] on link "New Prize" at bounding box center [432, 69] width 41 height 14
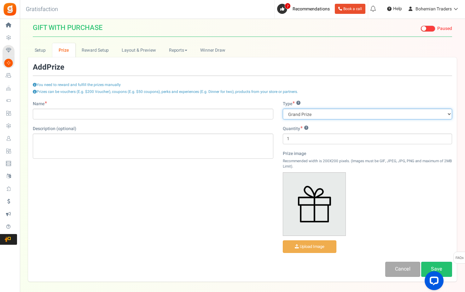
select select "daily"
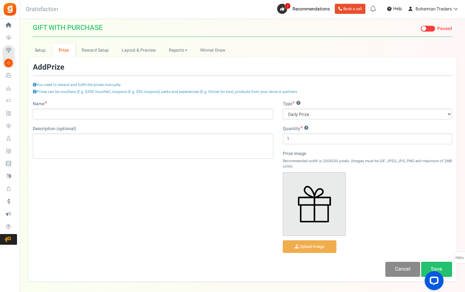
click at [402, 270] on link "Cancel" at bounding box center [402, 269] width 35 height 15
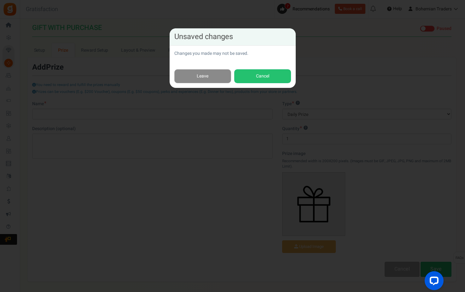
click at [205, 71] on link "Leave" at bounding box center [202, 76] width 57 height 14
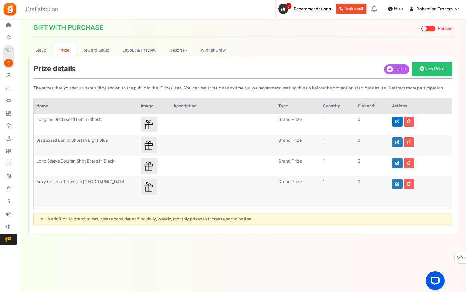
click at [400, 122] on link at bounding box center [397, 122] width 11 height 10
type input "Longline Distressed Denim Shorts"
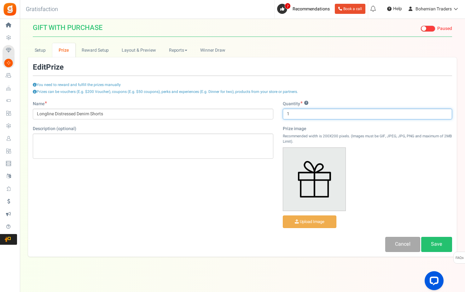
drag, startPoint x: 299, startPoint y: 115, endPoint x: 282, endPoint y: 114, distance: 17.7
click at [282, 114] on div "Type ? Grand Prize Daily Prize Weekly Prize Monthly Prize Quantity ? 1 Prize im…" at bounding box center [367, 169] width 179 height 136
type input "50"
click at [358, 95] on div "Prizes can be vouchers (E.g. $200 Voucher), coupons (E.g. $50 coupons), perks a…" at bounding box center [242, 95] width 419 height 12
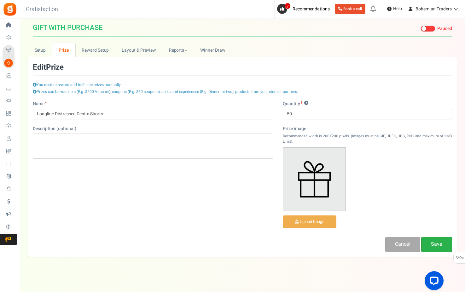
click at [432, 240] on link "Save" at bounding box center [436, 244] width 31 height 15
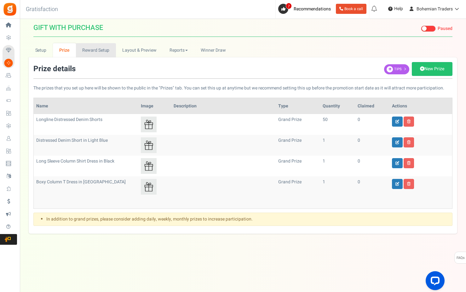
click at [99, 49] on link "Reward Setup" at bounding box center [96, 50] width 40 height 14
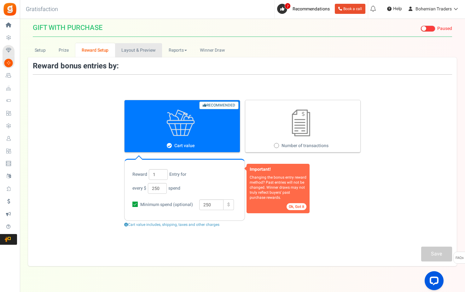
click at [135, 52] on link "Layout & Preview" at bounding box center [138, 50] width 47 height 14
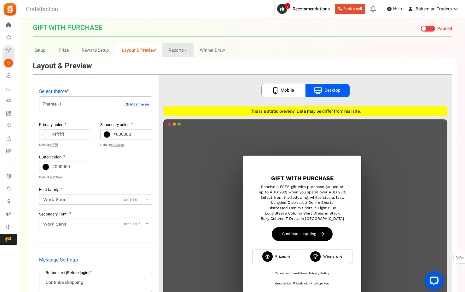
click at [182, 52] on link "Reports" at bounding box center [178, 50] width 32 height 14
click at [179, 71] on link "Entries" at bounding box center [187, 73] width 50 height 9
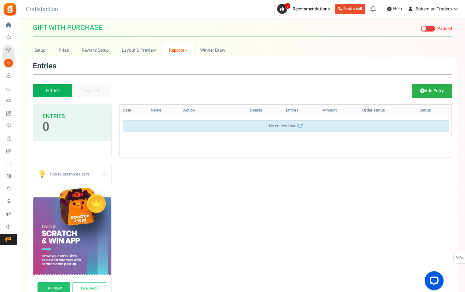
click at [426, 89] on link "Add Entry" at bounding box center [432, 91] width 40 height 14
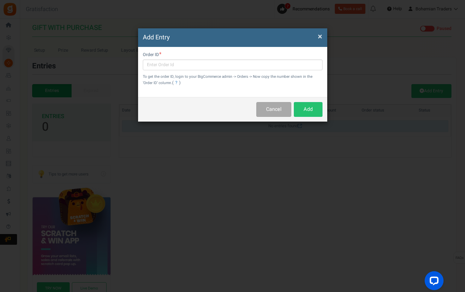
click at [320, 37] on span "×" at bounding box center [320, 37] width 4 height 12
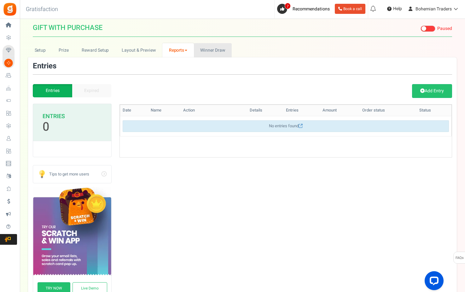
click at [218, 49] on span "Winner Draw" at bounding box center [212, 50] width 25 height 7
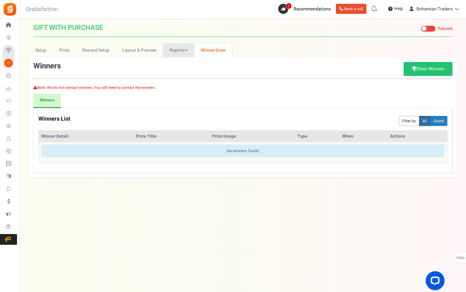
click at [183, 51] on link "Reports" at bounding box center [179, 50] width 32 height 14
click at [176, 62] on link "Users" at bounding box center [188, 64] width 50 height 9
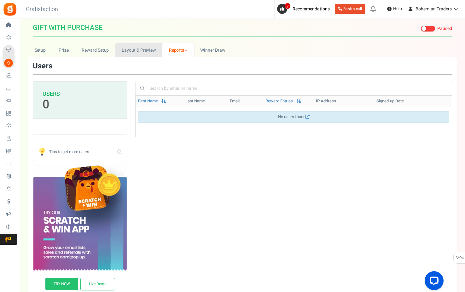
click at [139, 51] on link "Layout & Preview" at bounding box center [138, 50] width 47 height 14
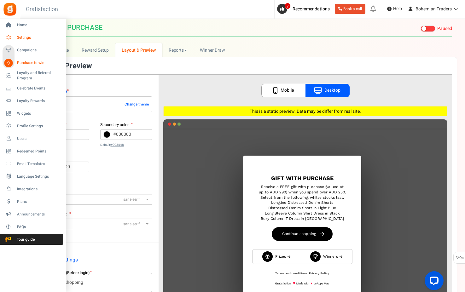
click at [27, 37] on span "Settings" at bounding box center [39, 37] width 44 height 5
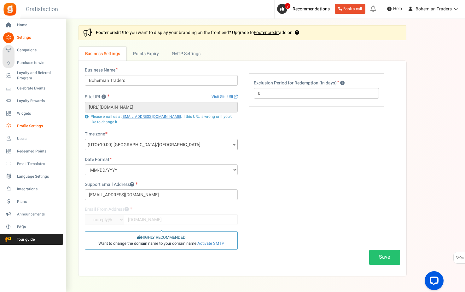
click at [32, 127] on span "Profile Settings" at bounding box center [39, 126] width 44 height 5
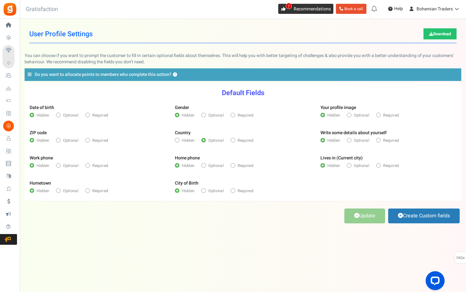
click at [307, 8] on span "Recommendations" at bounding box center [312, 9] width 37 height 7
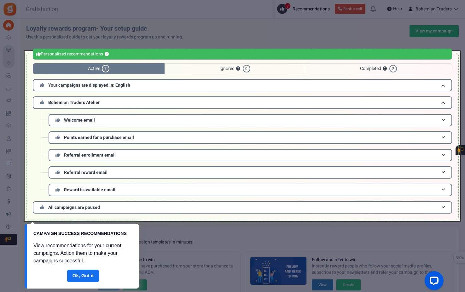
click at [323, 40] on div at bounding box center [232, 146] width 465 height 292
click at [89, 277] on link "Done" at bounding box center [83, 276] width 32 height 13
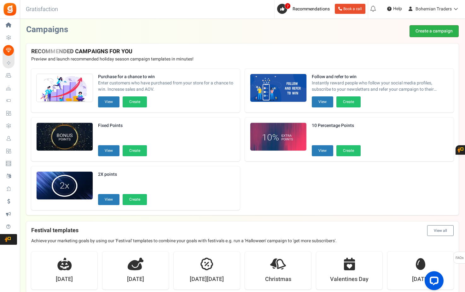
click at [434, 28] on link "Create a campaign" at bounding box center [433, 31] width 49 height 12
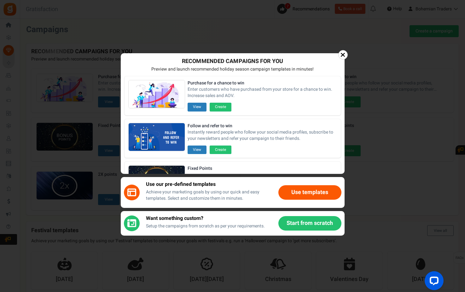
click at [306, 221] on button "Start from scratch" at bounding box center [309, 223] width 63 height 15
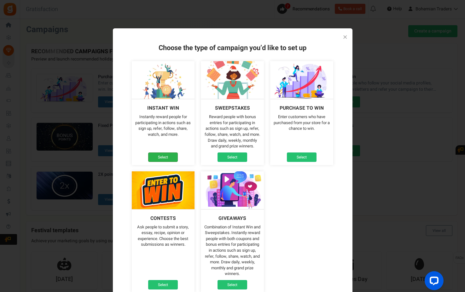
click at [165, 154] on link "Select" at bounding box center [163, 157] width 30 height 9
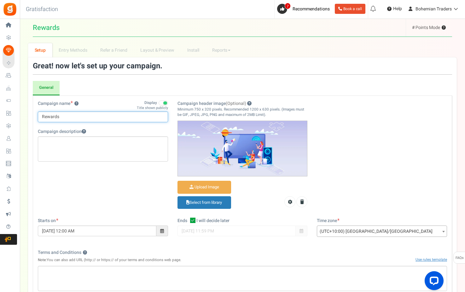
click at [59, 113] on input "Rewards" at bounding box center [103, 117] width 130 height 11
type input "Gift with Purchase"
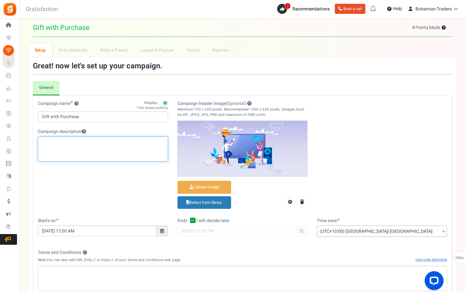
click at [49, 153] on div "Editor, competition_desc" at bounding box center [103, 148] width 130 height 25
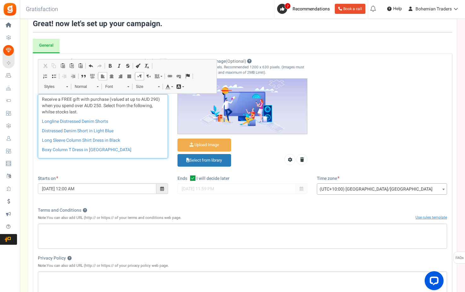
scroll to position [46, 0]
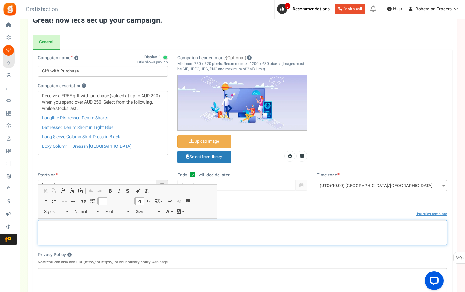
click at [106, 226] on p "Editor, competition_terms" at bounding box center [242, 226] width 401 height 6
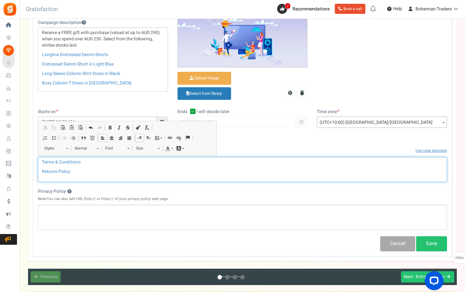
scroll to position [109, 0]
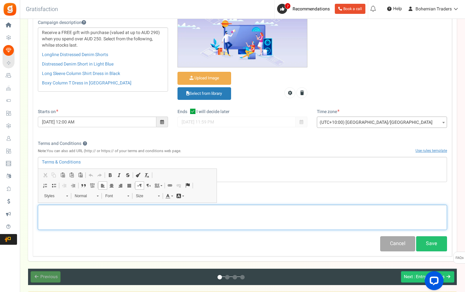
click at [98, 208] on p "Editor, competition_privacy" at bounding box center [242, 210] width 401 height 6
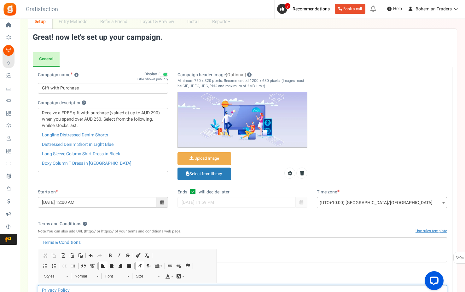
scroll to position [25, 0]
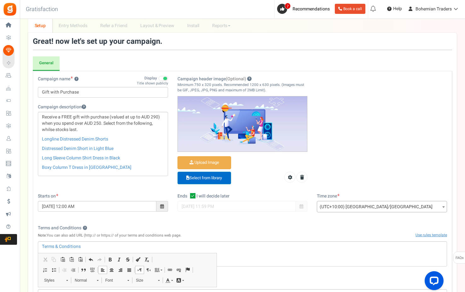
click at [204, 176] on link "Select from library" at bounding box center [204, 178] width 54 height 13
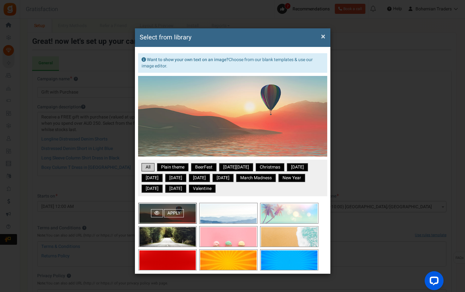
click at [322, 35] on span "×" at bounding box center [323, 37] width 4 height 12
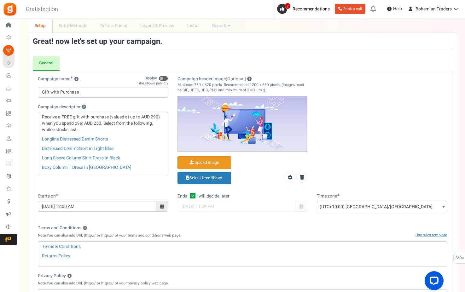
click at [211, 164] on input "Campaign header image (Optional)" at bounding box center [204, 163] width 53 height 12
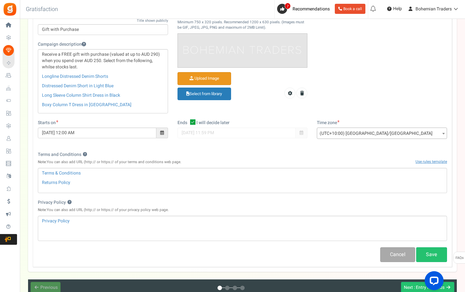
scroll to position [95, 0]
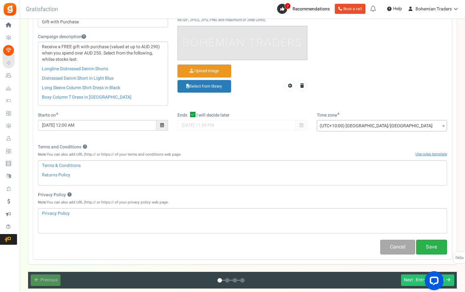
click at [434, 244] on button "Save" at bounding box center [431, 247] width 31 height 15
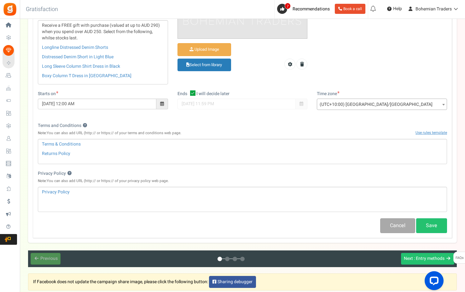
scroll to position [117, 0]
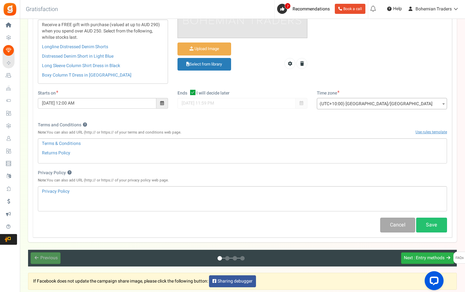
click at [421, 258] on span ": Entry methods" at bounding box center [429, 258] width 31 height 7
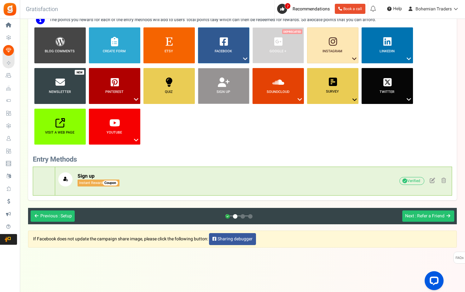
scroll to position [68, 0]
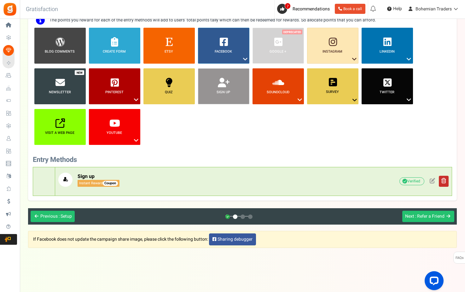
click at [444, 184] on link at bounding box center [444, 181] width 10 height 11
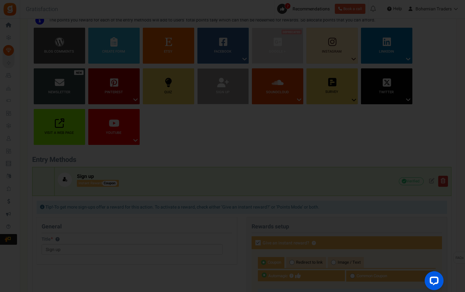
scroll to position [0, 0]
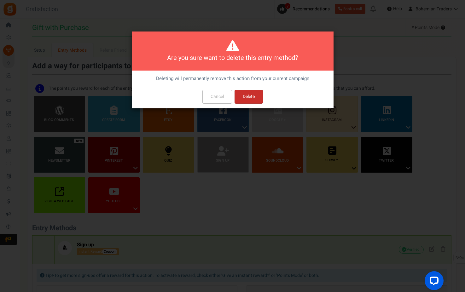
click at [255, 96] on button "Delete" at bounding box center [249, 97] width 28 height 14
